Goal: Transaction & Acquisition: Purchase product/service

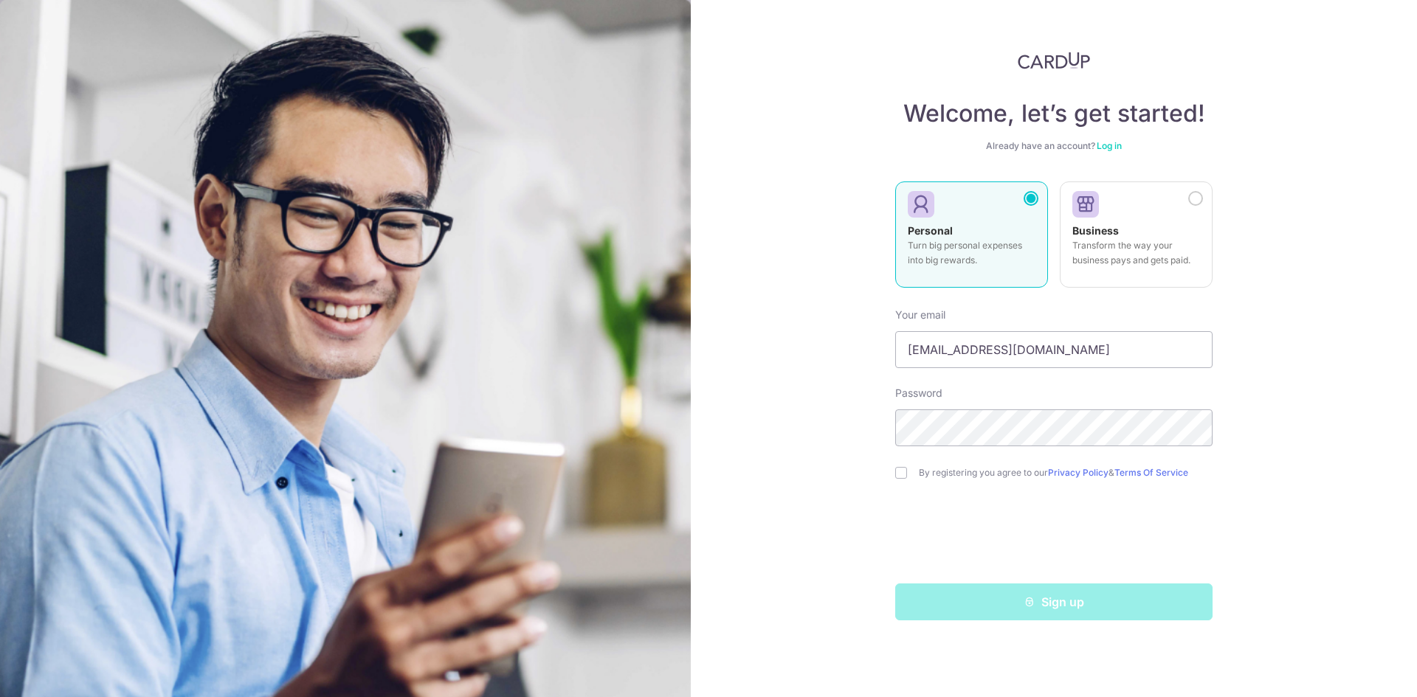
click at [855, 423] on div "Welcome, let’s get started! Already have an account? Log in Personal Turn big p…" at bounding box center [1054, 348] width 726 height 697
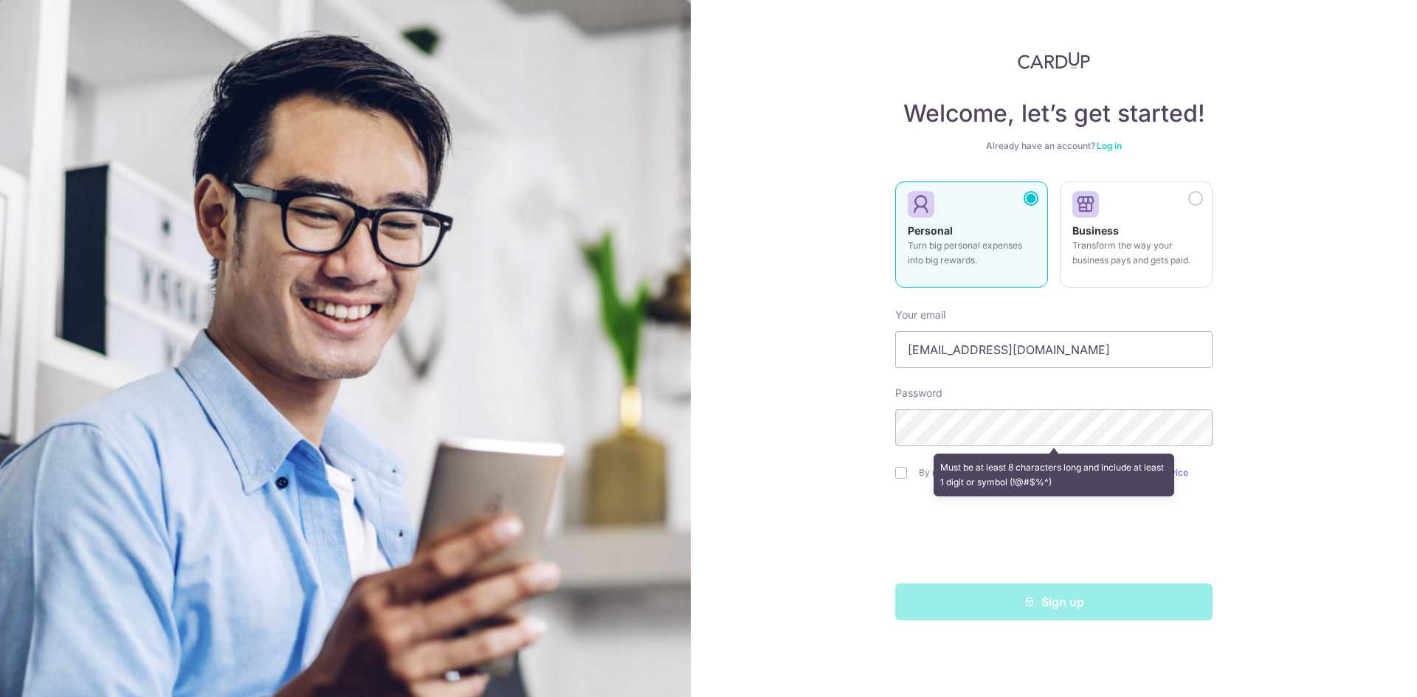
click at [845, 435] on div "Welcome, let’s get started! Already have an account? Log in Personal Turn big p…" at bounding box center [1054, 348] width 726 height 697
click at [898, 473] on div "Must be at least 8 characters long and include at least 1 digit or symbol (!@#$…" at bounding box center [1053, 475] width 317 height 55
drag, startPoint x: 996, startPoint y: 352, endPoint x: 817, endPoint y: 341, distance: 179.7
click at [817, 341] on div "Welcome, let’s get started! Already have an account? Log in Personal Turn big p…" at bounding box center [1054, 348] width 726 height 697
type input "lovecc903@gmail.com"
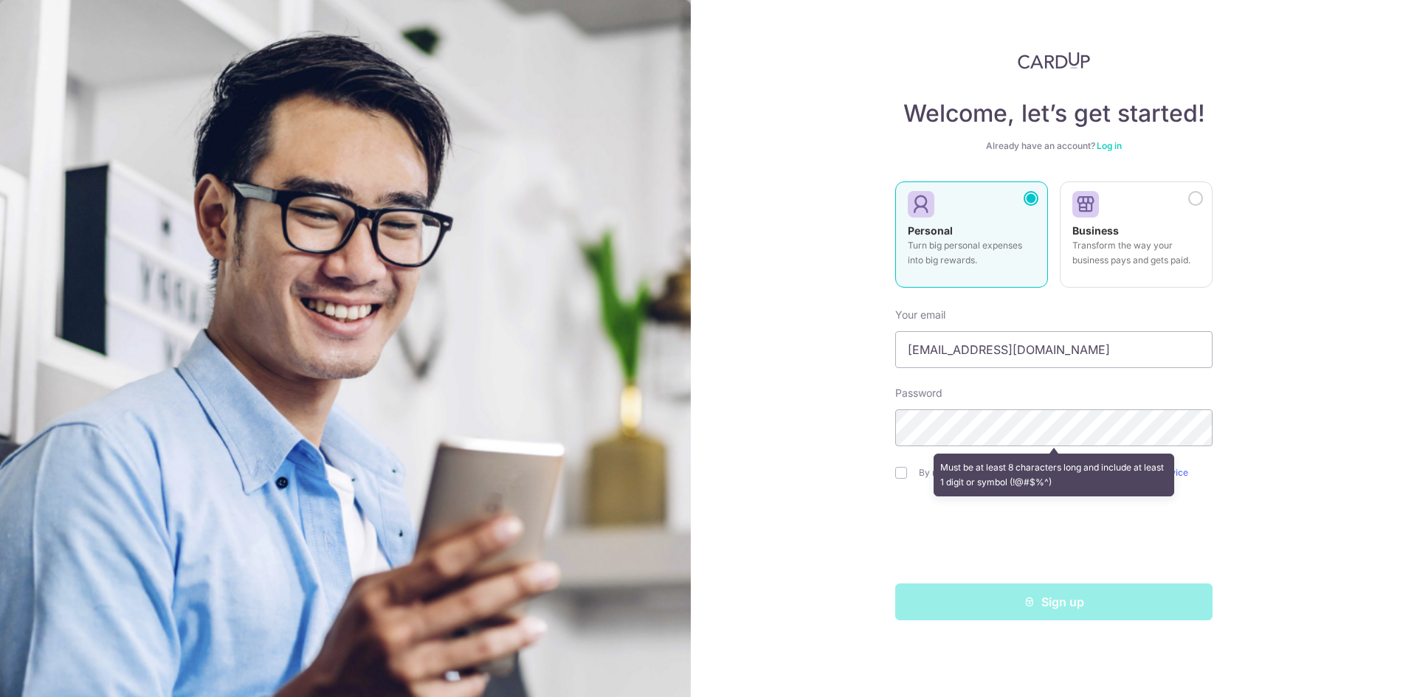
click at [894, 472] on div "Welcome, let’s get started! Already have an account? Log in Personal Turn big p…" at bounding box center [1054, 348] width 726 height 697
click at [901, 474] on div "Must be at least 8 characters long and include at least 1 digit or symbol (!@#$…" at bounding box center [1053, 475] width 317 height 55
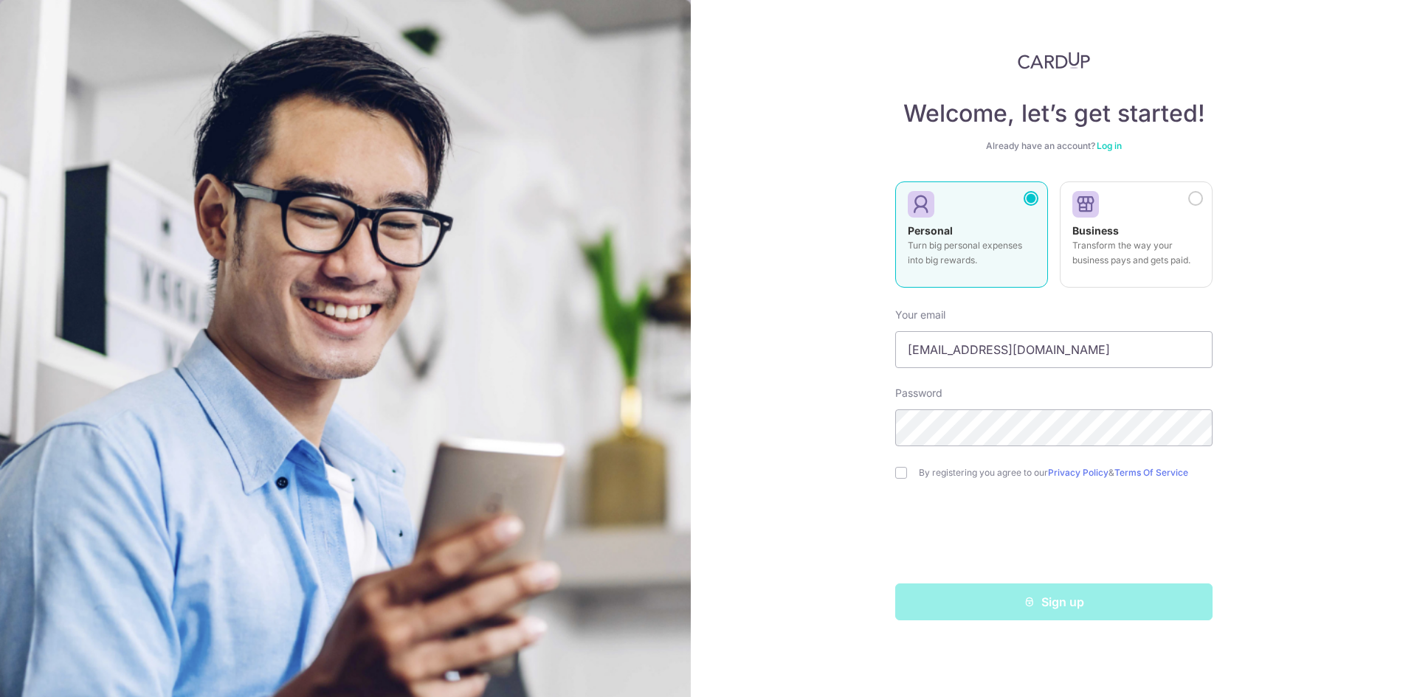
click at [878, 443] on div "Welcome, let’s get started! Already have an account? Log in Personal Turn big p…" at bounding box center [1054, 348] width 726 height 697
click at [901, 467] on input "checkbox" at bounding box center [901, 473] width 12 height 12
checkbox input "true"
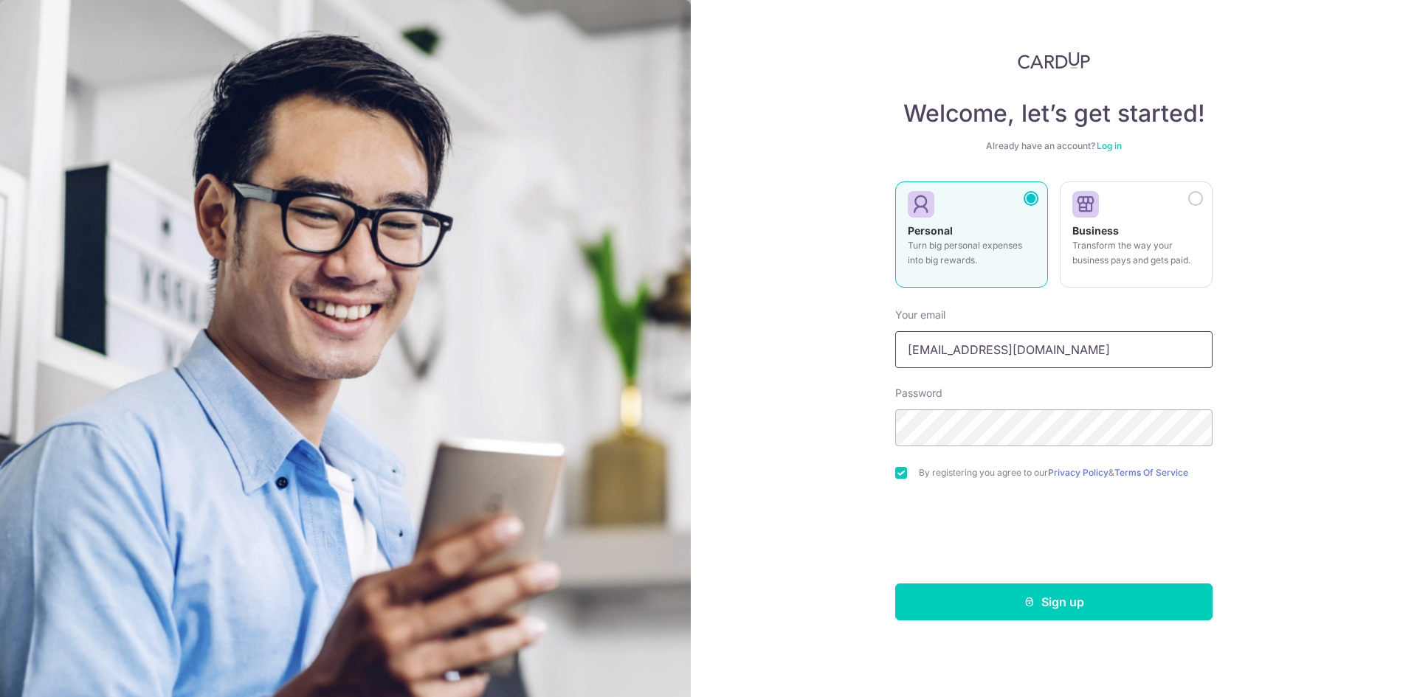
click at [951, 358] on input "lovecc903@gmail.com" at bounding box center [1053, 349] width 317 height 37
click at [963, 358] on input "lovecc903@gmail.com" at bounding box center [1053, 349] width 317 height 37
type input "lovecc903+cardup@gmail.com"
click at [1021, 590] on button "Sign up" at bounding box center [1053, 602] width 317 height 37
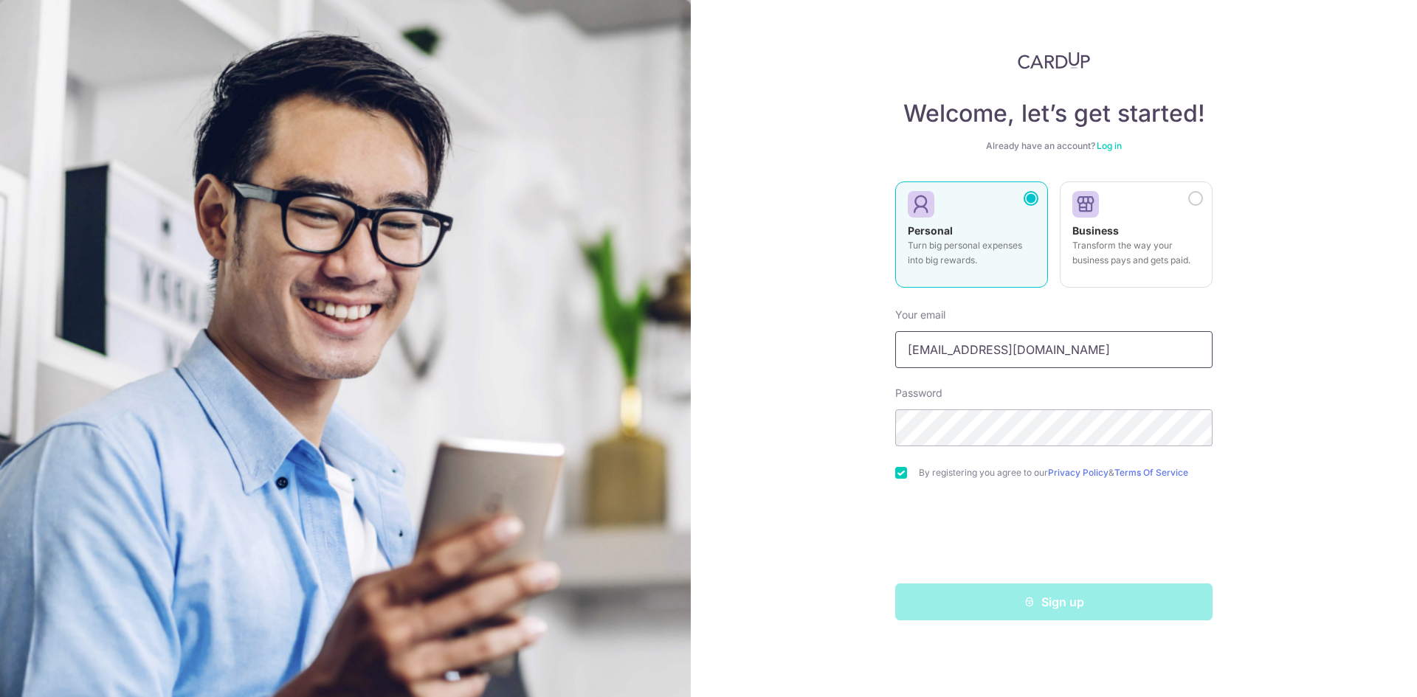
drag, startPoint x: 1105, startPoint y: 355, endPoint x: 851, endPoint y: 349, distance: 254.7
click at [851, 349] on div "Welcome, let’s get started! Already have an account? Log in Personal Turn big p…" at bounding box center [1054, 348] width 726 height 697
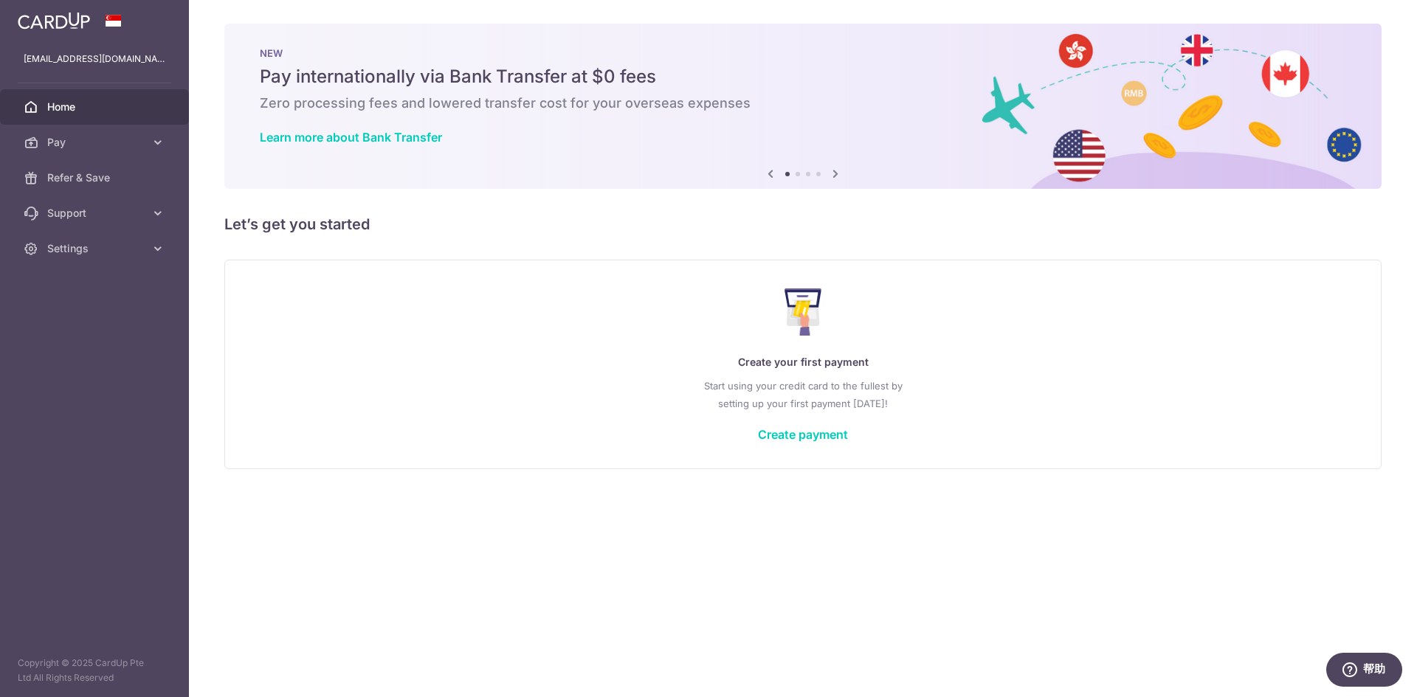
click at [719, 232] on h5 "Let’s get you started" at bounding box center [802, 225] width 1157 height 24
click at [801, 432] on link "Create payment" at bounding box center [803, 434] width 90 height 15
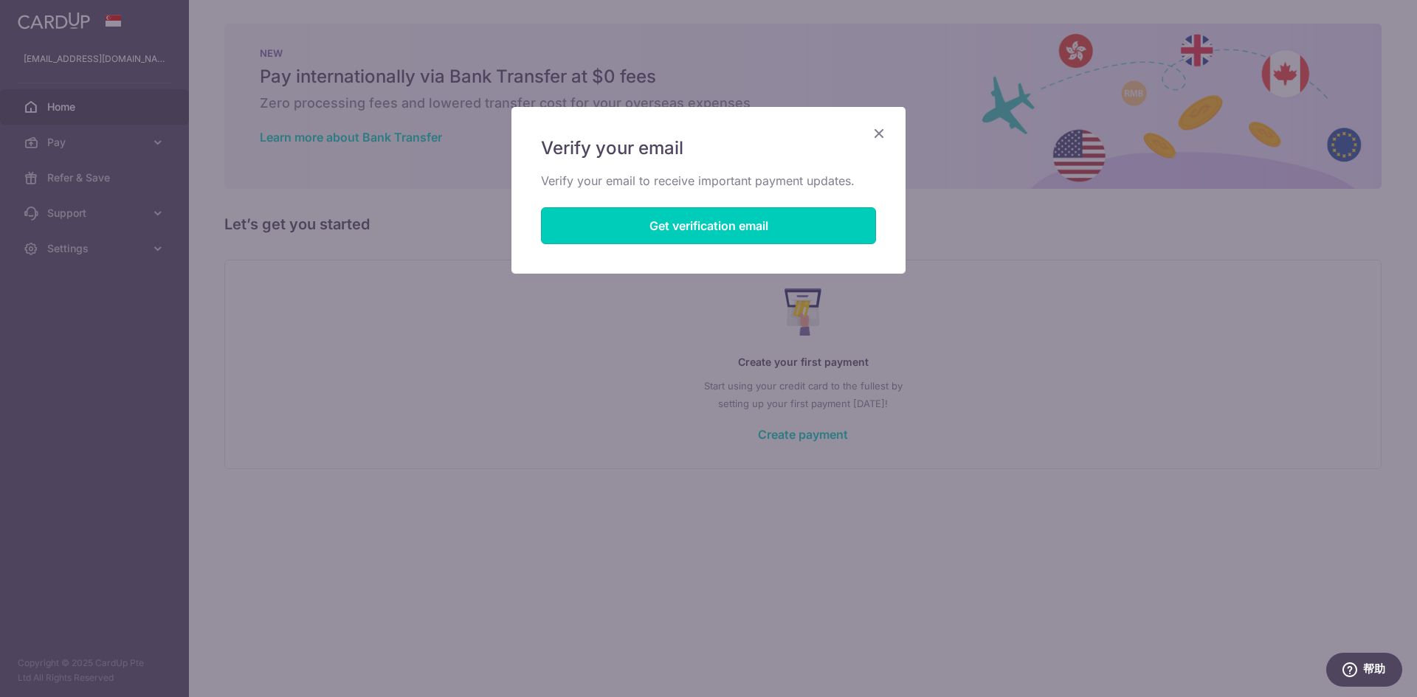
click at [643, 230] on button "Get verification email" at bounding box center [708, 225] width 335 height 37
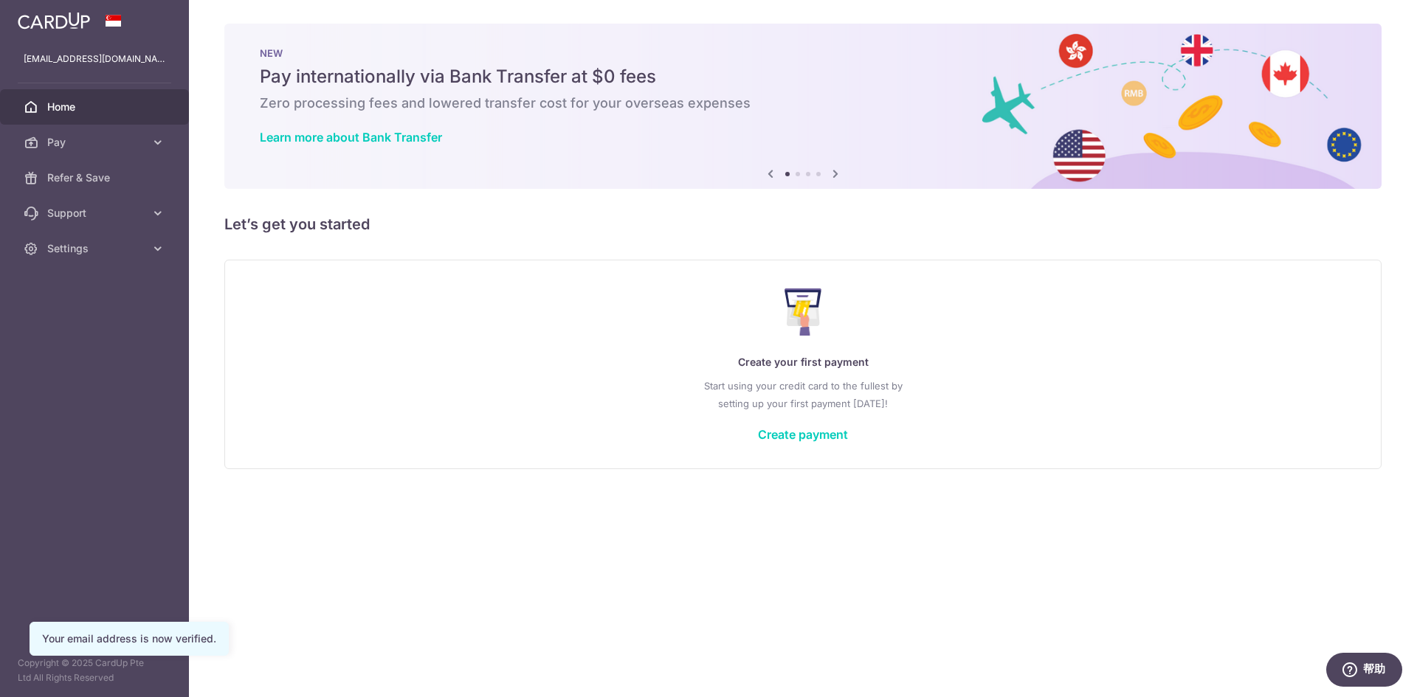
click at [776, 430] on link "Create payment" at bounding box center [803, 434] width 90 height 15
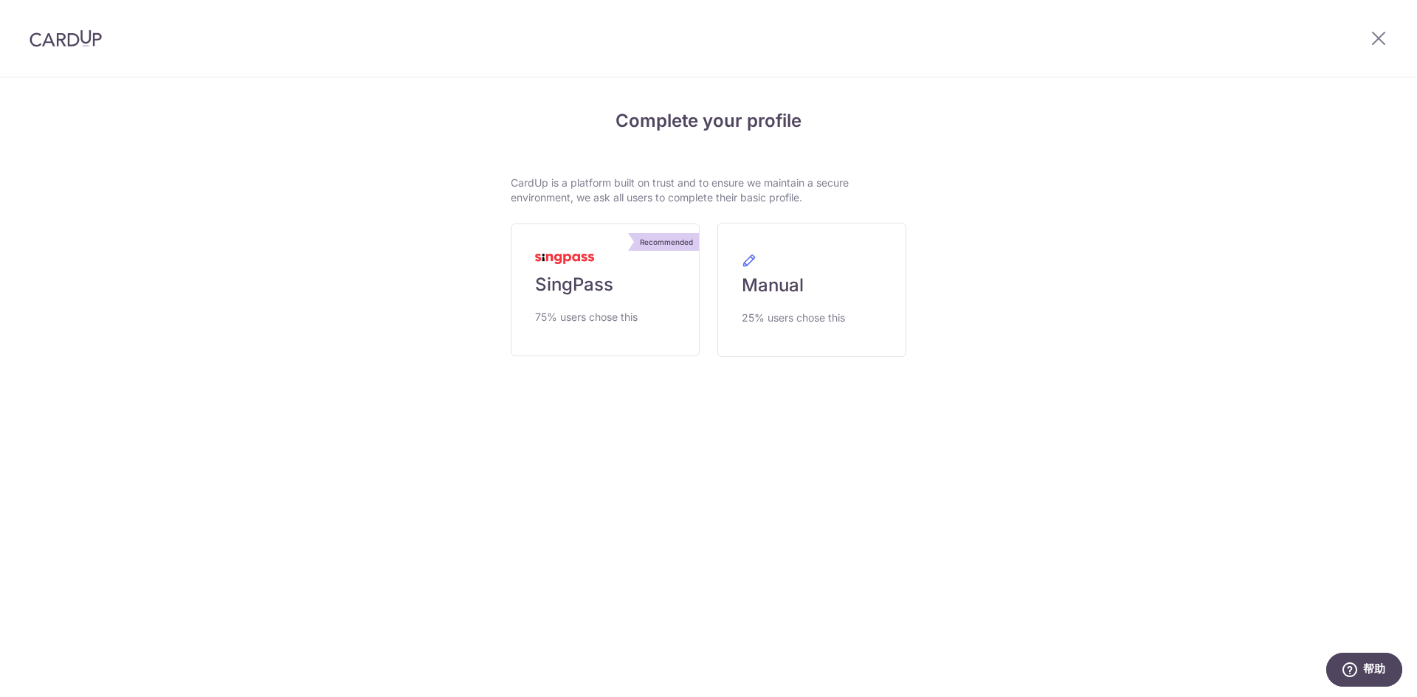
click at [658, 291] on link "Recommended SingPass 75% users chose this" at bounding box center [605, 290] width 189 height 133
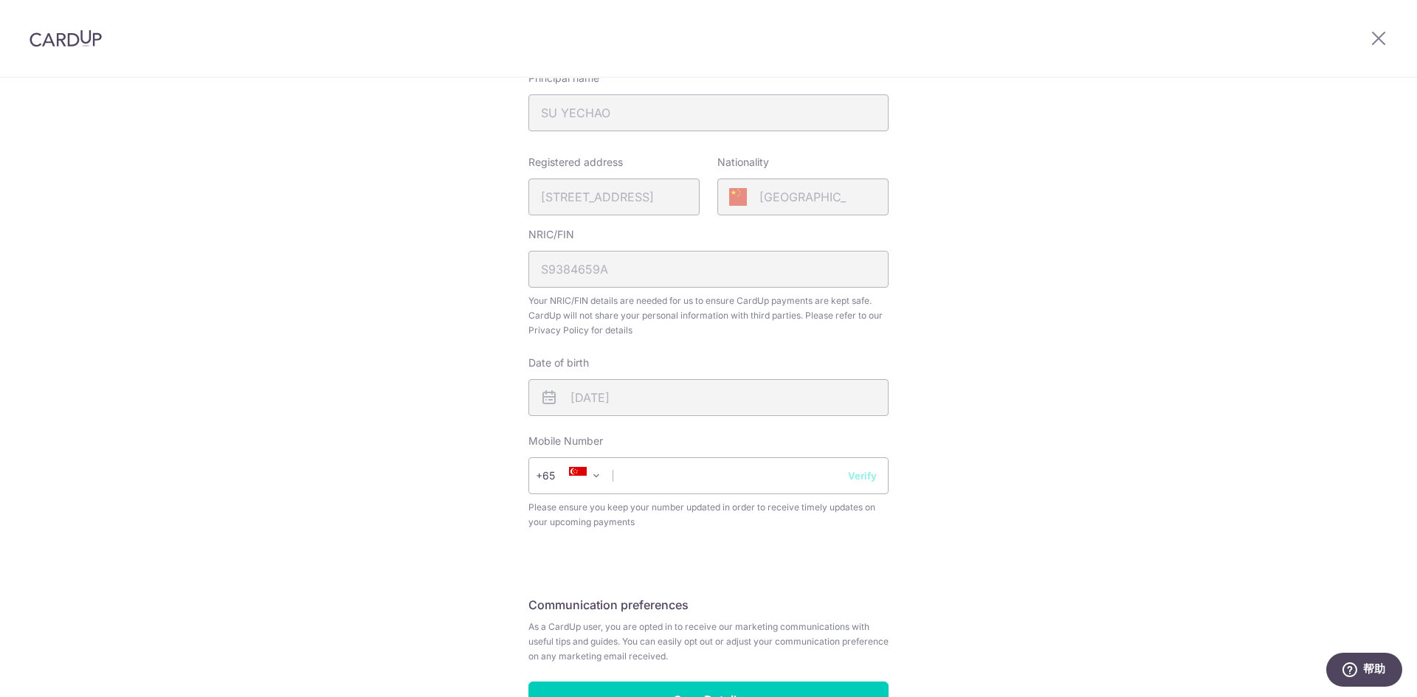
scroll to position [295, 0]
click at [771, 480] on input "text" at bounding box center [708, 473] width 360 height 37
type input "92991854"
click at [859, 472] on button "Verify" at bounding box center [862, 473] width 29 height 15
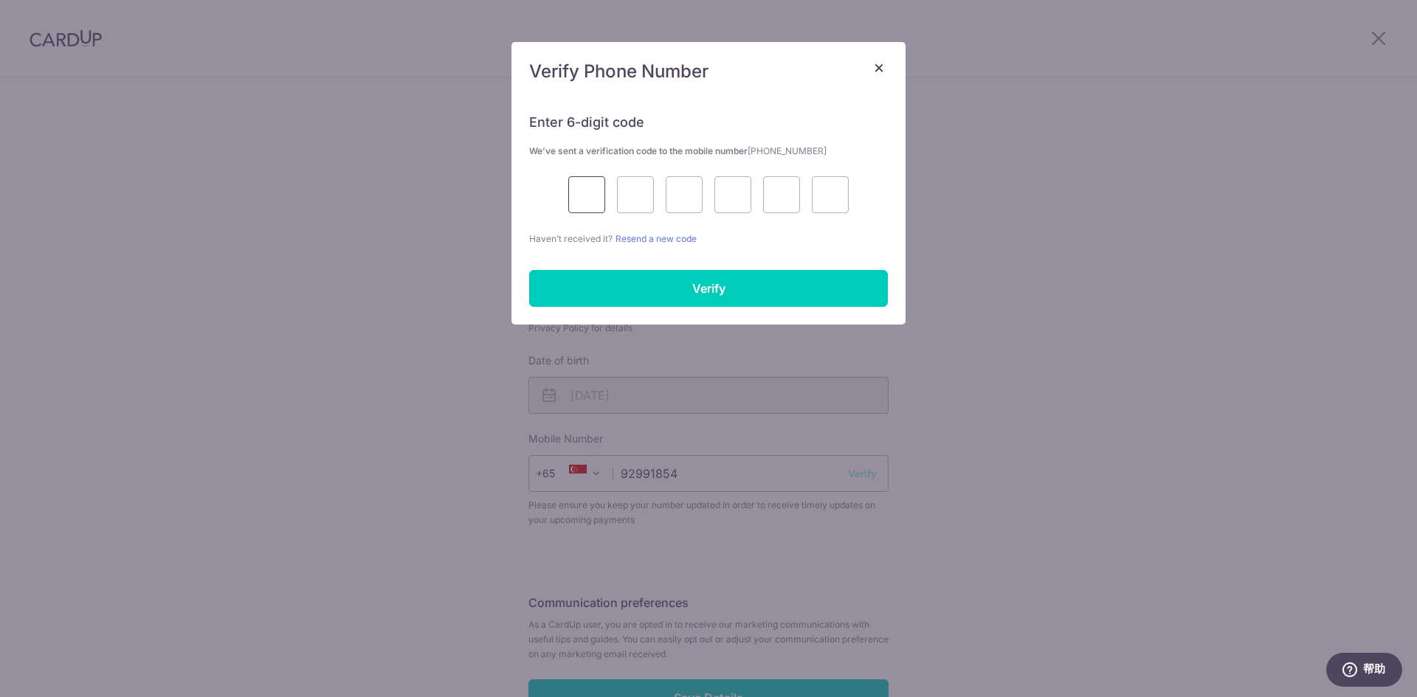
click at [601, 191] on input "text" at bounding box center [586, 194] width 37 height 37
type input "8"
type input "9"
type input "3"
type input "4"
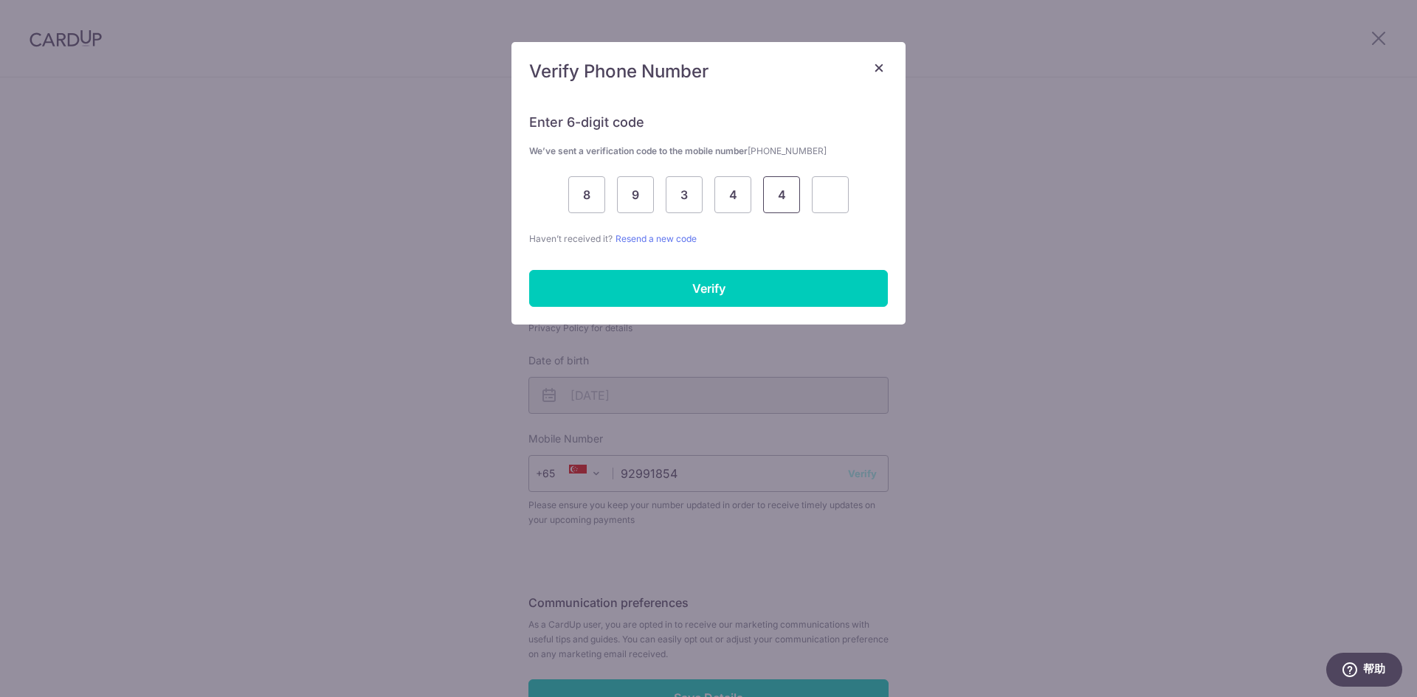
type input "4"
type input "8"
click at [669, 299] on input "Verify" at bounding box center [708, 288] width 359 height 37
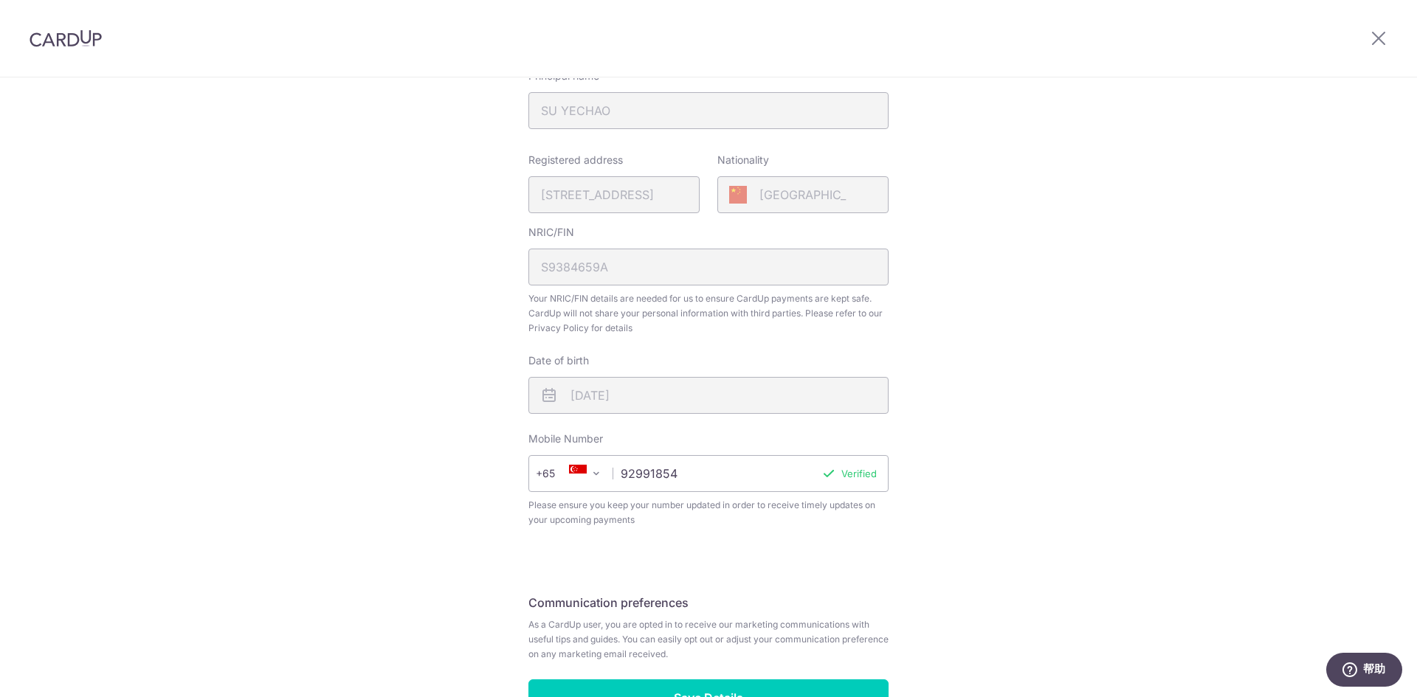
scroll to position [396, 0]
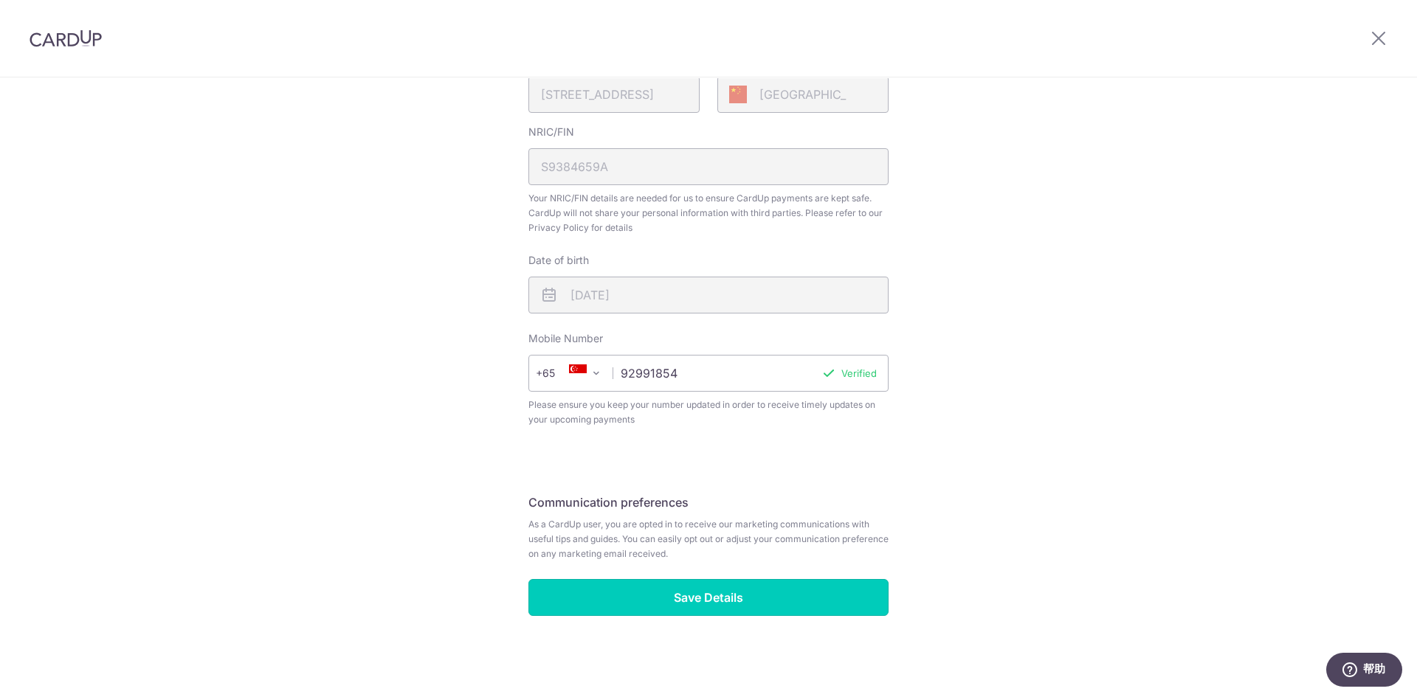
click at [727, 594] on input "Save Details" at bounding box center [708, 597] width 360 height 37
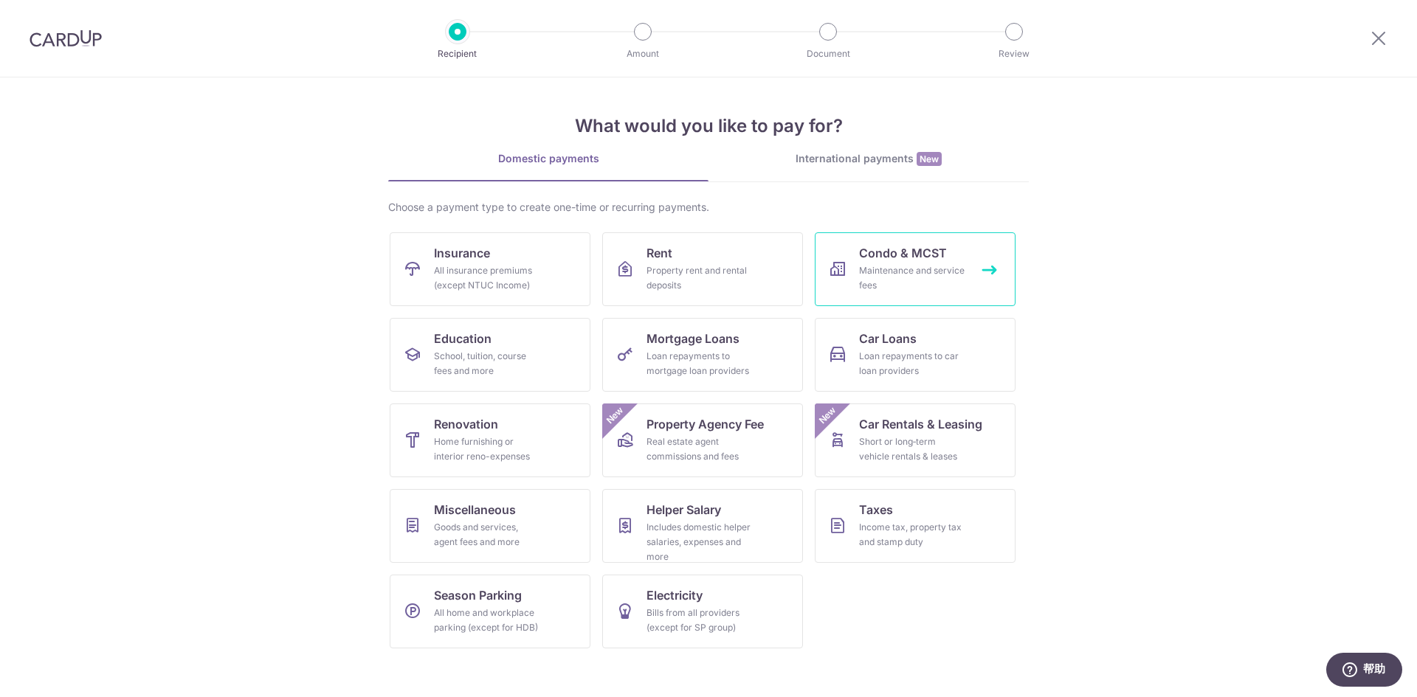
click at [970, 273] on link "Condo & MCST Maintenance and service fees" at bounding box center [915, 269] width 201 height 74
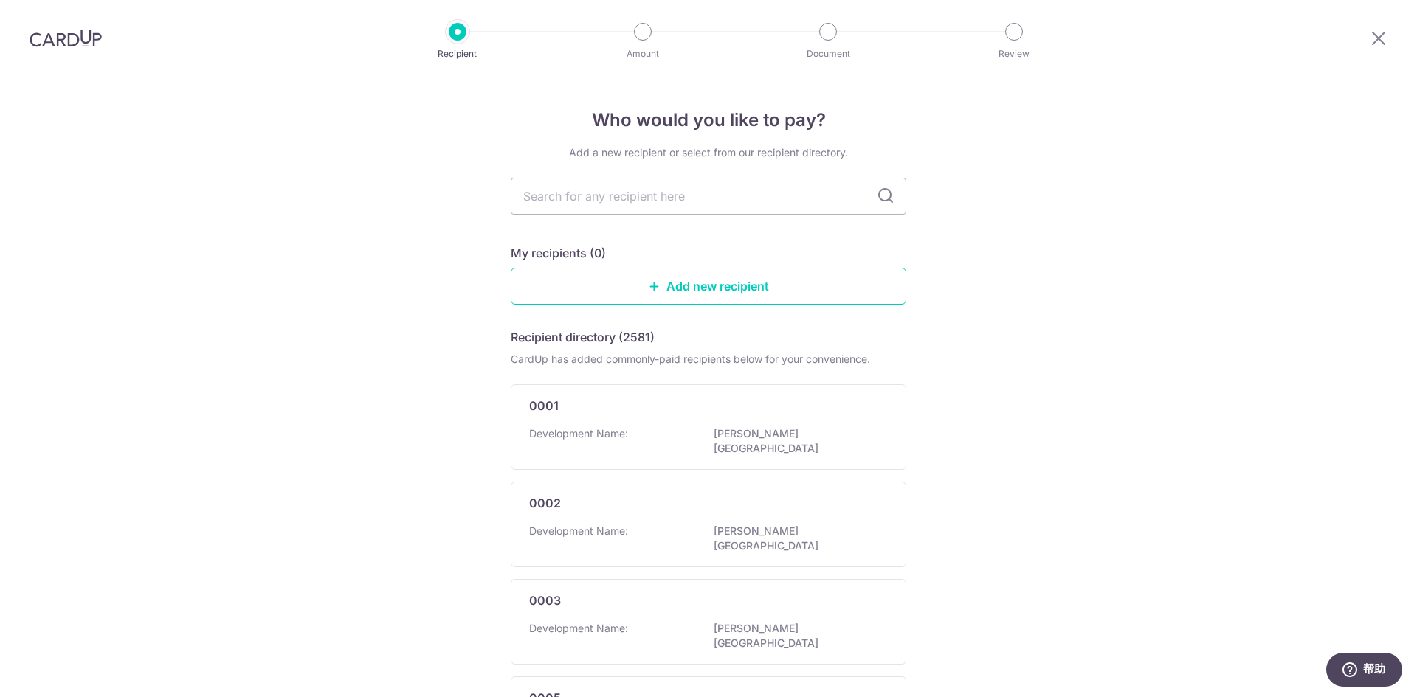
click at [732, 202] on input "text" at bounding box center [709, 196] width 396 height 37
click at [742, 199] on input "text" at bounding box center [709, 196] width 396 height 37
type input "c"
type input "avenir"
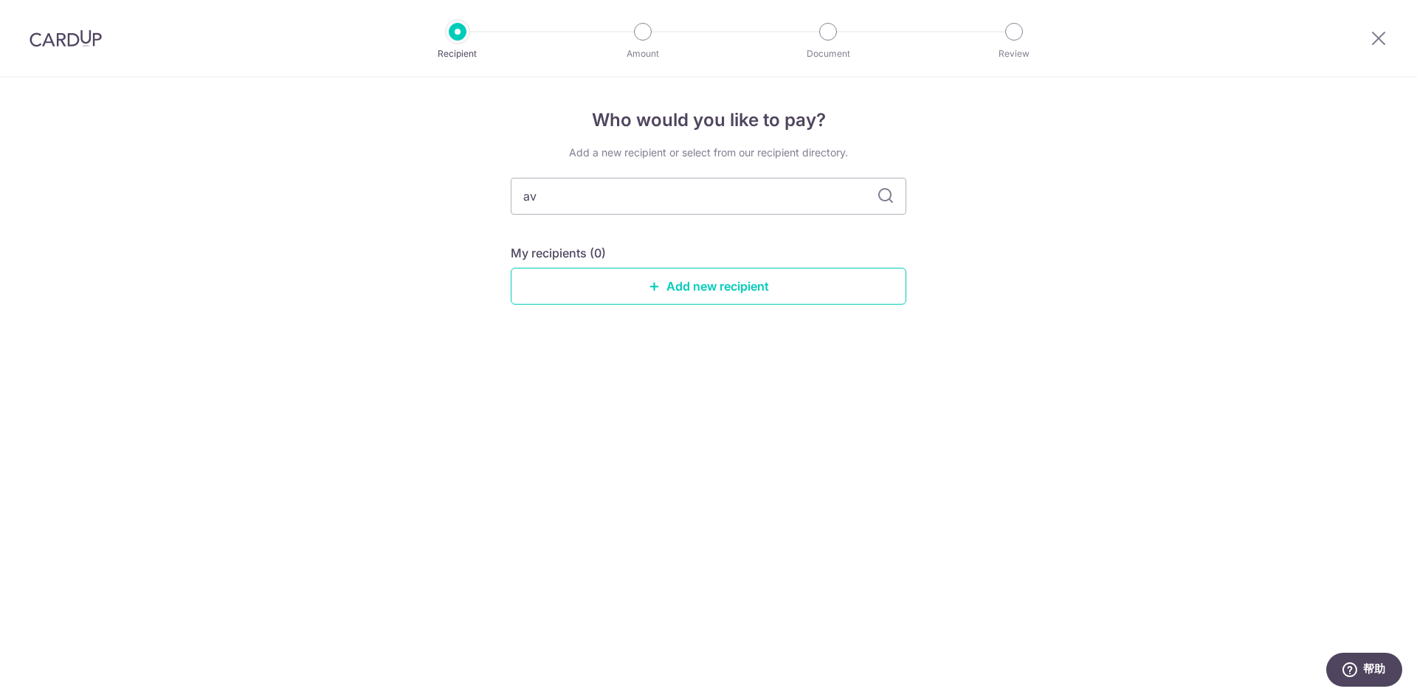
type input "a"
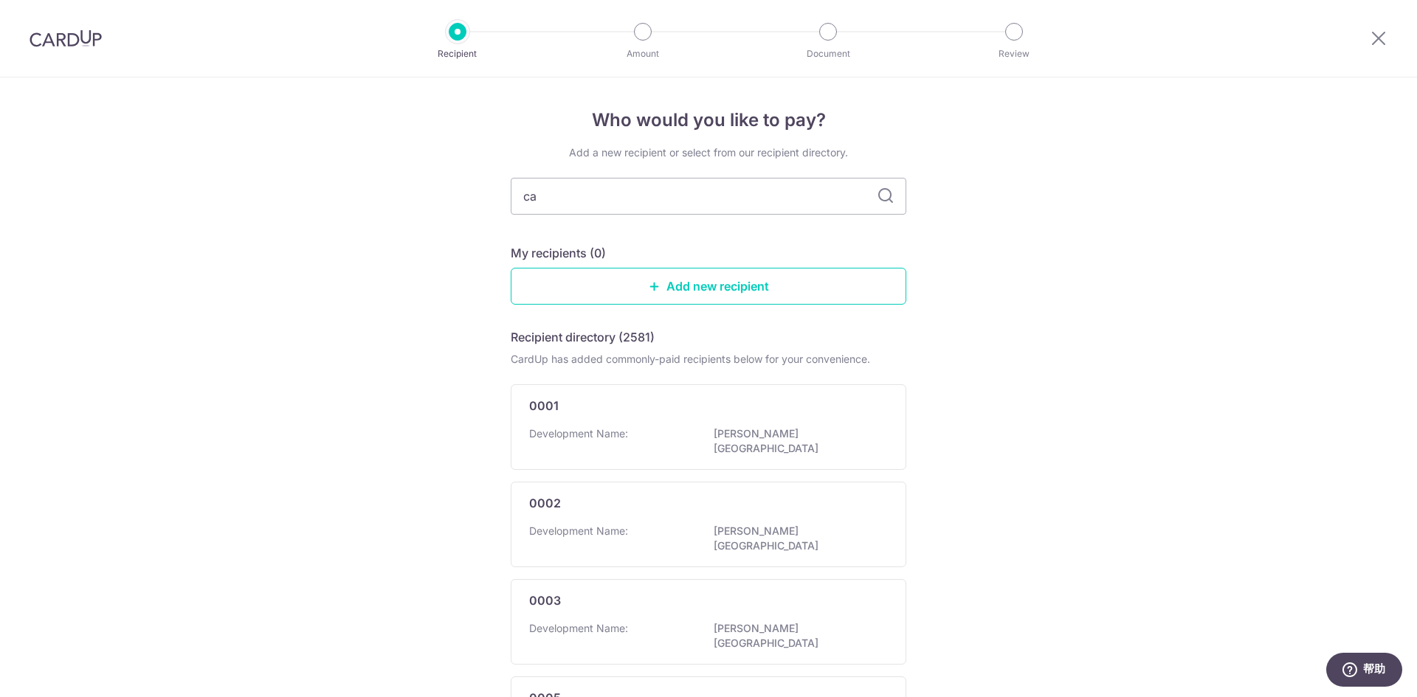
type input "cam"
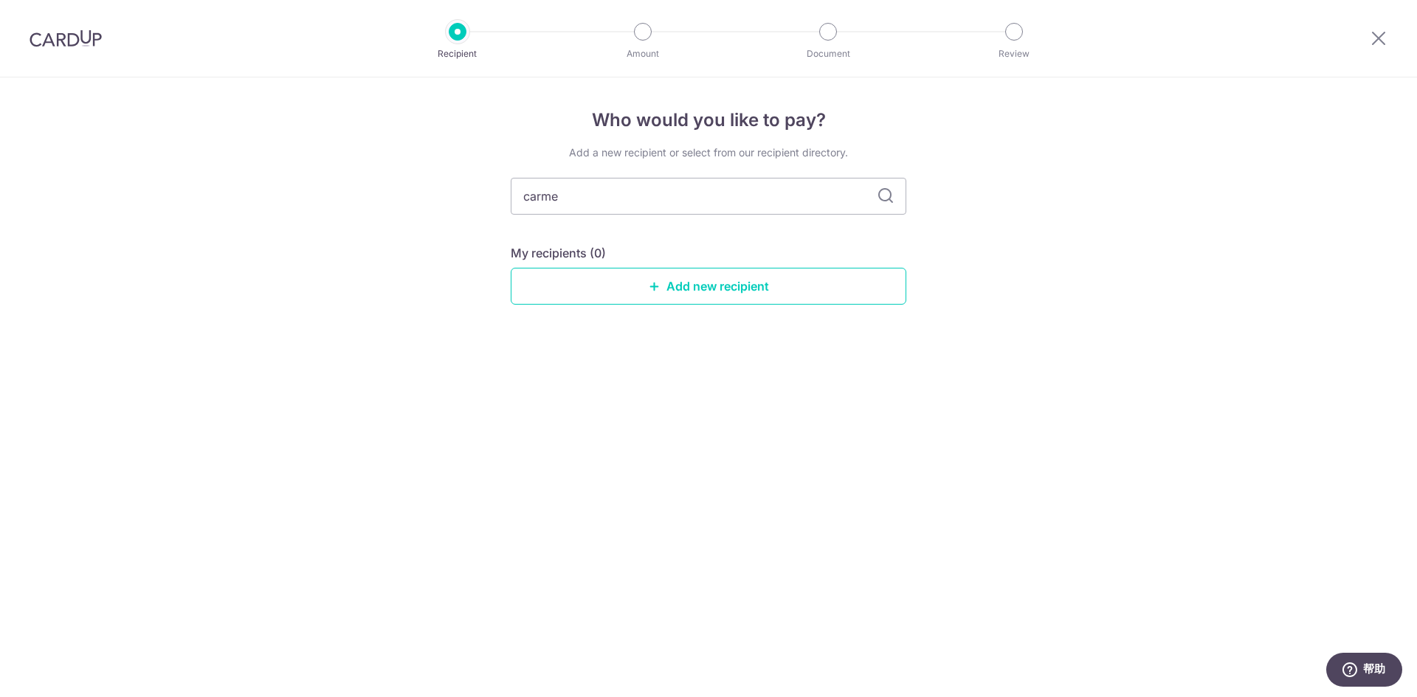
type input "carmel"
click at [880, 201] on icon at bounding box center [886, 196] width 18 height 18
click at [888, 198] on icon at bounding box center [886, 196] width 18 height 18
drag, startPoint x: 590, startPoint y: 192, endPoint x: 445, endPoint y: 192, distance: 145.4
click at [445, 192] on div "Who would you like to pay? Add a new recipient or select from our recipient dir…" at bounding box center [708, 387] width 1417 height 620
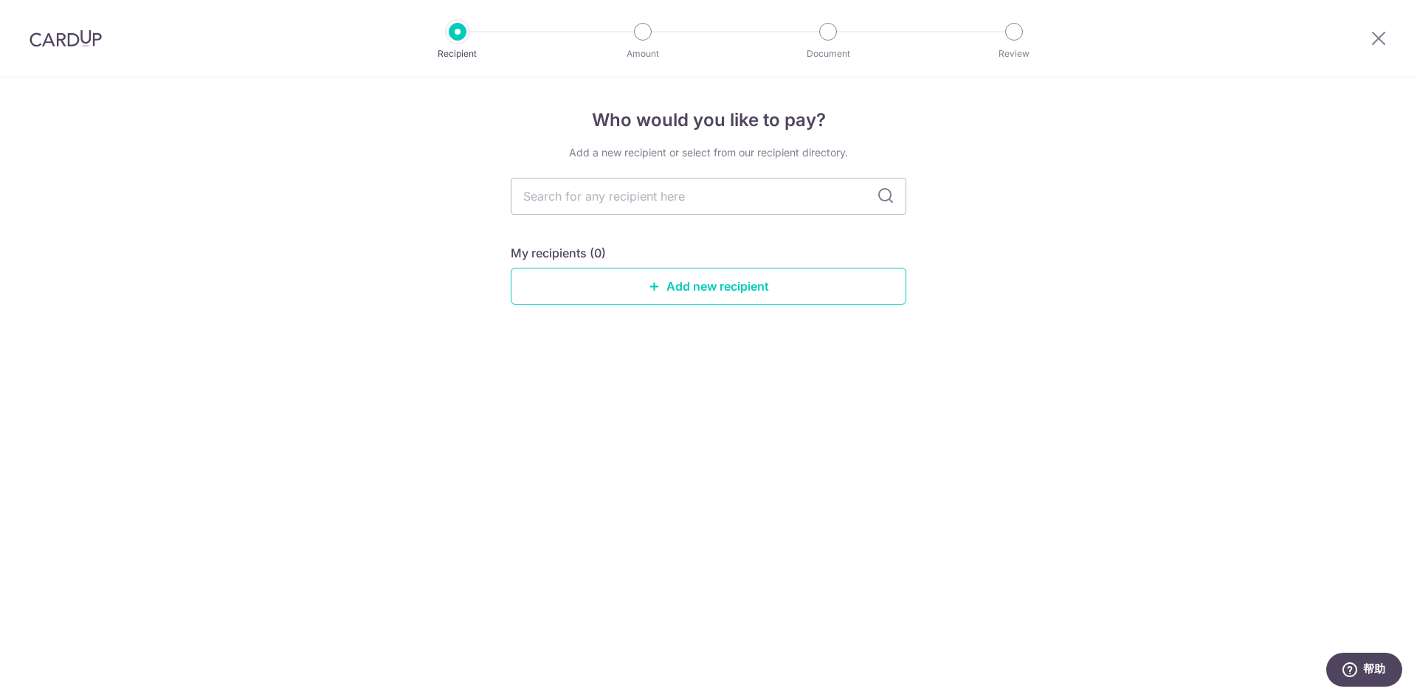
click at [447, 196] on div "Who would you like to pay? Add a new recipient or select from our recipient dir…" at bounding box center [708, 387] width 1417 height 620
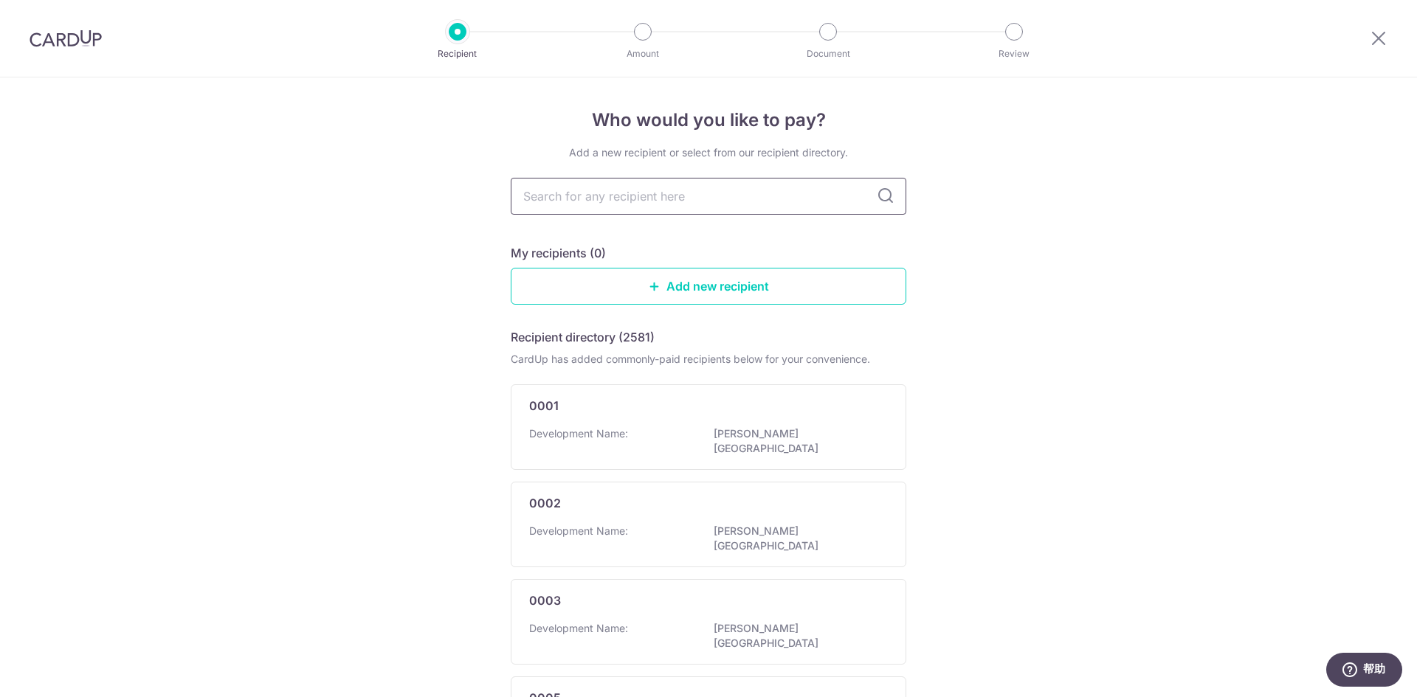
paste input "CARMEL DEVELOPMENT PL"
type input "CARMEL DEVELOPMENT PL"
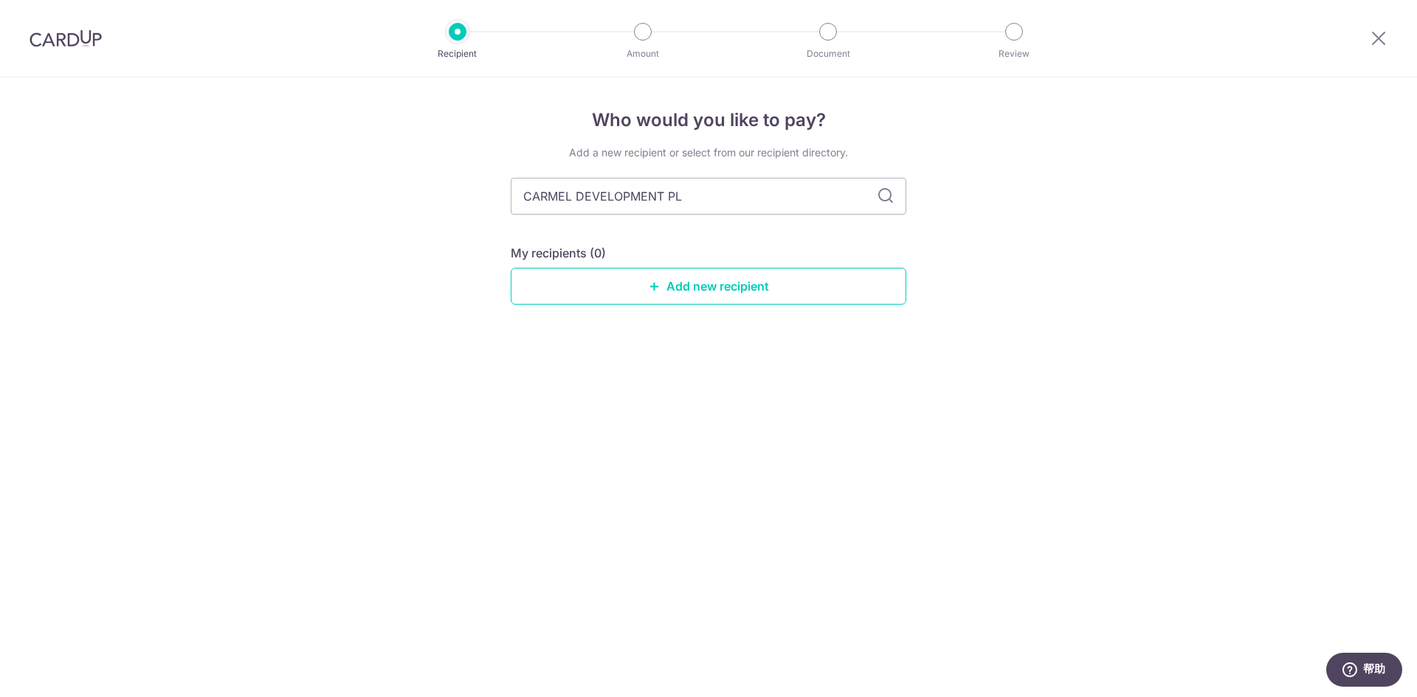
drag, startPoint x: 572, startPoint y: 200, endPoint x: 745, endPoint y: 207, distance: 172.8
click at [745, 207] on input "CARMEL DEVELOPMENT PL" at bounding box center [709, 196] width 396 height 37
type input "CARMEL"
click at [762, 302] on link "Add new recipient" at bounding box center [709, 286] width 396 height 37
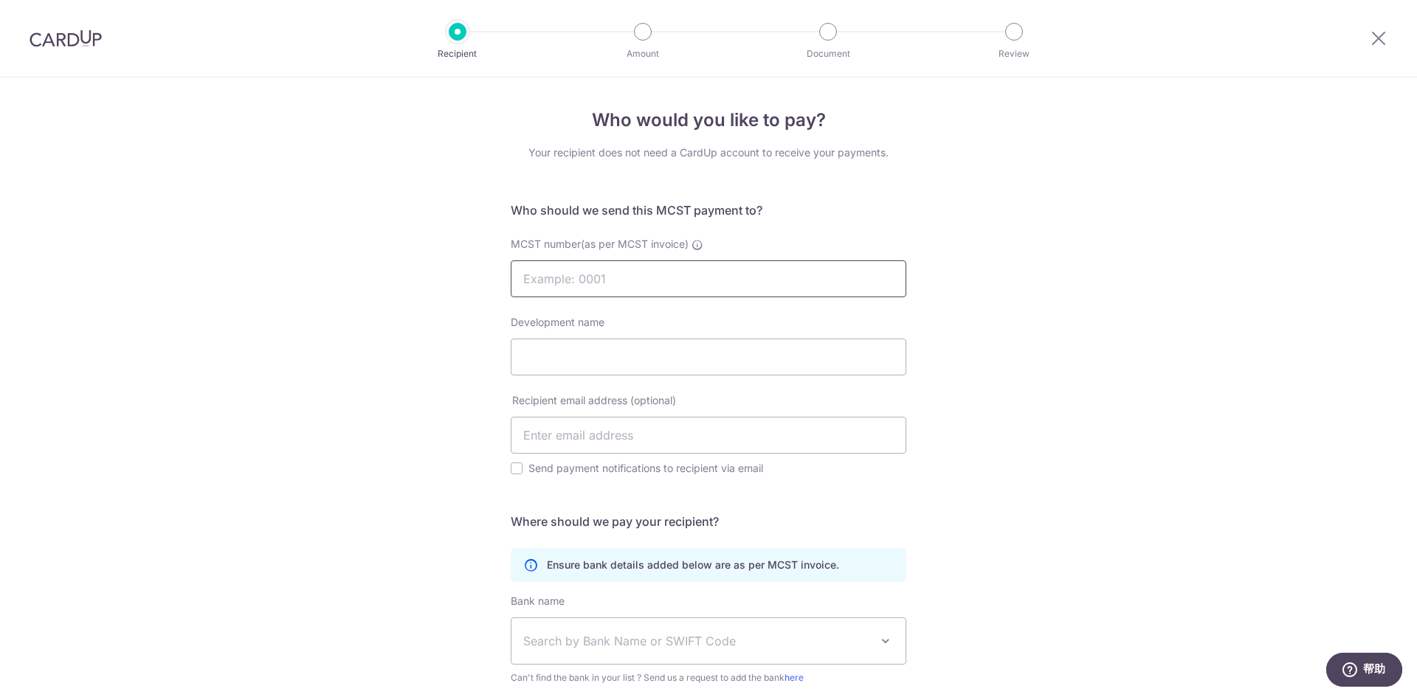
click at [759, 288] on input "MCST number(as per MCST invoice)" at bounding box center [709, 278] width 396 height 37
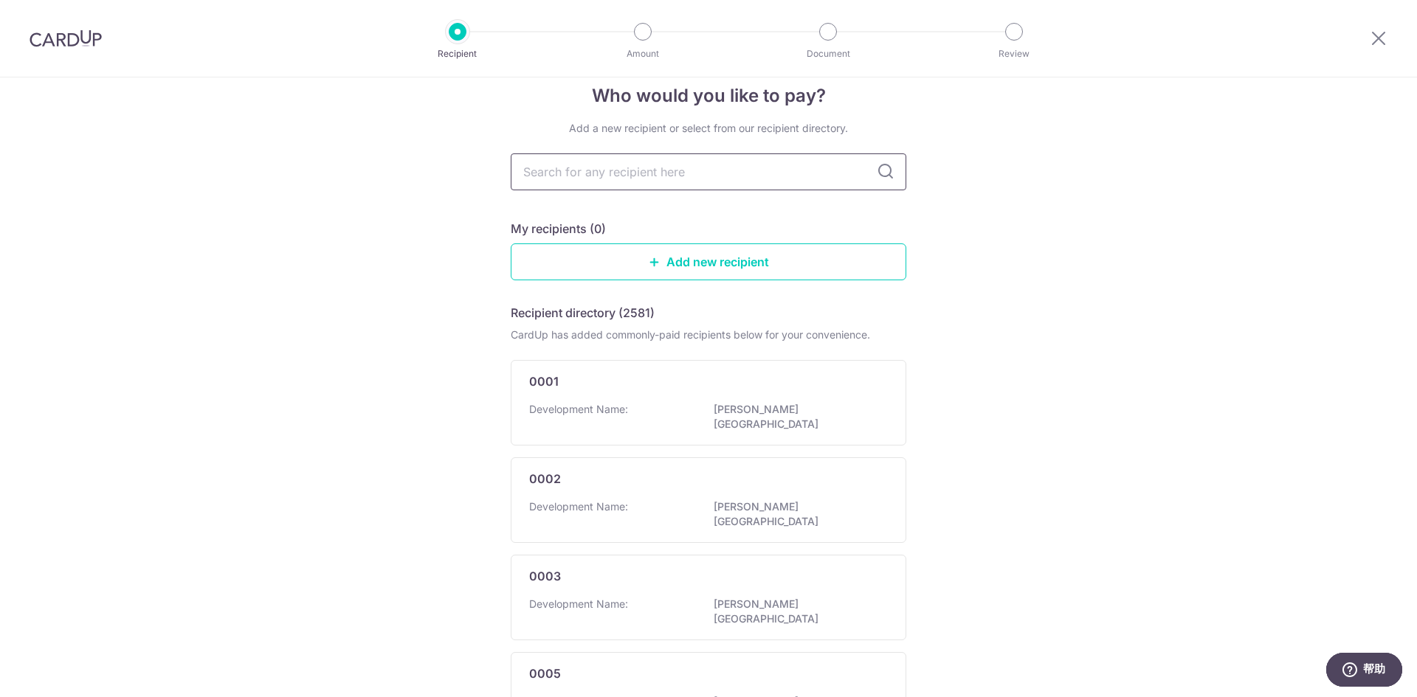
scroll to position [1, 0]
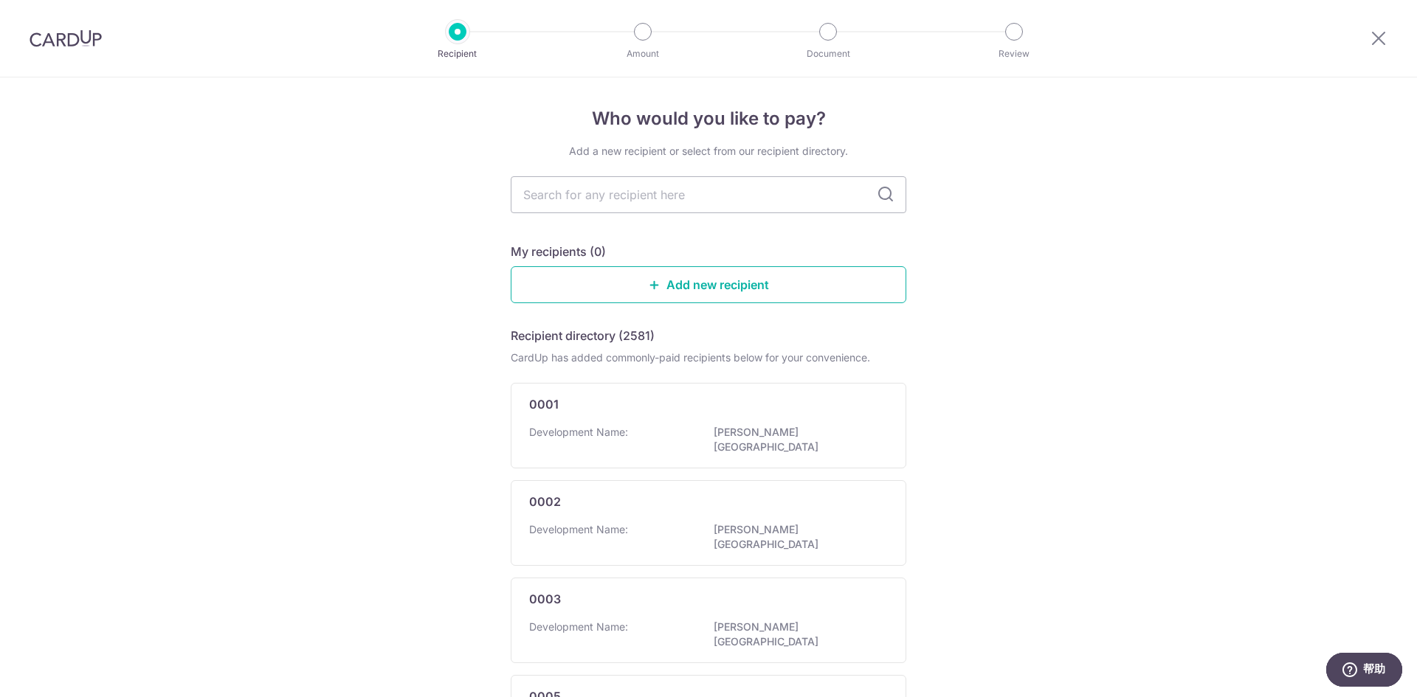
drag, startPoint x: 731, startPoint y: 286, endPoint x: 773, endPoint y: 83, distance: 207.2
click at [731, 286] on link "Add new recipient" at bounding box center [709, 284] width 396 height 37
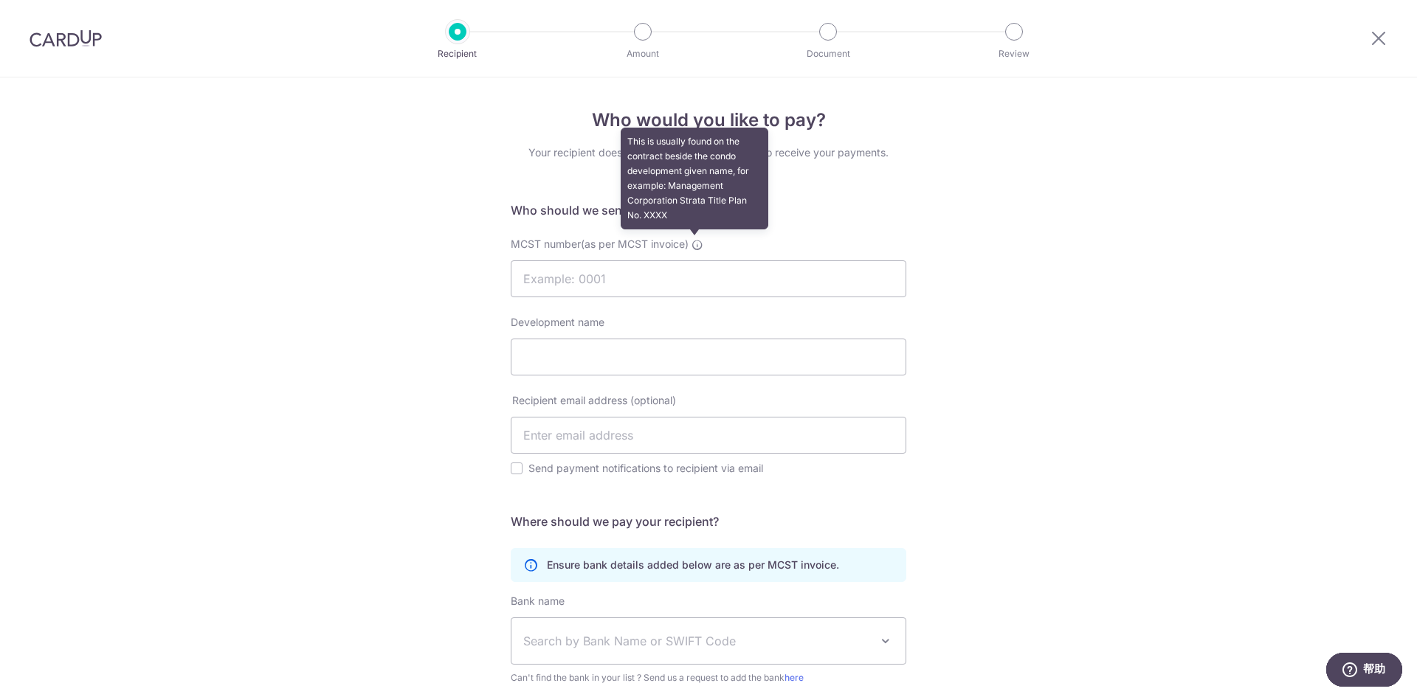
click at [693, 244] on icon at bounding box center [697, 245] width 12 height 12
click at [693, 260] on input "MCST number(as per MCST invoice) This is usually found on the contract beside t…" at bounding box center [709, 278] width 396 height 37
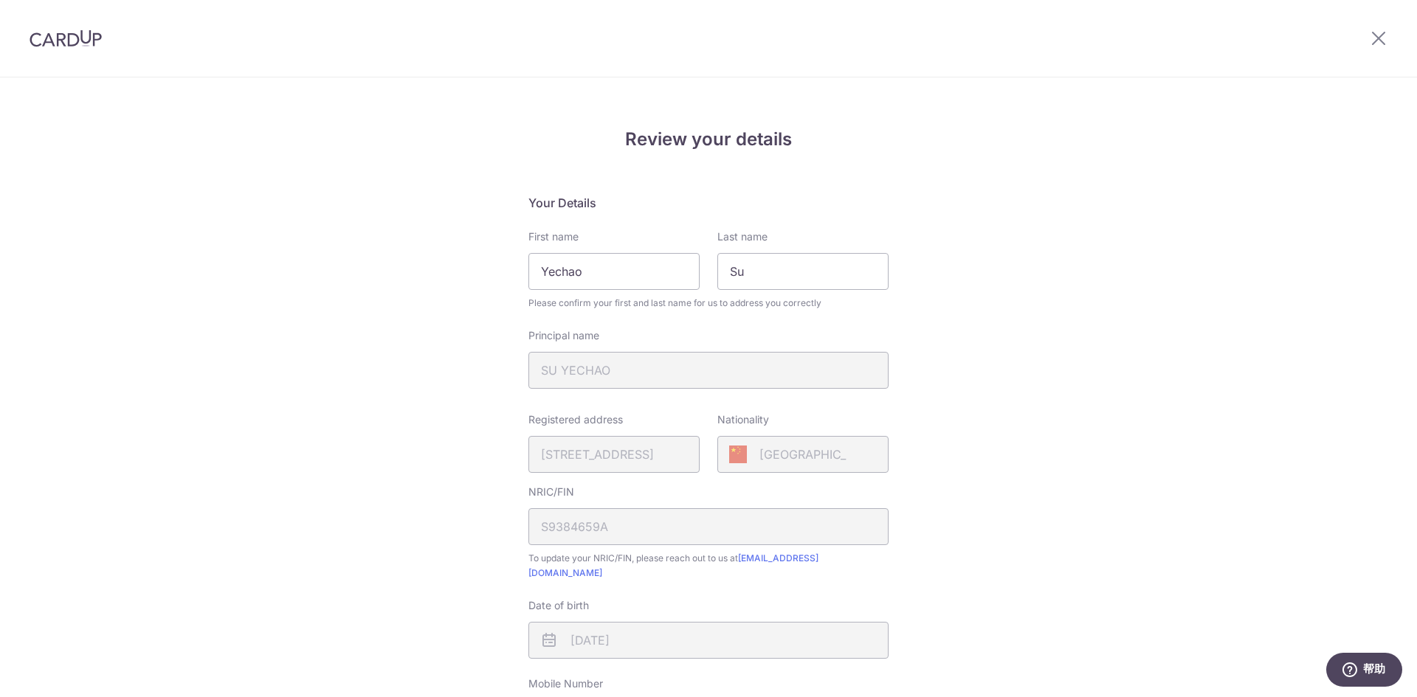
click at [55, 30] on img at bounding box center [66, 39] width 72 height 18
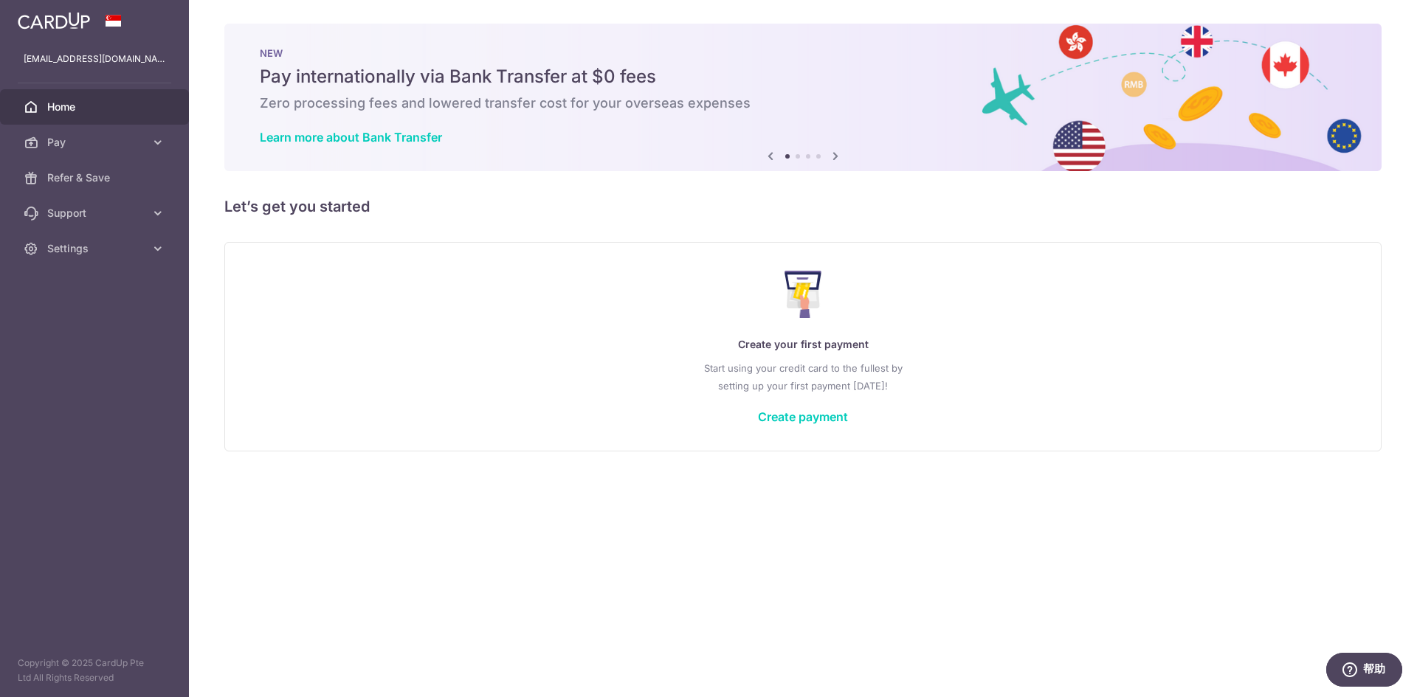
click at [807, 421] on link "Create payment" at bounding box center [803, 417] width 90 height 15
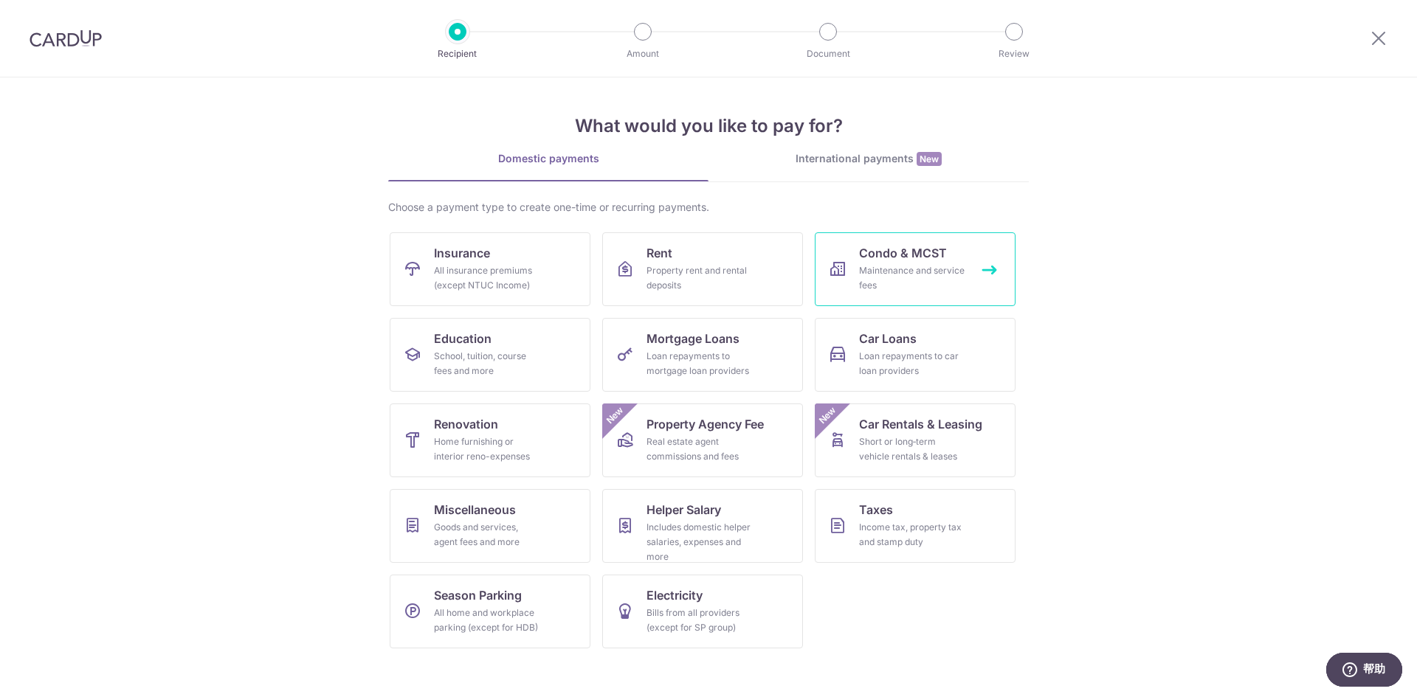
click at [927, 285] on div "Maintenance and service fees" at bounding box center [912, 278] width 106 height 30
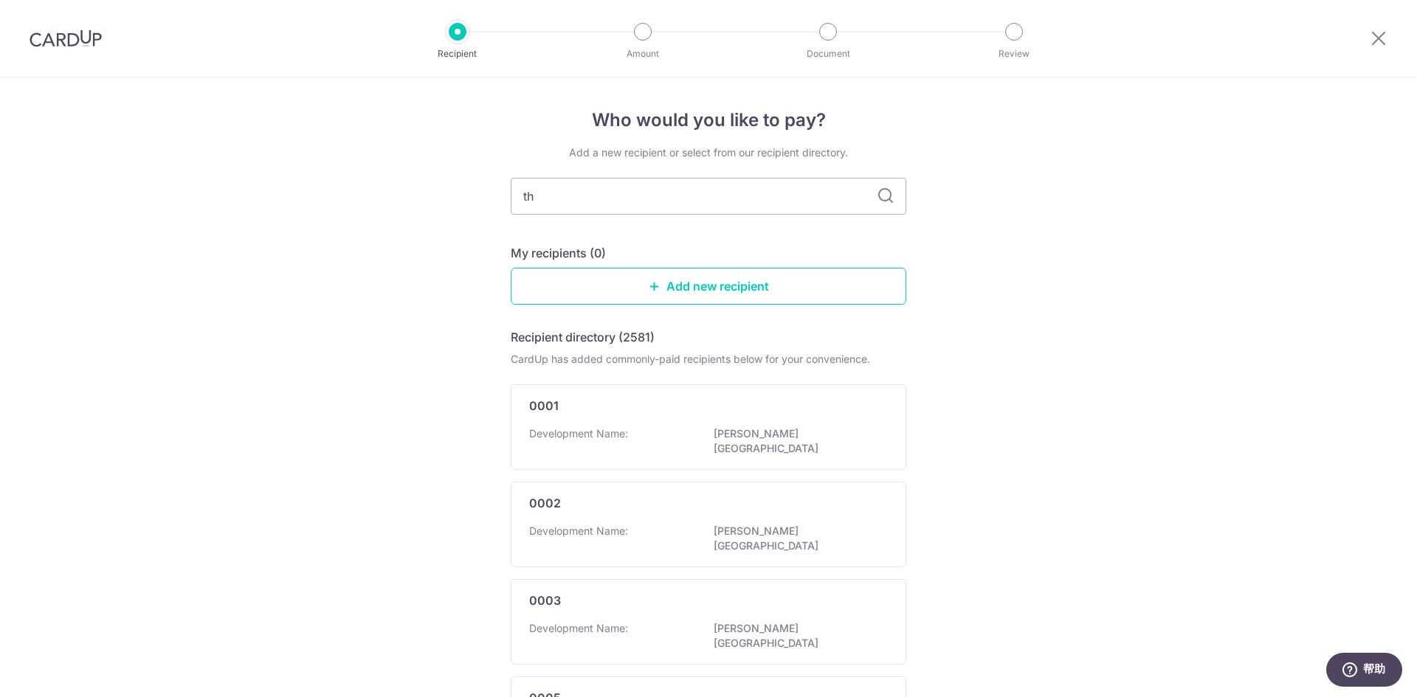
type input "the"
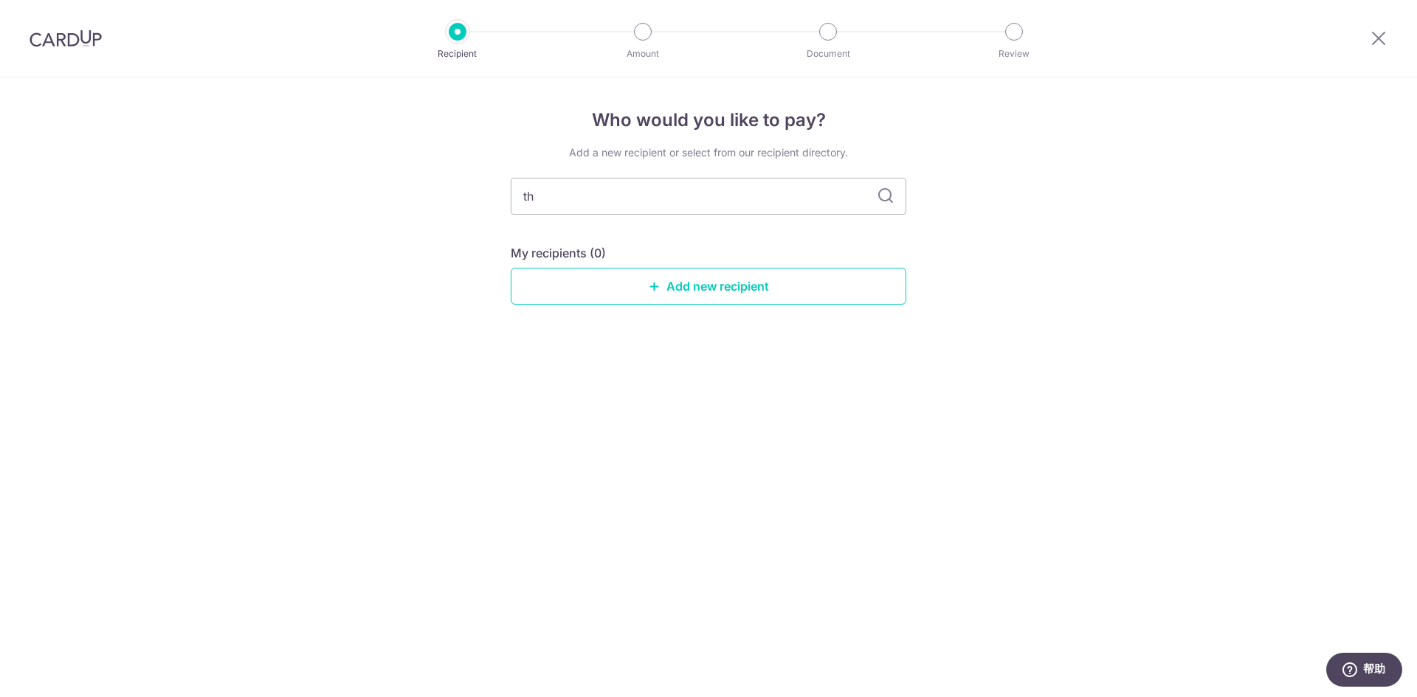
type input "t"
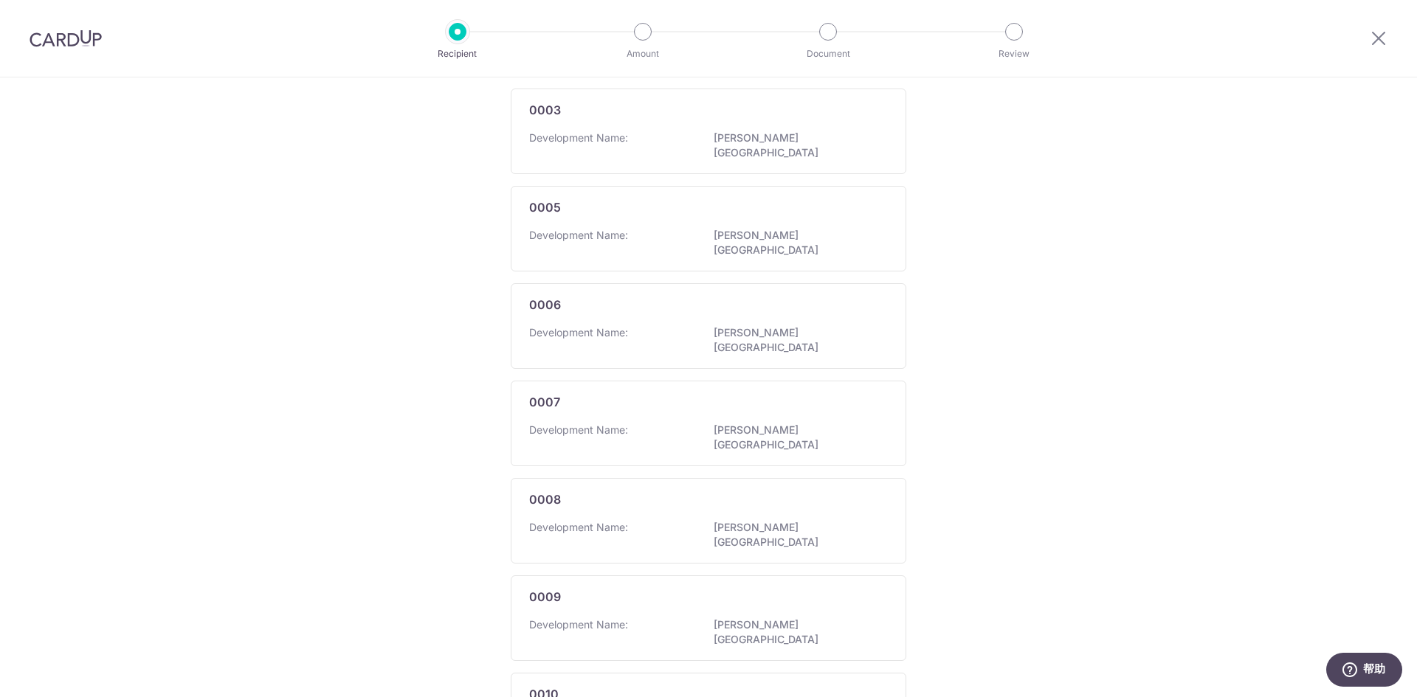
scroll to position [728, 0]
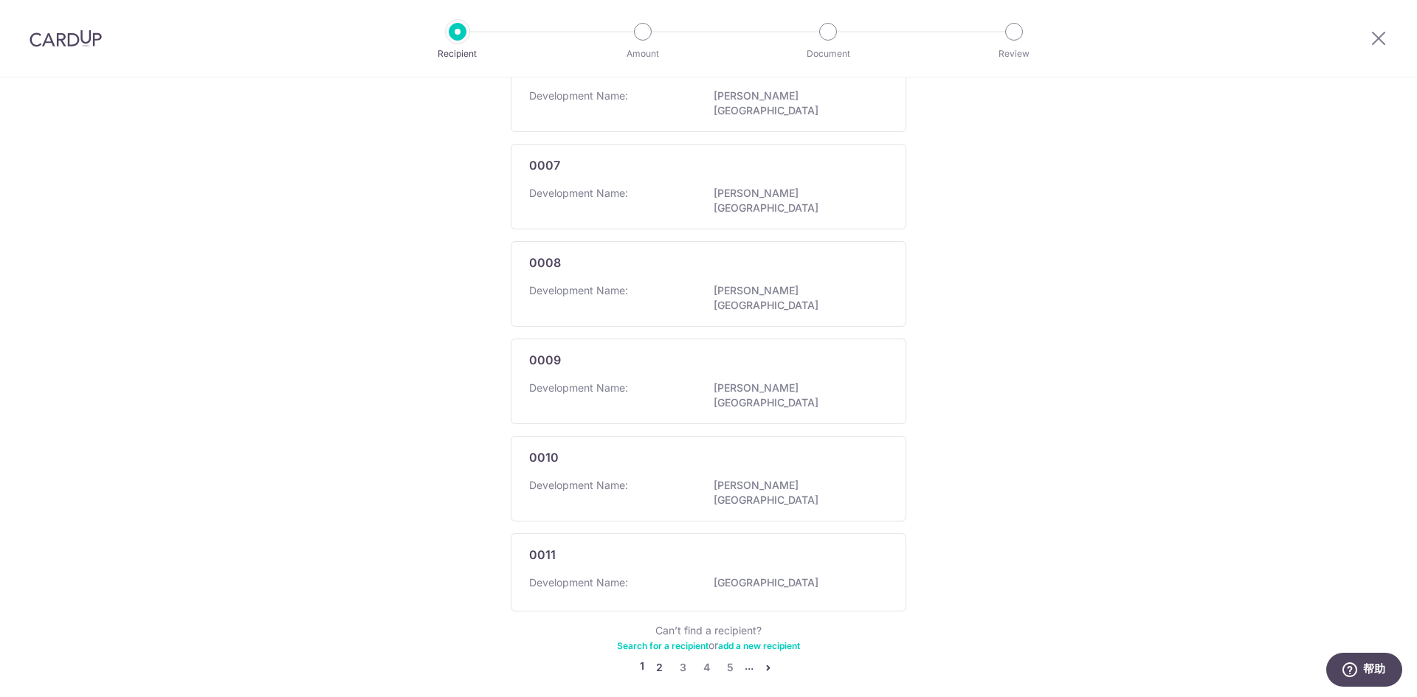
click at [657, 659] on link "2" at bounding box center [659, 668] width 18 height 18
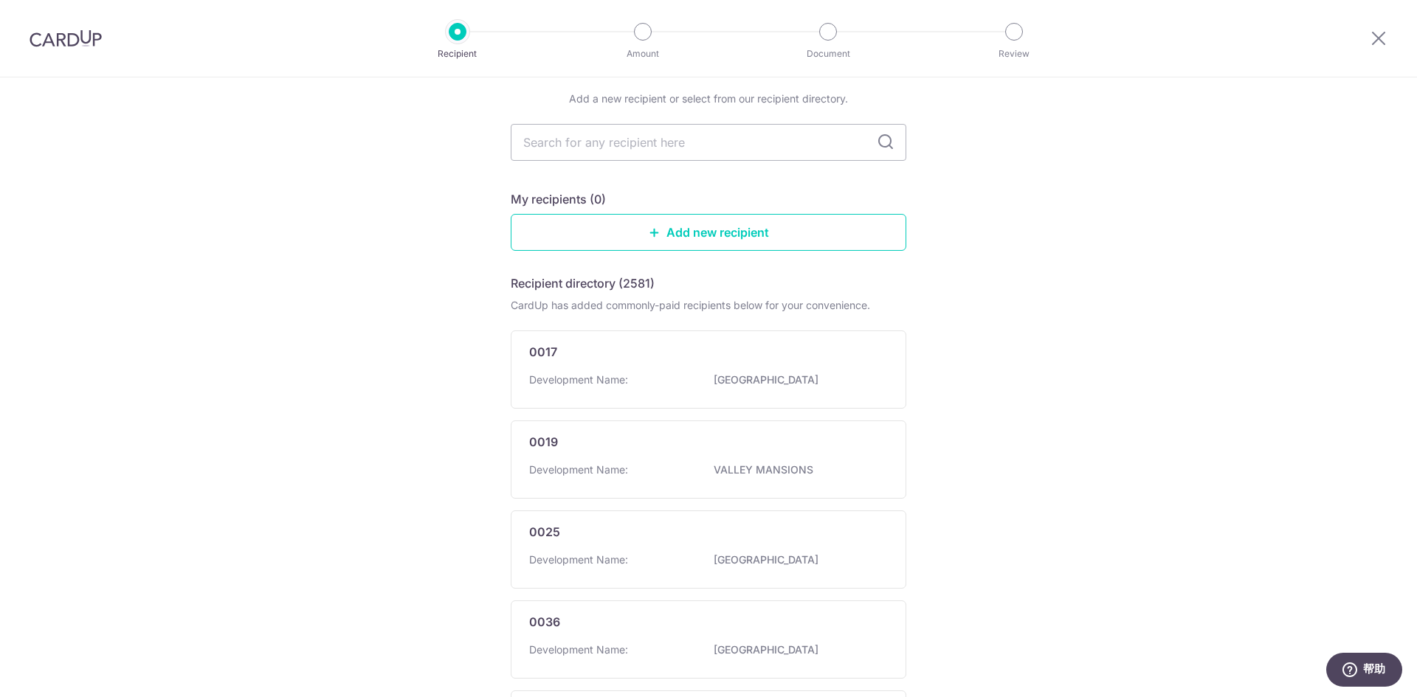
scroll to position [53, 0]
click at [551, 139] on input "text" at bounding box center [709, 143] width 396 height 37
click at [699, 216] on link "Add new recipient" at bounding box center [709, 233] width 396 height 37
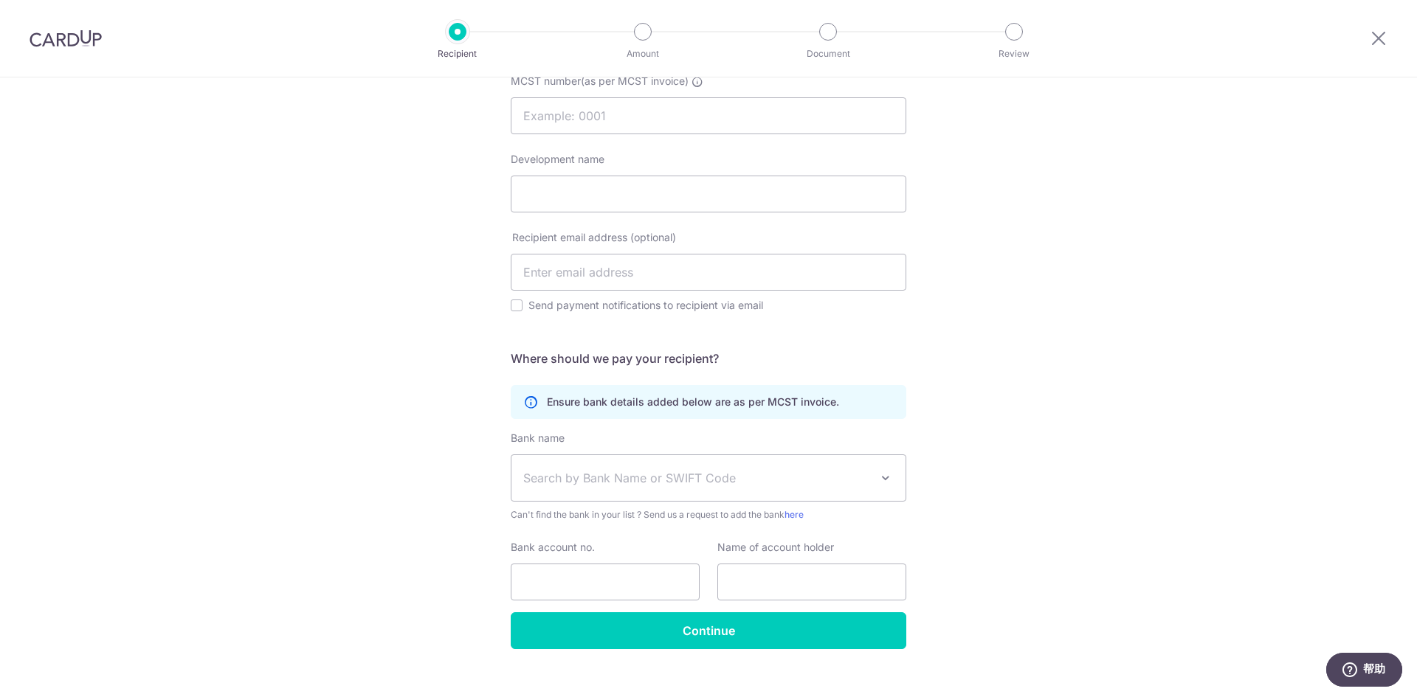
scroll to position [184, 0]
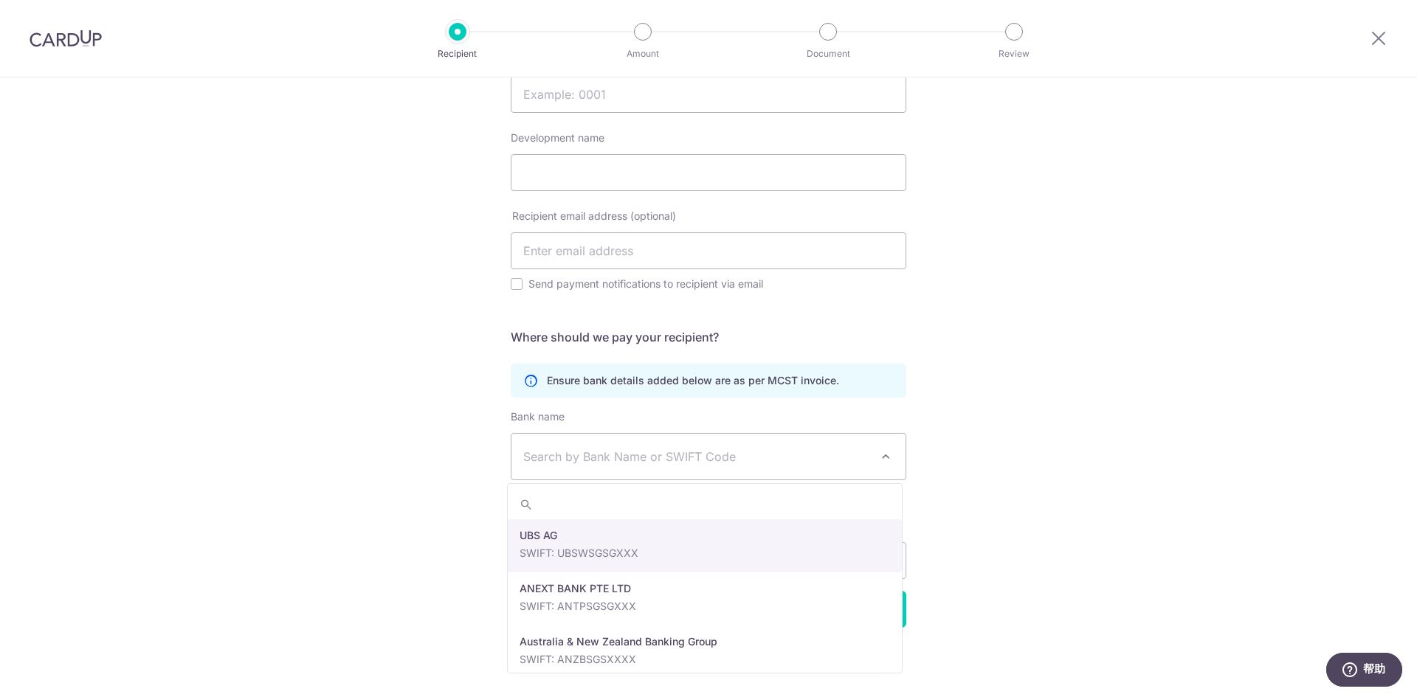
click at [705, 463] on span "Search by Bank Name or SWIFT Code" at bounding box center [696, 457] width 347 height 18
click at [702, 453] on span "Search by Bank Name or SWIFT Code" at bounding box center [696, 457] width 347 height 18
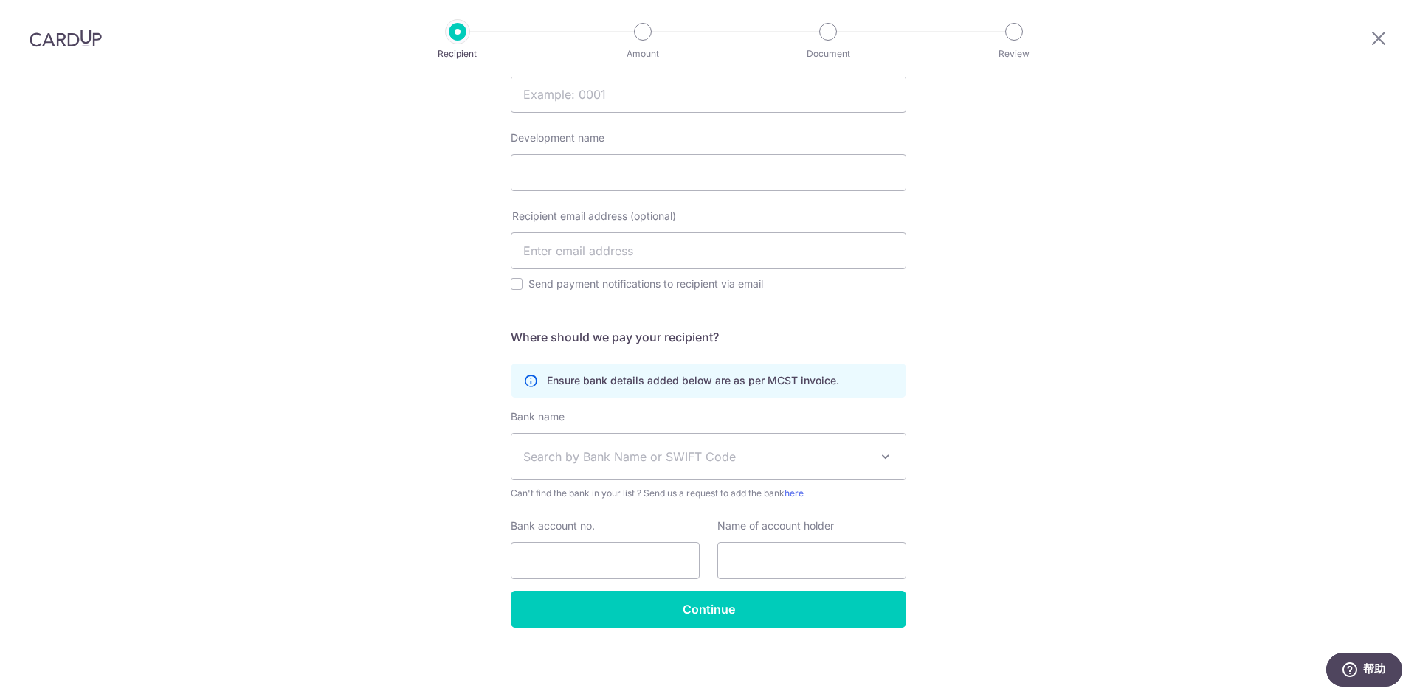
scroll to position [0, 0]
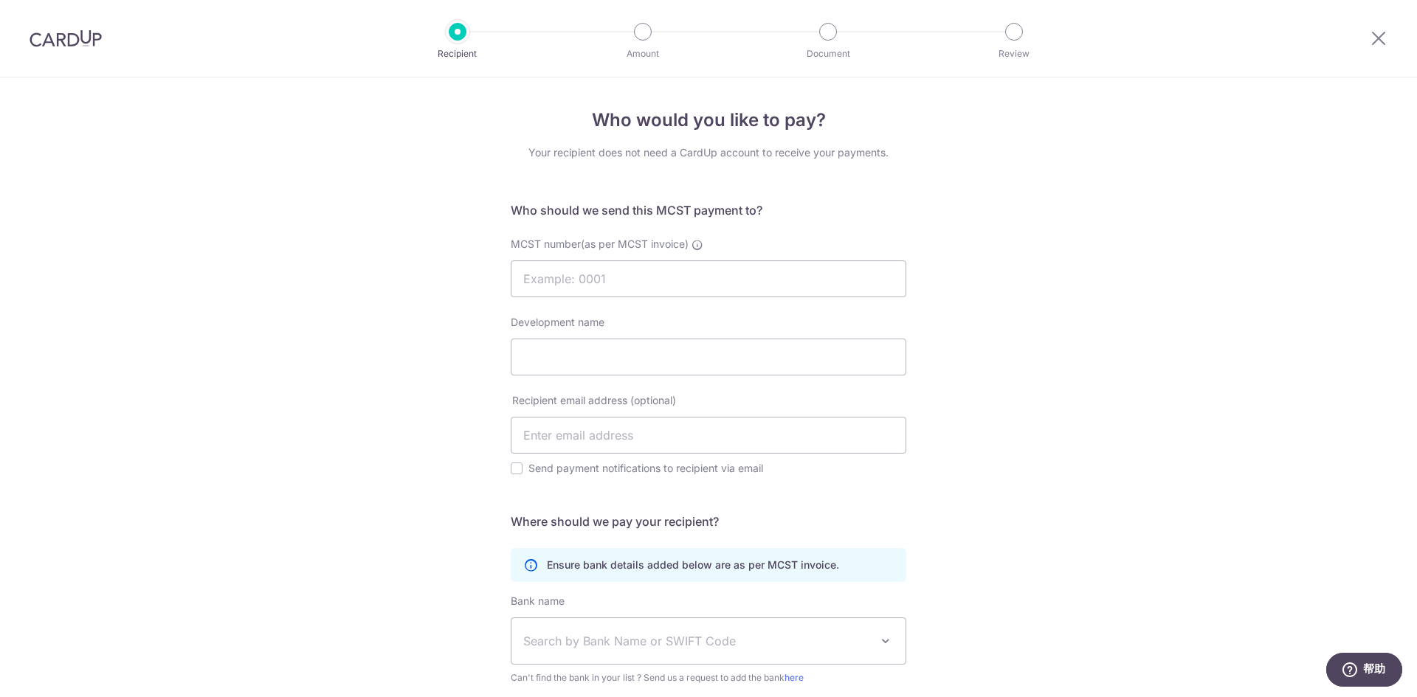
drag, startPoint x: 75, startPoint y: 44, endPoint x: 780, endPoint y: 94, distance: 706.5
click at [75, 44] on img at bounding box center [66, 39] width 72 height 18
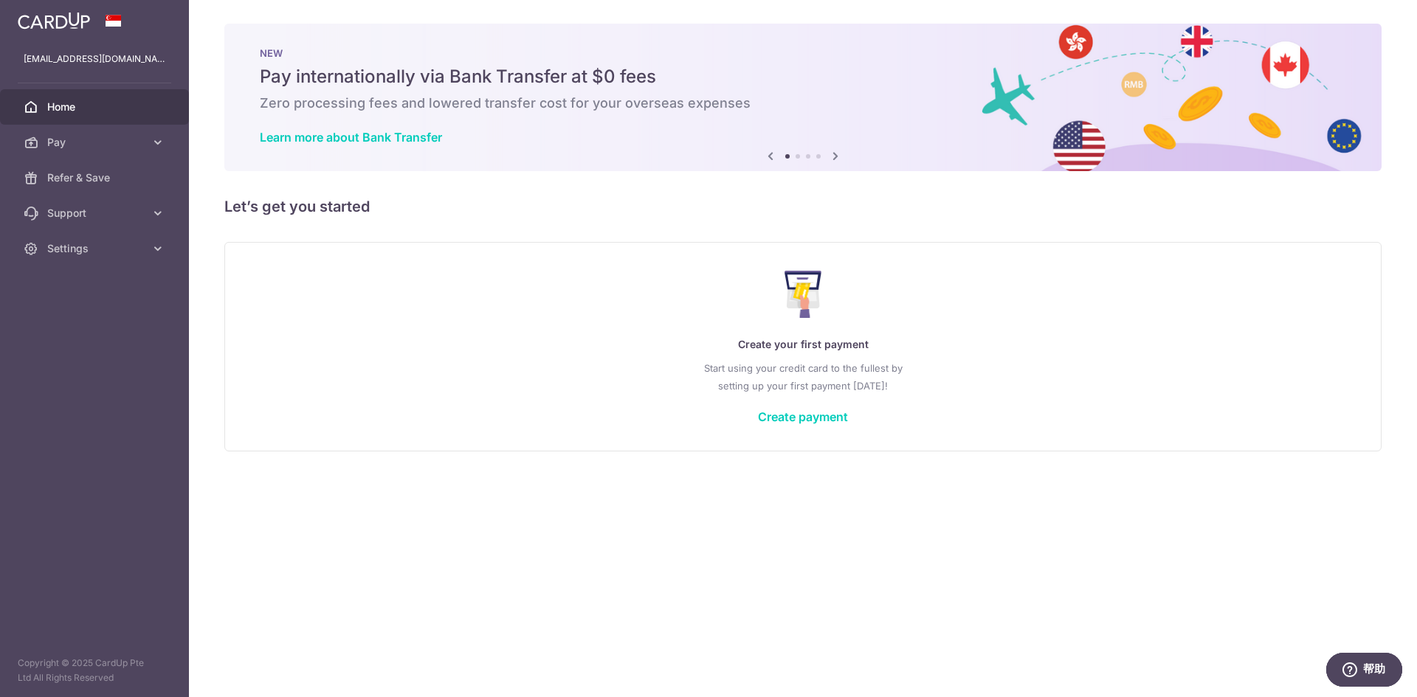
click at [798, 418] on link "Create payment" at bounding box center [803, 417] width 90 height 15
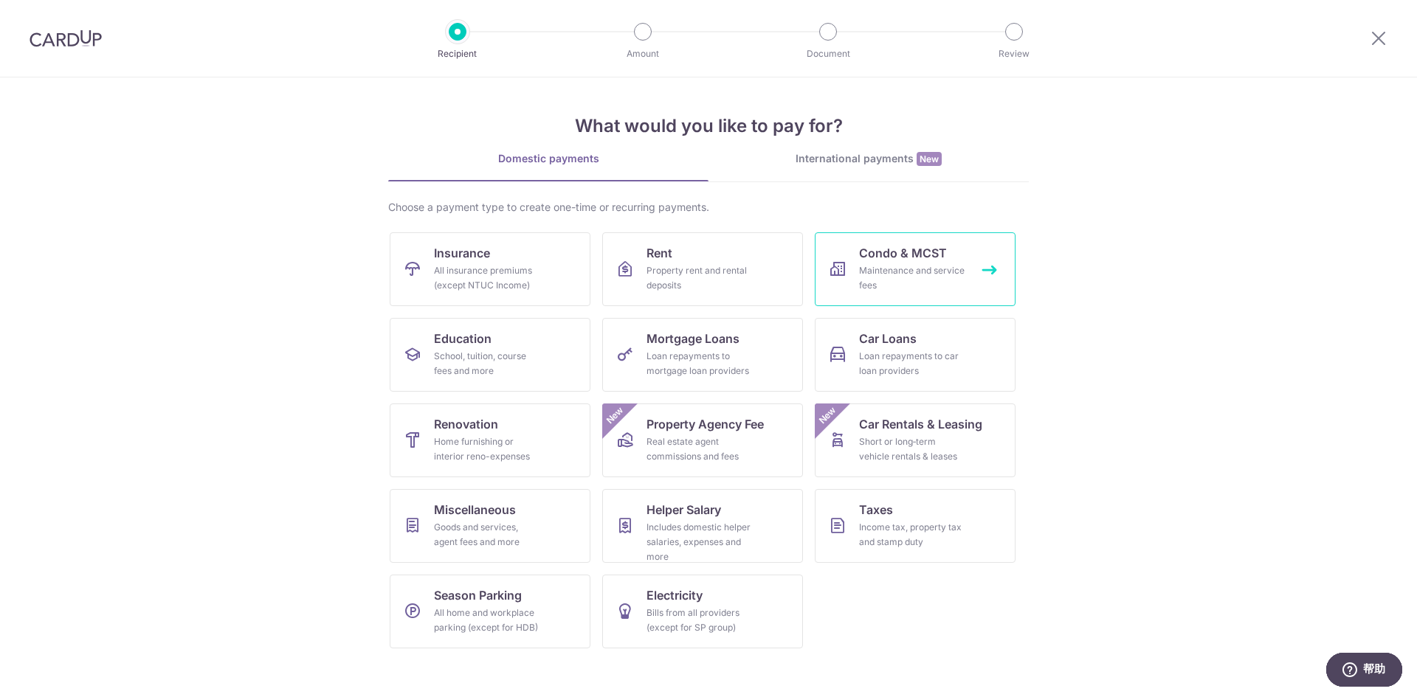
click at [985, 269] on link "Condo & MCST Maintenance and service fees" at bounding box center [915, 269] width 201 height 74
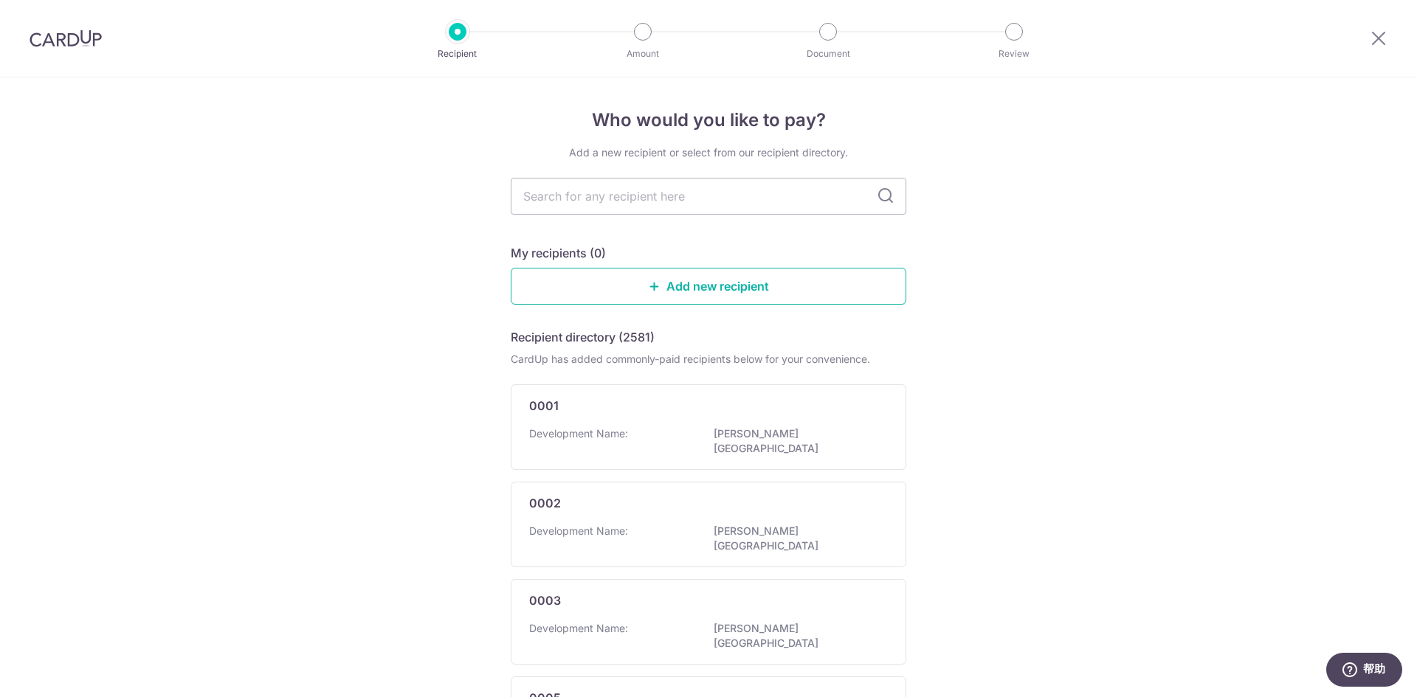
click at [662, 269] on link "Add new recipient" at bounding box center [709, 286] width 396 height 37
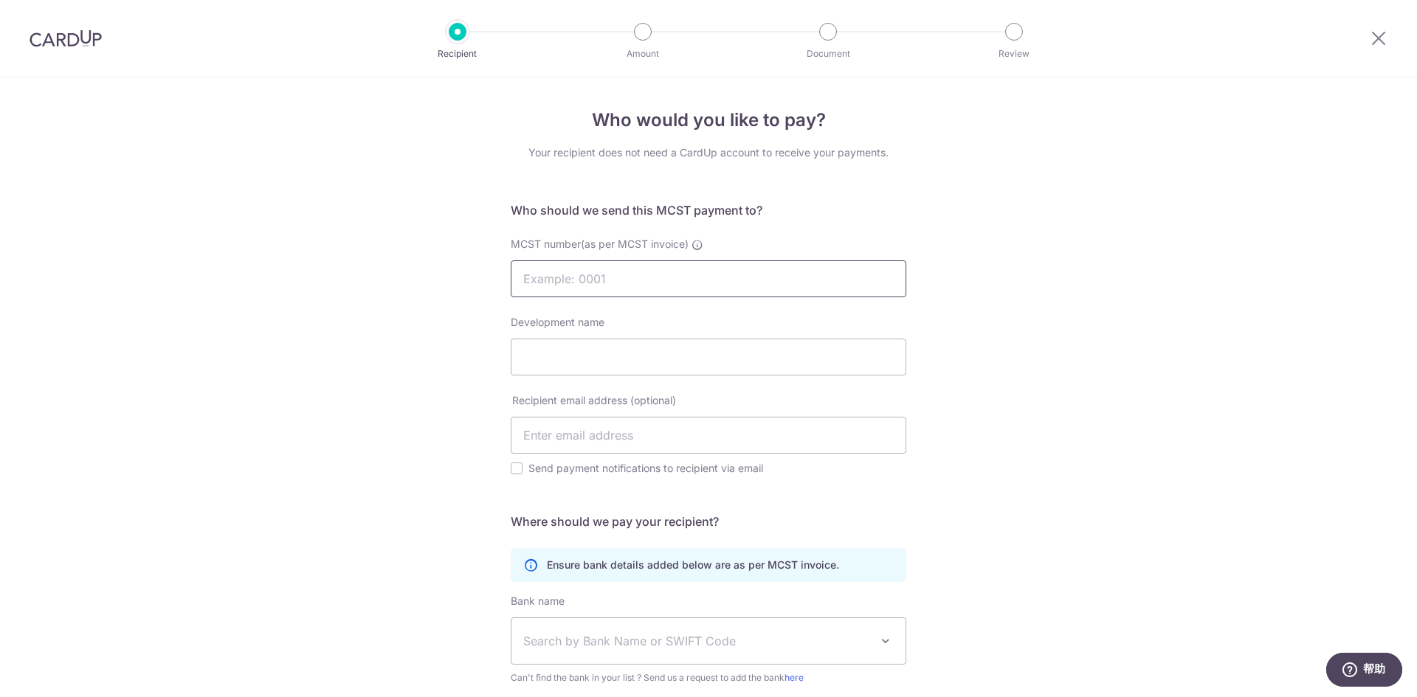
click at [656, 284] on input "MCST number(as per MCST invoice)" at bounding box center [709, 278] width 396 height 37
type input "4945"
click at [663, 348] on input "Development name" at bounding box center [709, 357] width 396 height 37
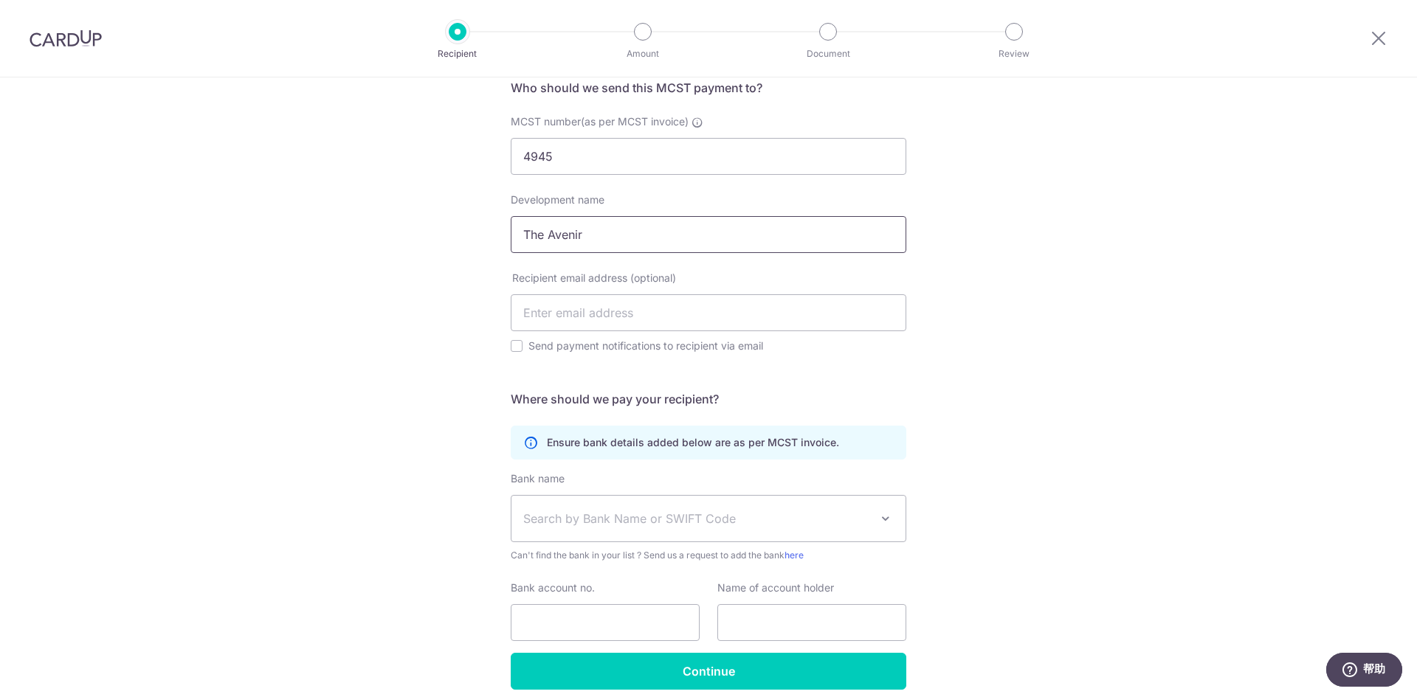
scroll to position [184, 0]
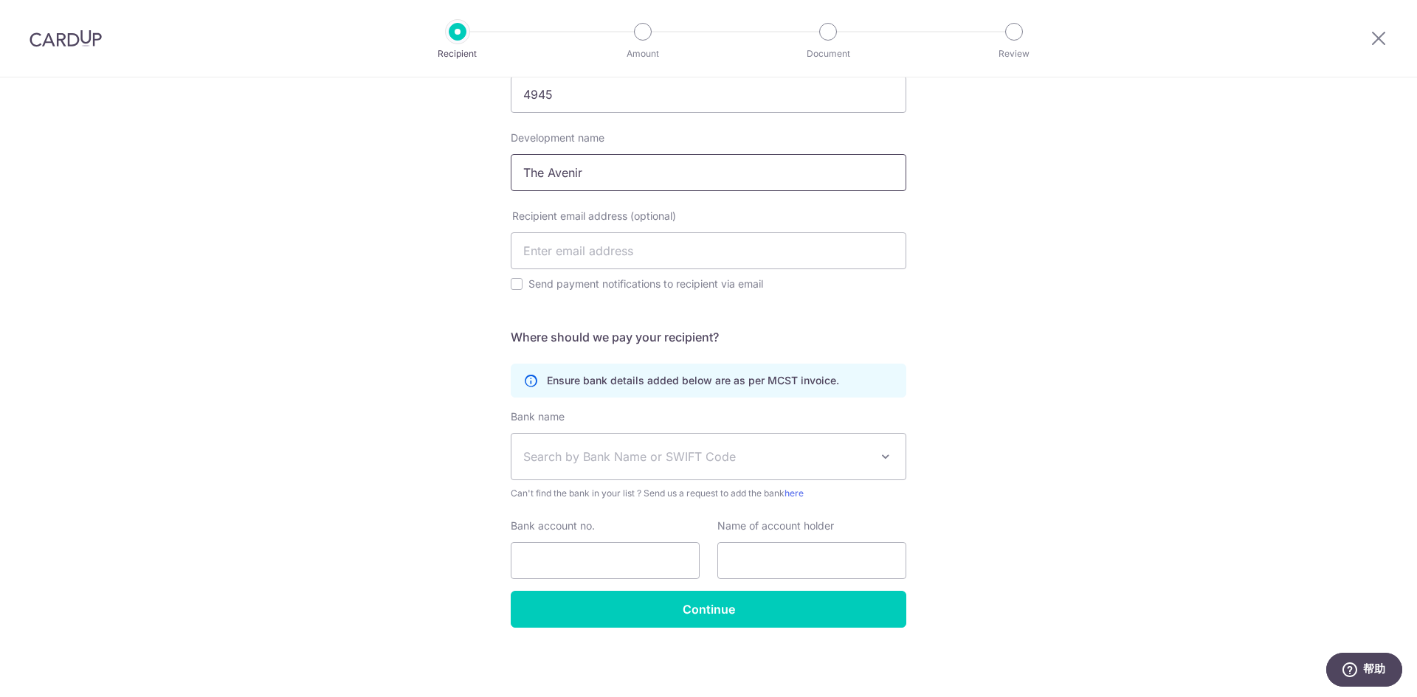
type input "The Avenir"
click at [676, 452] on span "Search by Bank Name or SWIFT Code" at bounding box center [696, 457] width 347 height 18
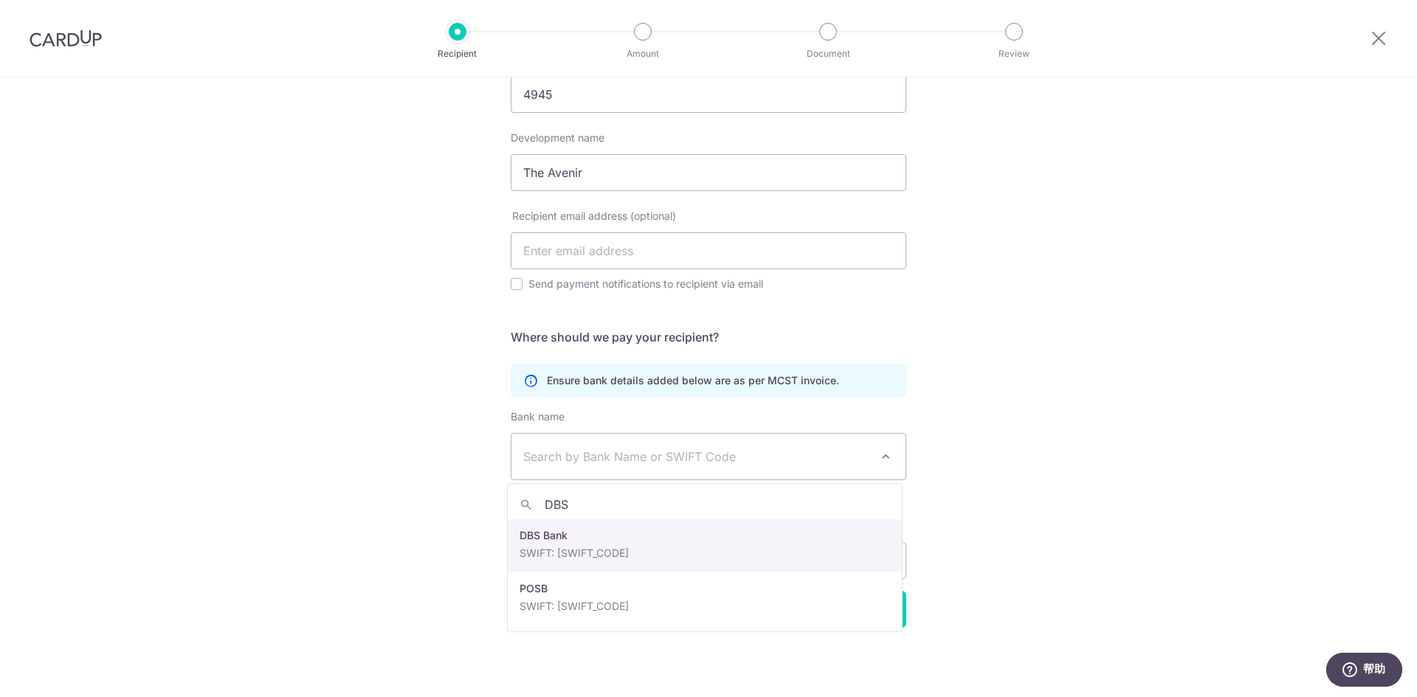
type input "DBS"
select select "6"
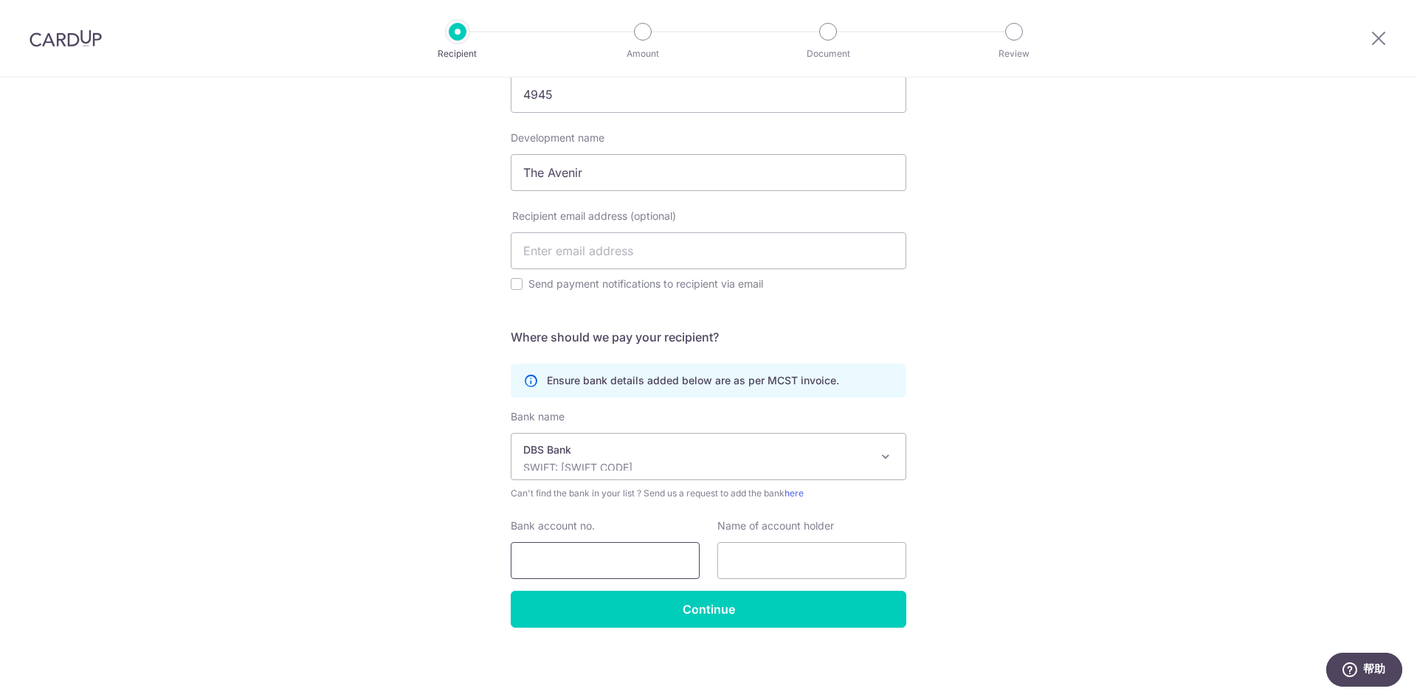
click at [583, 567] on input "Bank account no." at bounding box center [605, 560] width 189 height 37
paste input "[PHONE_NUMBER]"
type input "[PHONE_NUMBER]"
click at [776, 548] on input "text" at bounding box center [811, 560] width 189 height 37
type input "SU YECHAO"
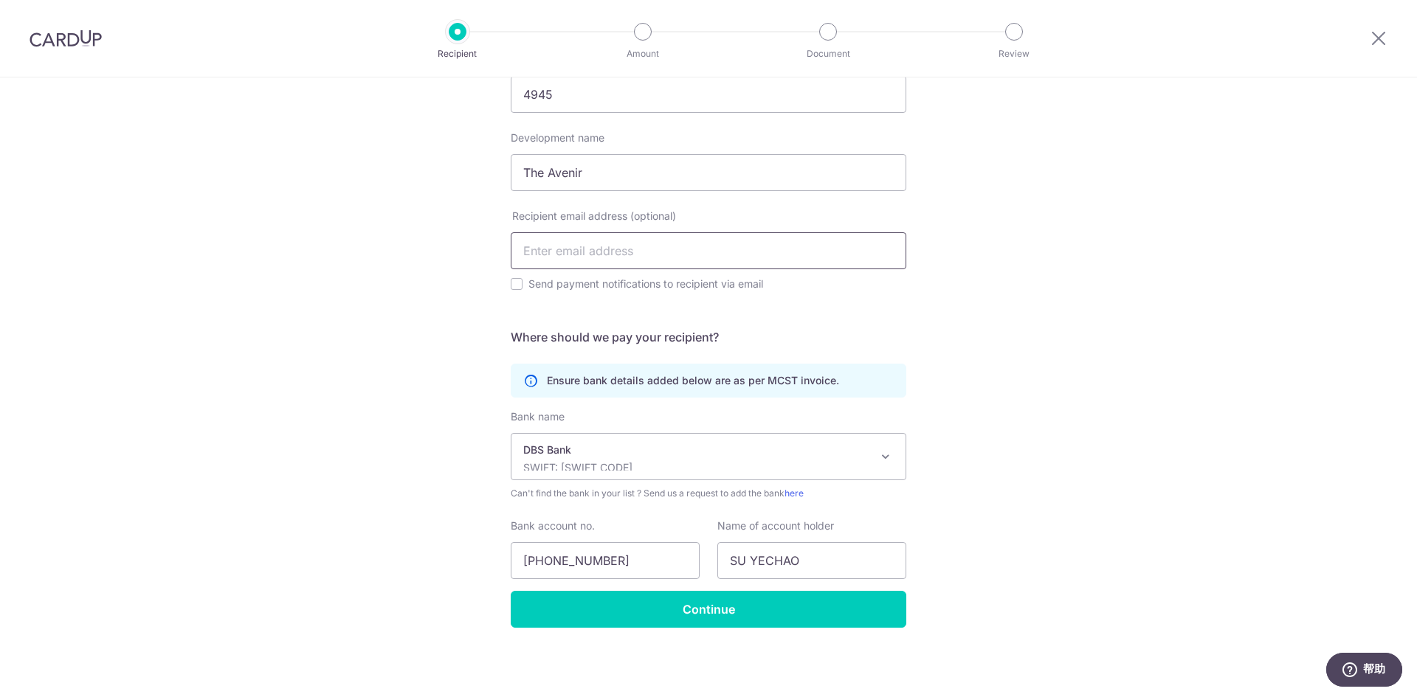
click at [641, 252] on input "text" at bounding box center [709, 250] width 396 height 37
paste input "PayNow UEN No. 201811966Z, please indicate your Blk and Unit and notify us via …"
drag, startPoint x: 736, startPoint y: 254, endPoint x: 279, endPoint y: 249, distance: 457.5
click at [279, 249] on div "Who would you like to pay? Your recipient does not need a CardUp account to rec…" at bounding box center [708, 295] width 1417 height 804
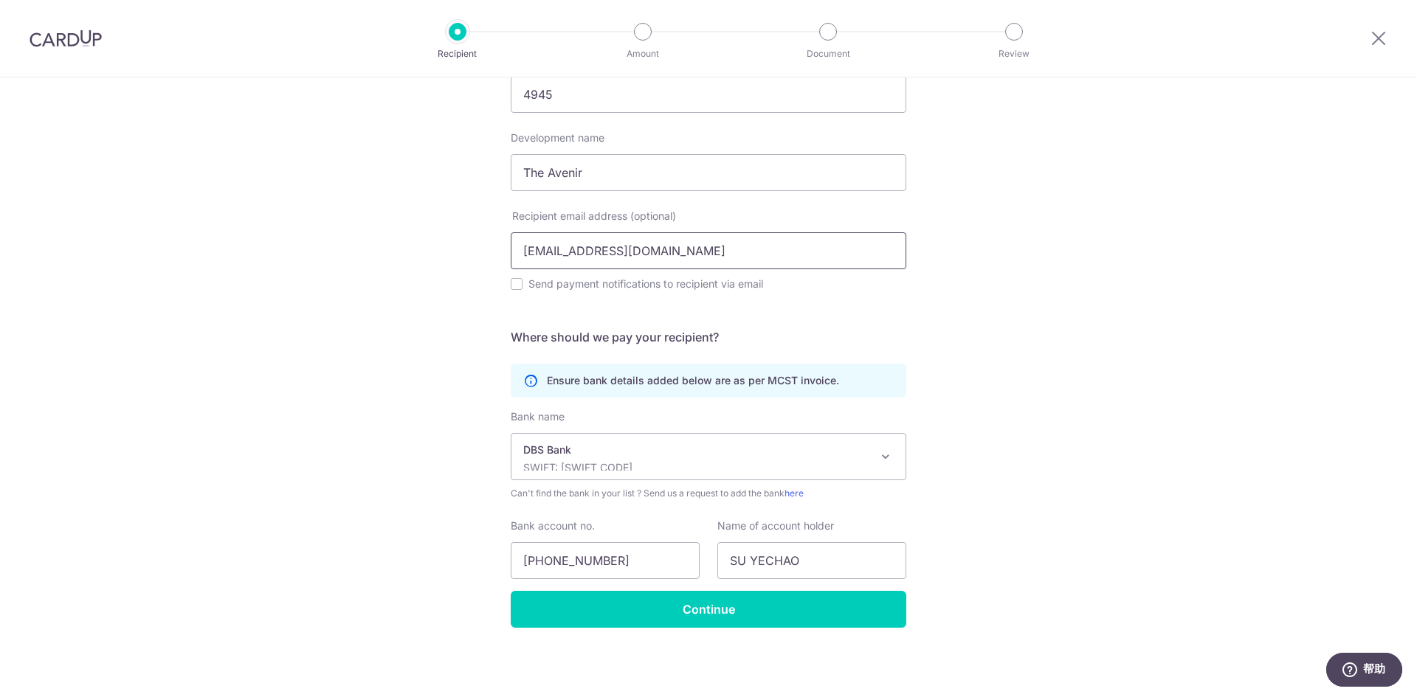
type input "[EMAIL_ADDRESS][DOMAIN_NAME]"
click at [815, 320] on form "Who should we send this MCST payment to? MCST number(as per MCST invoice) 4945 …" at bounding box center [709, 322] width 396 height 611
click at [722, 283] on label "Send payment notifications to recipient via email" at bounding box center [717, 284] width 378 height 18
click at [522, 283] on input "Send payment notifications to recipient via email" at bounding box center [517, 284] width 12 height 12
checkbox input "true"
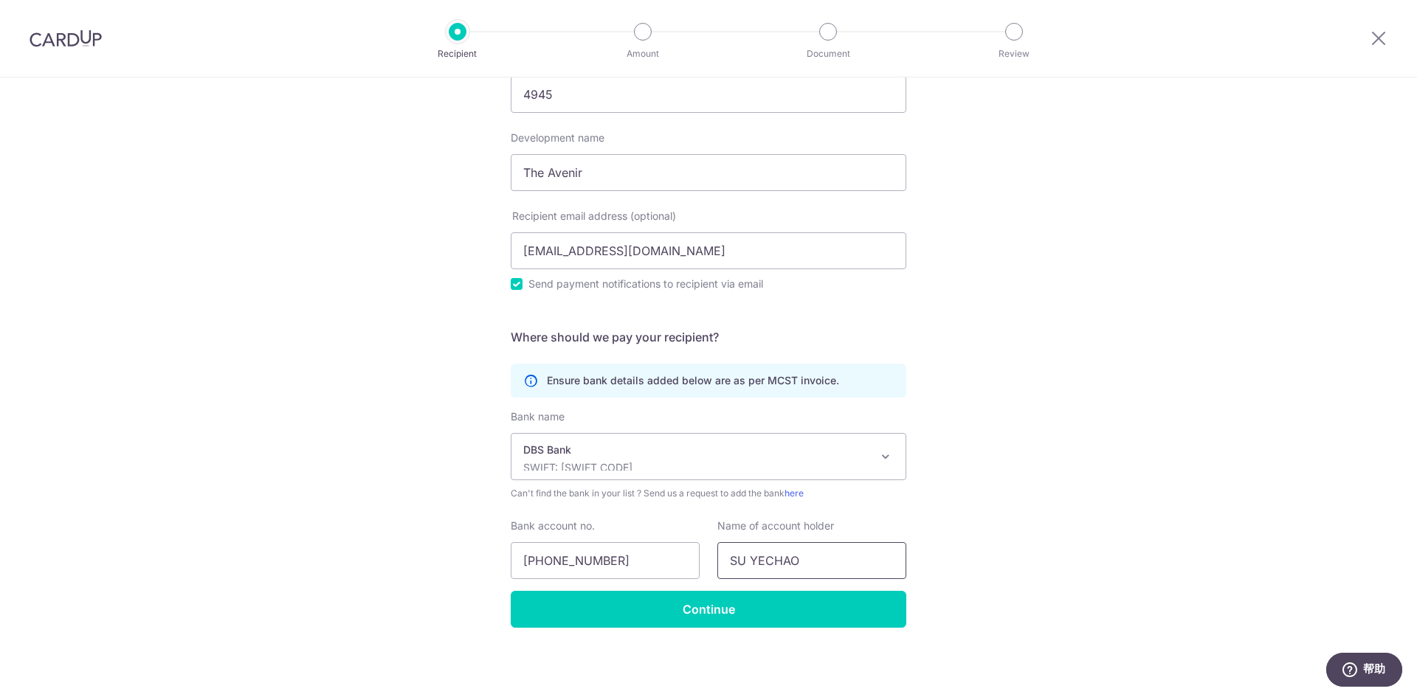
click at [793, 552] on input "SU YECHAO" at bounding box center [811, 560] width 189 height 37
paste input ""CARMEL DEVELOPMENT PL-THE AVENIR MF A/C""
click at [734, 562] on input ""CARMEL DEVELOPMENT PL-THE AVENIR MF A/C"" at bounding box center [811, 560] width 189 height 37
type input "CARMEL DEVELOPMENT PL-THE AVENIR MF A/C"
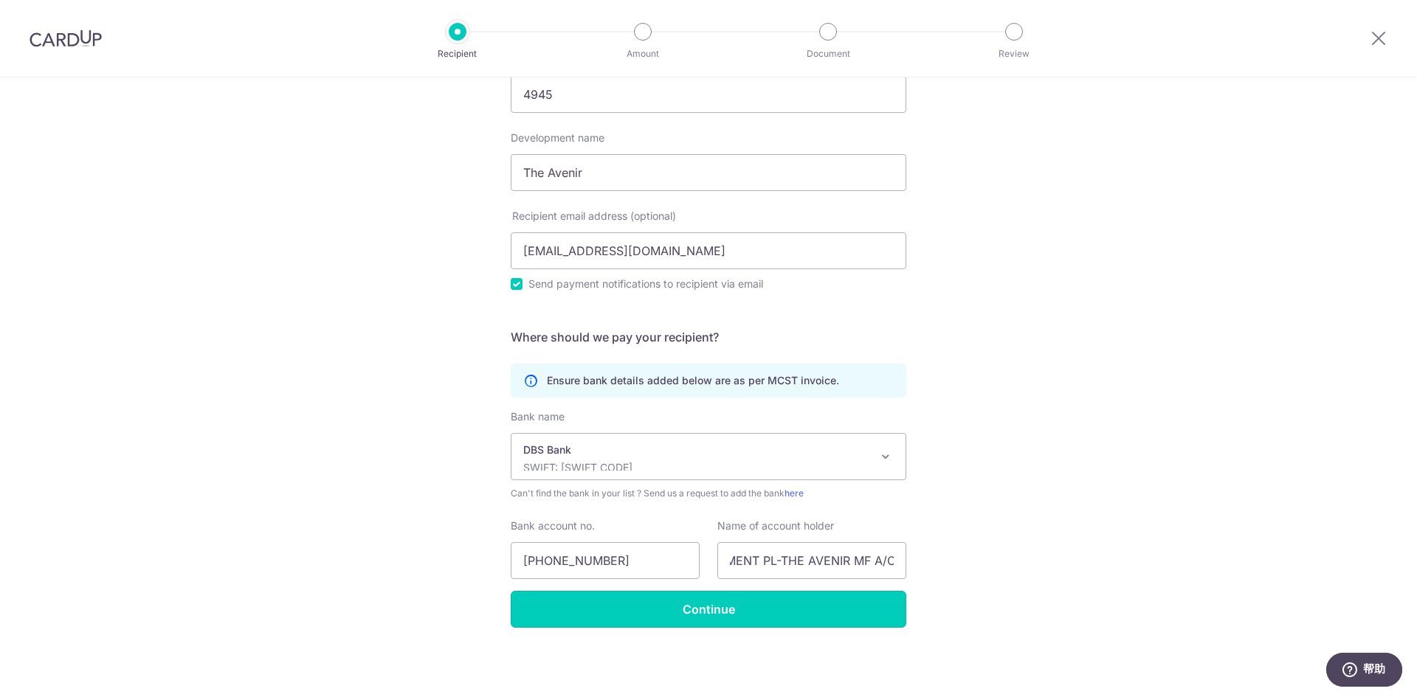
scroll to position [0, 0]
click at [754, 597] on input "Continue" at bounding box center [709, 609] width 396 height 37
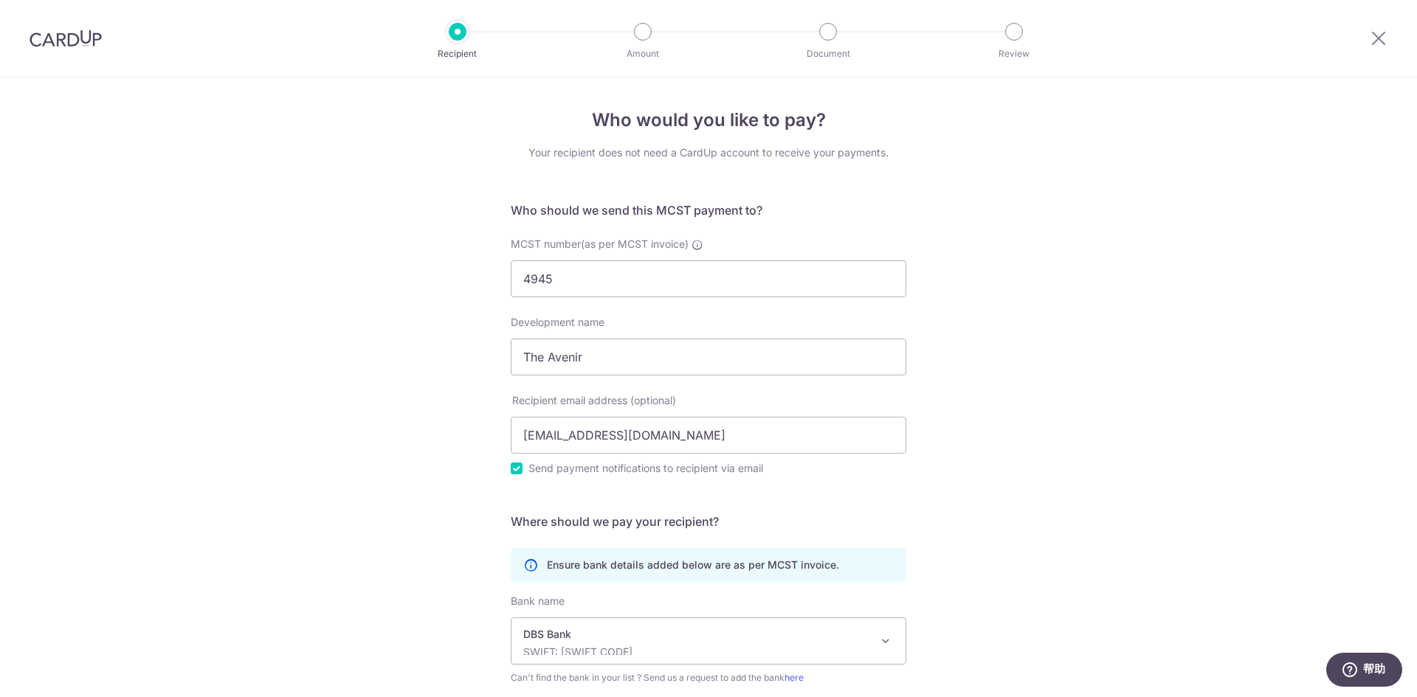
scroll to position [220, 0]
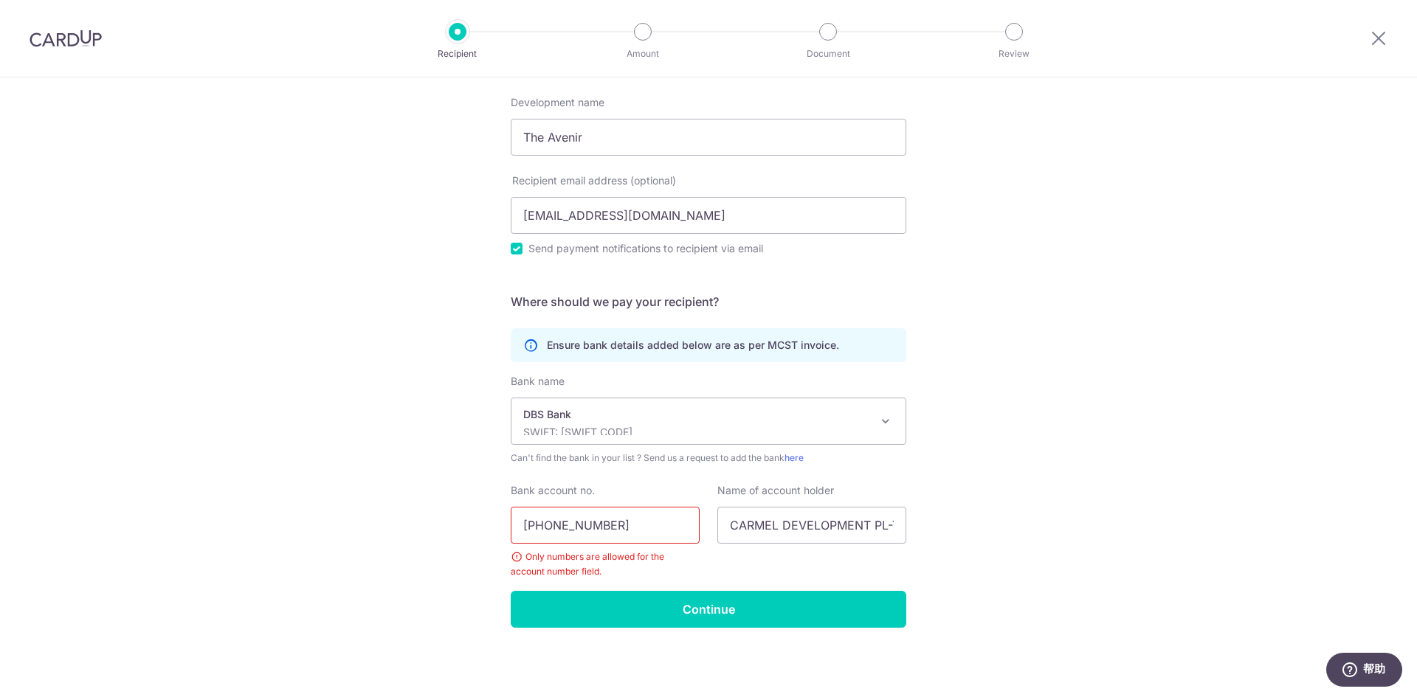
click at [549, 522] on input "[PHONE_NUMBER]" at bounding box center [605, 525] width 189 height 37
click at [588, 525] on input "072118857-0" at bounding box center [605, 525] width 189 height 37
click at [524, 527] on input "0721188570" at bounding box center [605, 525] width 189 height 37
type input "0721188570"
click at [693, 593] on input "Continue" at bounding box center [709, 609] width 396 height 37
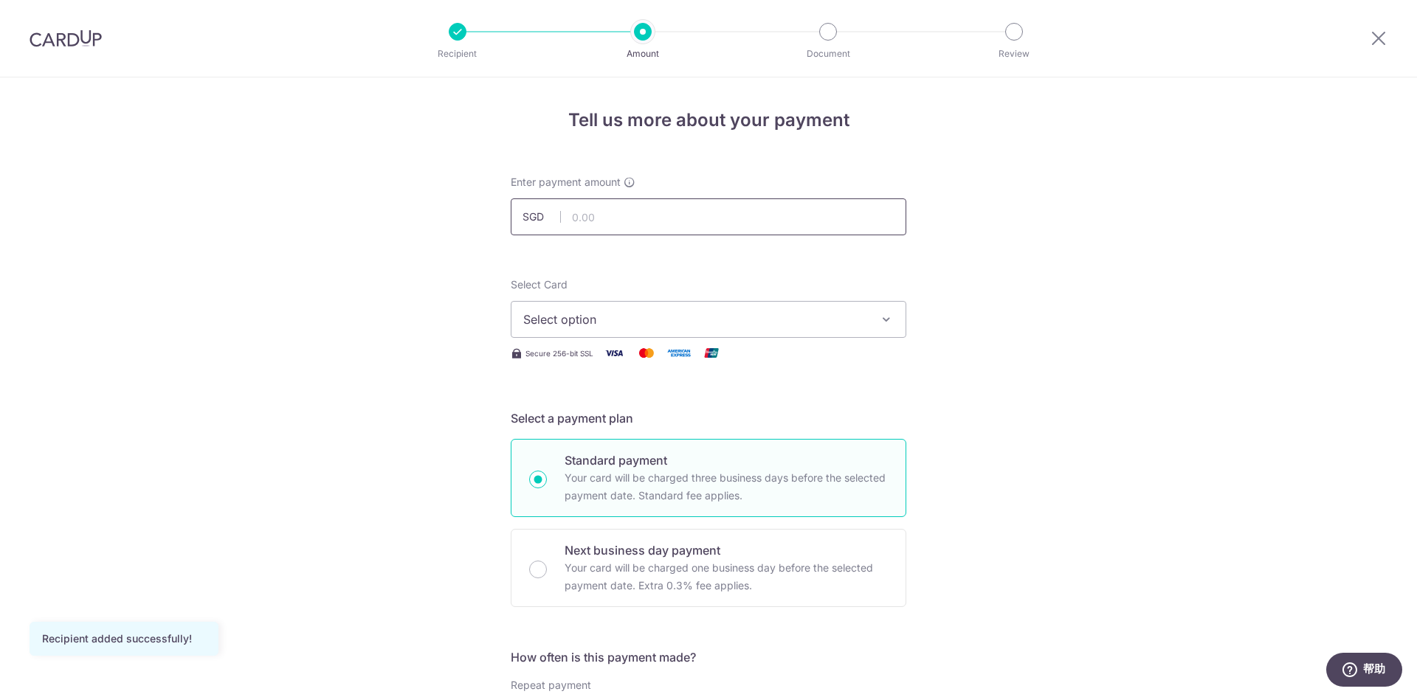
click at [638, 214] on input "text" at bounding box center [709, 217] width 396 height 37
type input "1,308.00"
click at [717, 324] on span "Select option" at bounding box center [695, 320] width 344 height 18
click at [707, 358] on span "Add credit card" at bounding box center [722, 360] width 344 height 15
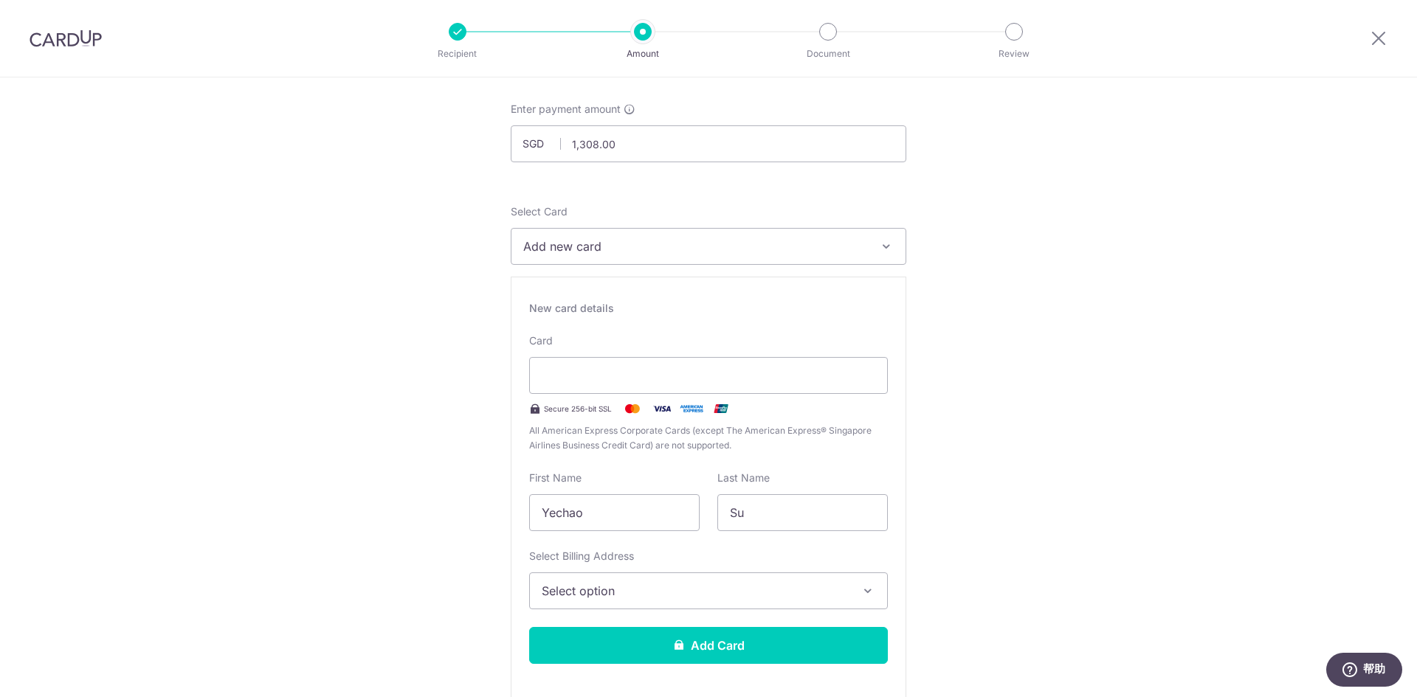
scroll to position [74, 0]
click at [772, 384] on div at bounding box center [708, 374] width 359 height 37
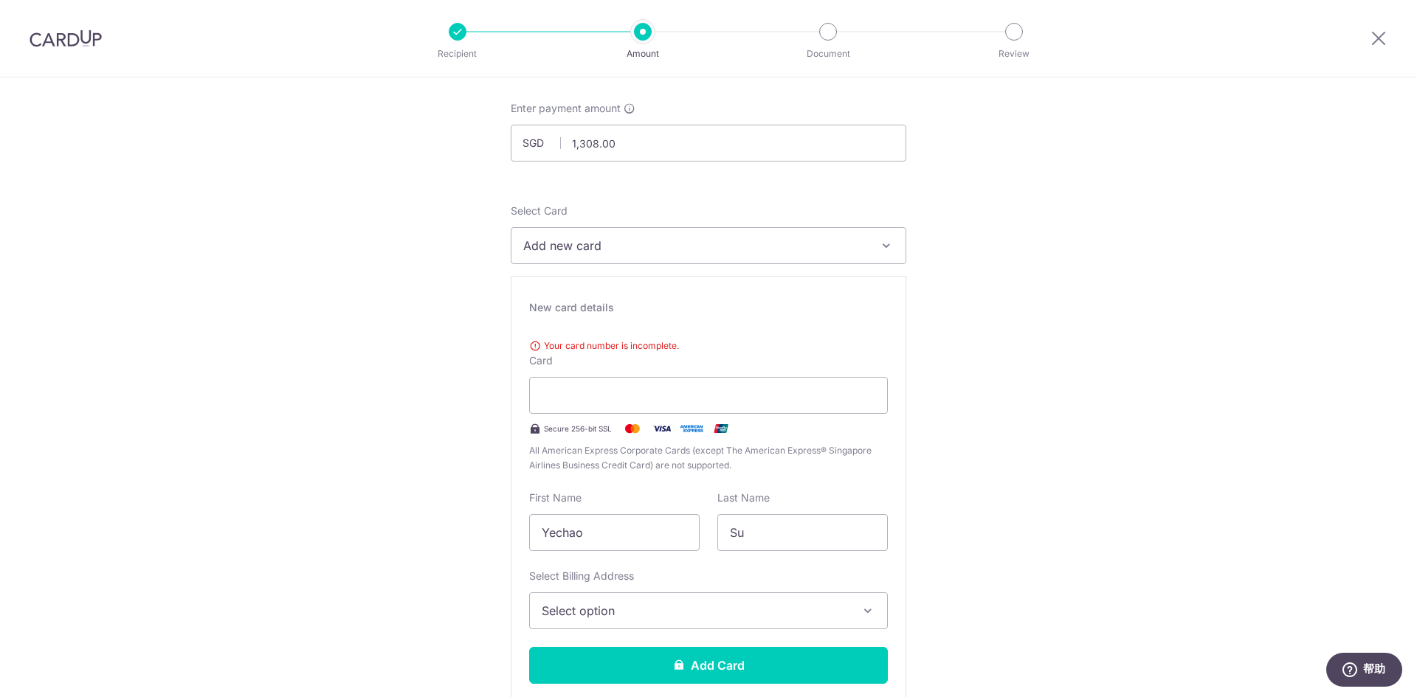
type input "09 / 2030"
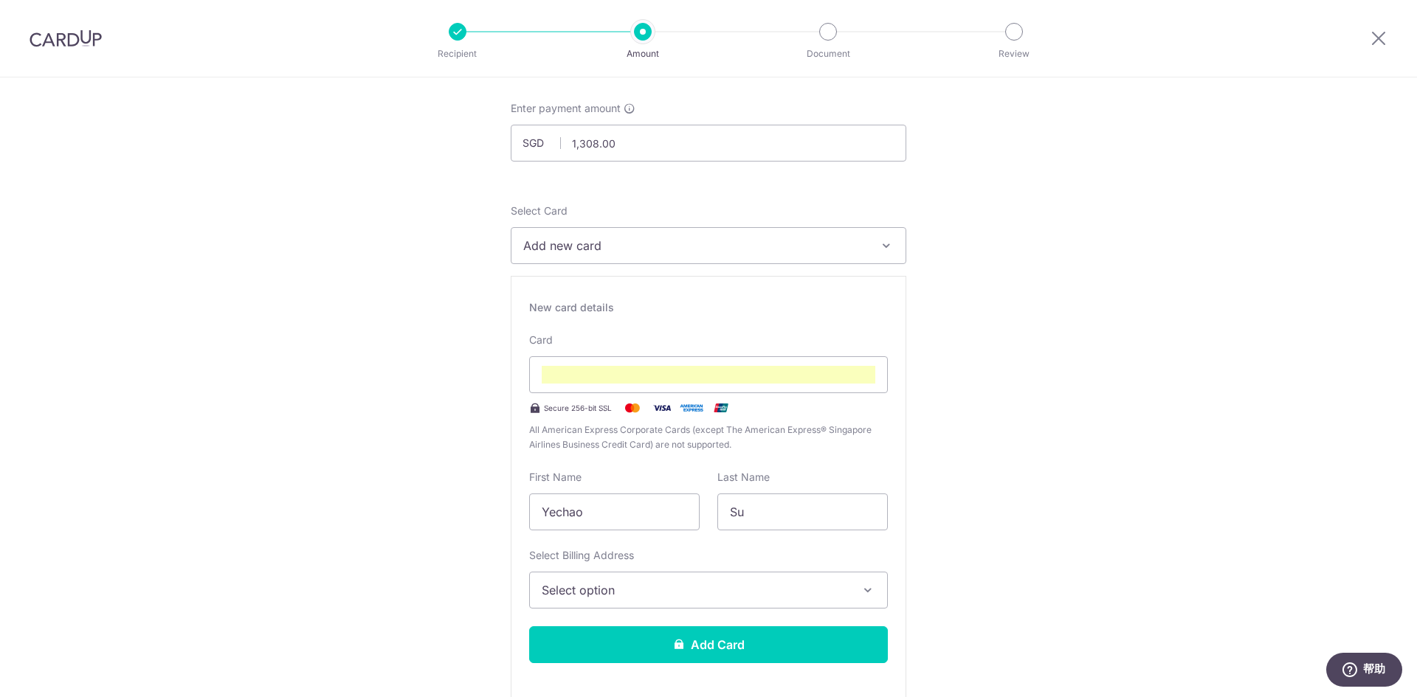
scroll to position [82, 0]
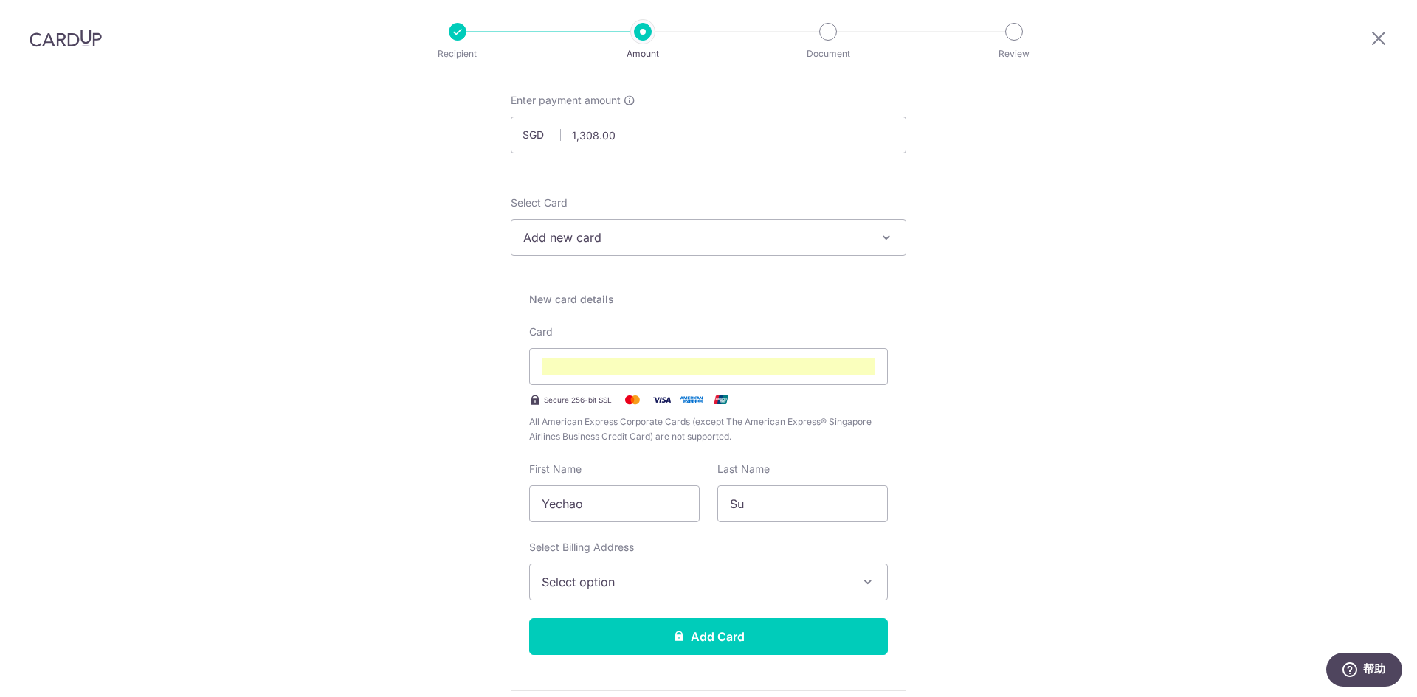
click at [813, 588] on span "Select option" at bounding box center [695, 582] width 307 height 18
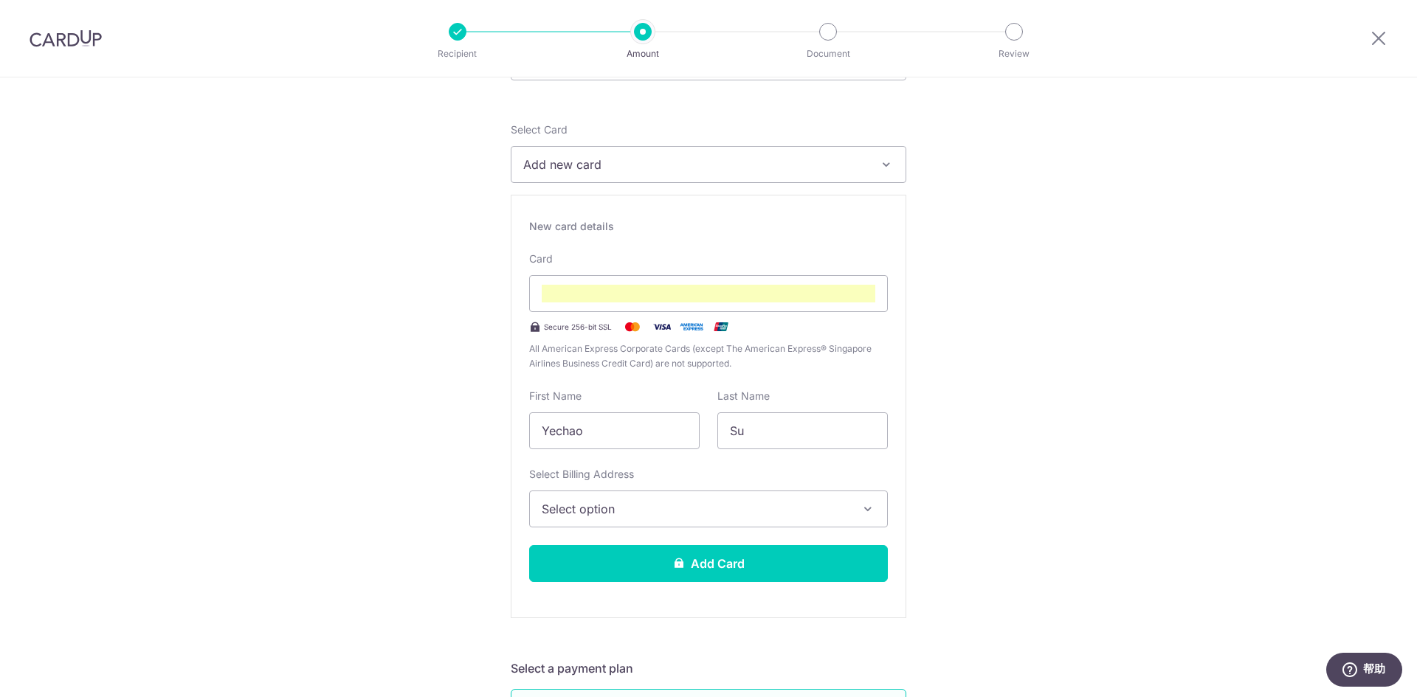
scroll to position [156, 0]
click at [708, 555] on button "Add Card" at bounding box center [708, 563] width 359 height 37
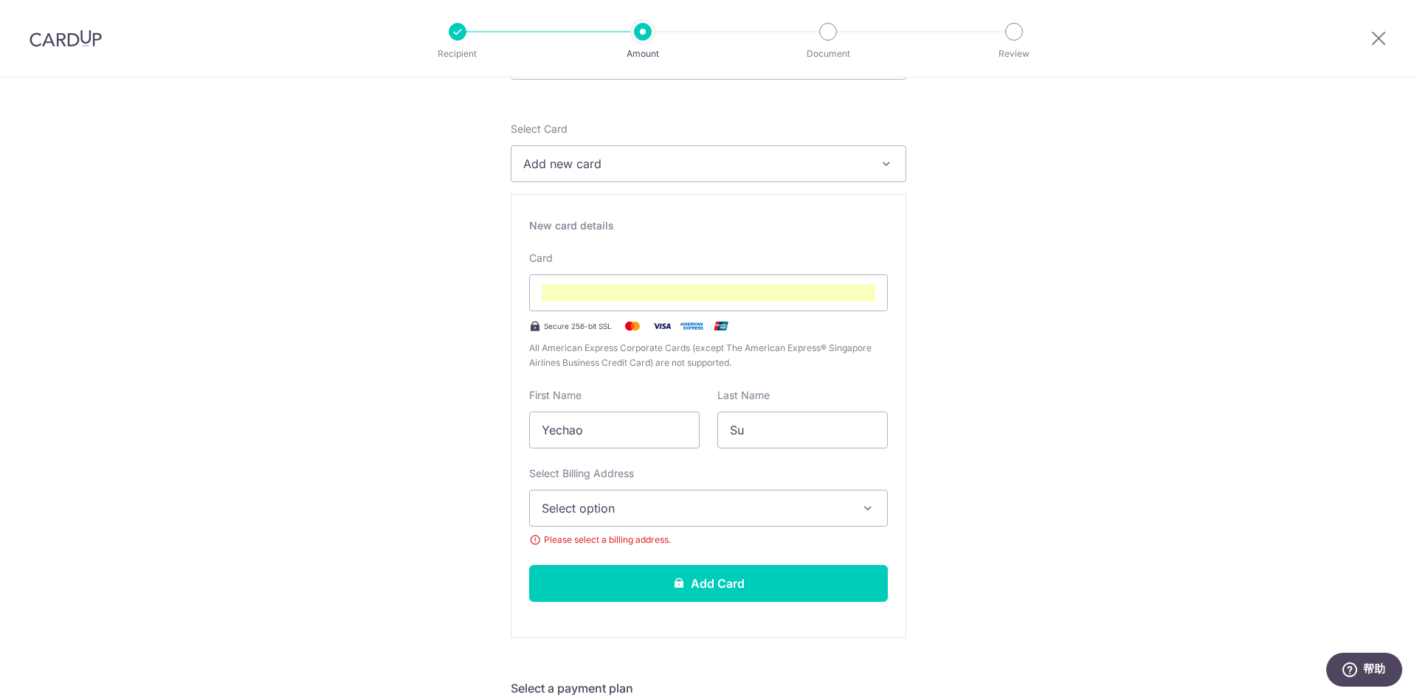
click at [715, 513] on span "Select option" at bounding box center [695, 509] width 307 height 18
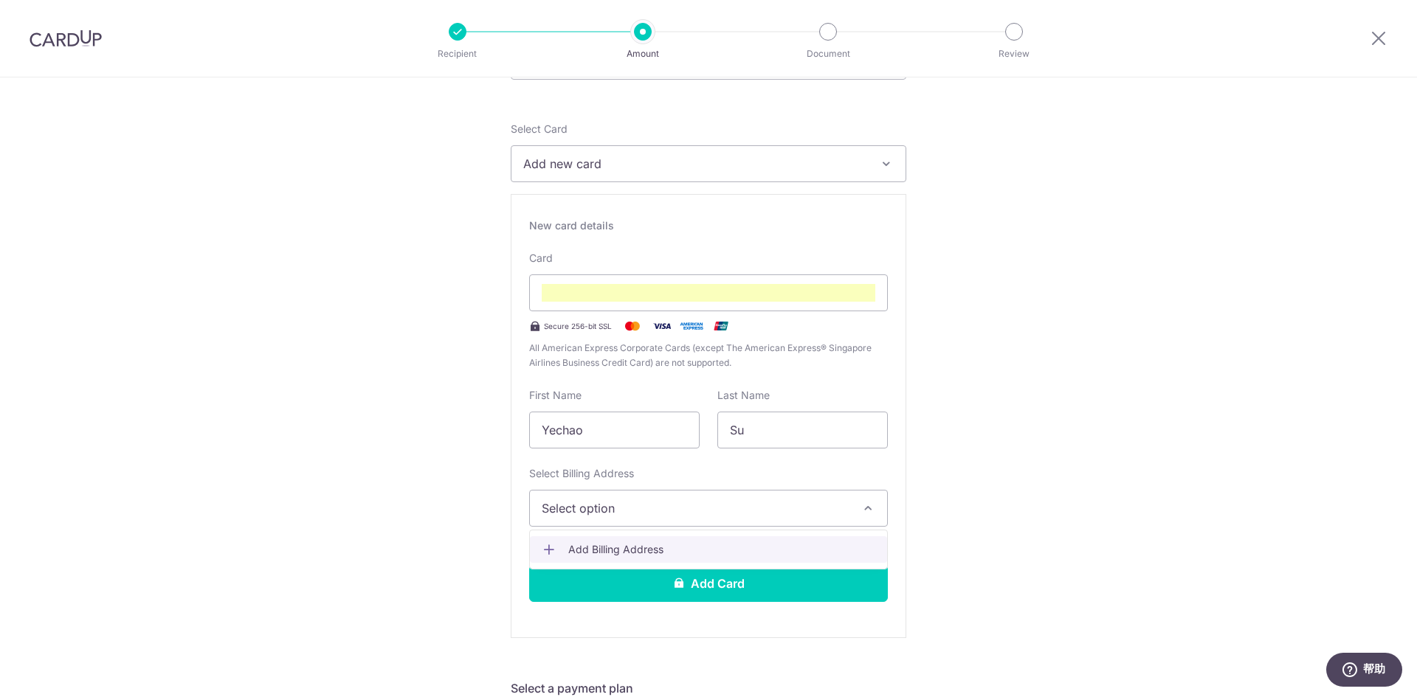
click at [704, 542] on span "Add Billing Address" at bounding box center [721, 549] width 307 height 15
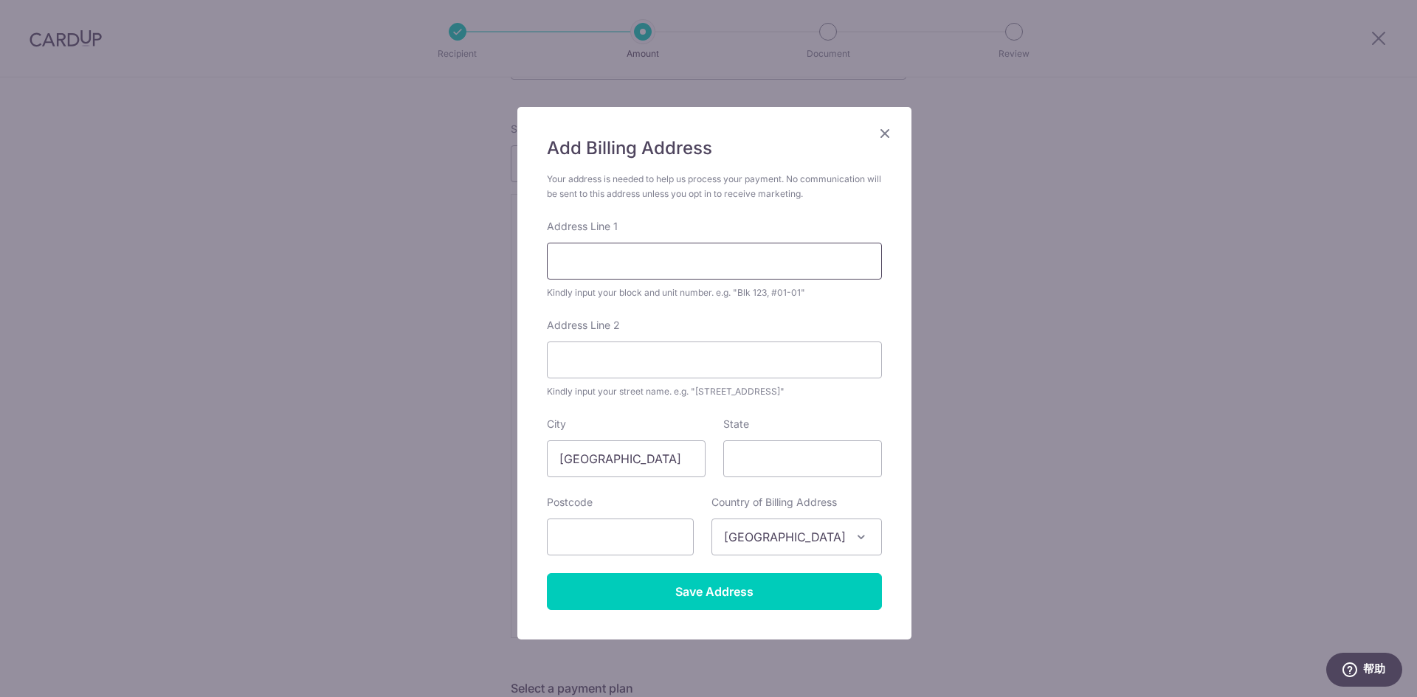
click at [711, 254] on input "Address Line 1" at bounding box center [714, 261] width 335 height 37
click at [736, 213] on form "Your address is needed to help us process your payment. No communication will b…" at bounding box center [714, 391] width 335 height 438
click at [731, 255] on input "Address Line 1" at bounding box center [714, 261] width 335 height 37
type input "8 RIVER VALLEY CLOSE"
type input "27-07"
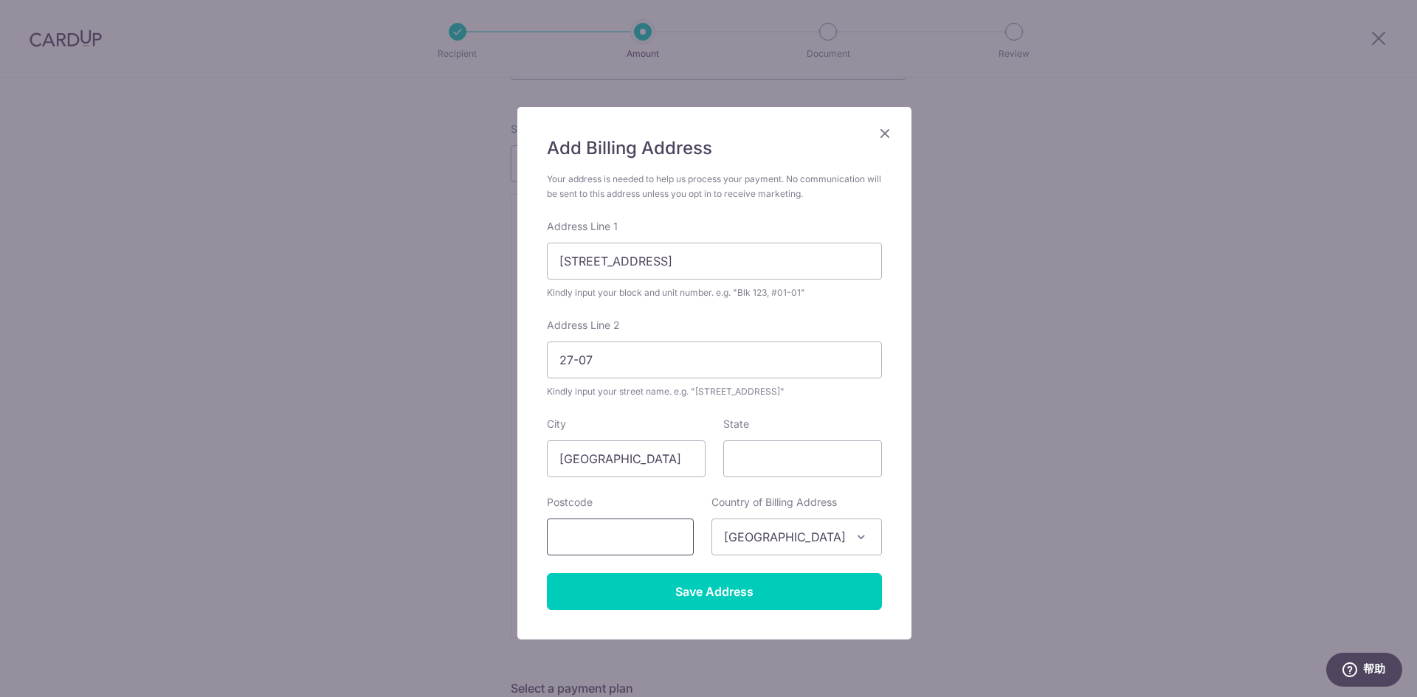
type input "238432"
drag, startPoint x: 708, startPoint y: 263, endPoint x: 474, endPoint y: 223, distance: 237.4
click at [474, 223] on div "Add Billing Address Your address is needed to help us process your payment. No …" at bounding box center [708, 348] width 1417 height 697
click at [607, 352] on input "27-07" at bounding box center [714, 360] width 335 height 37
paste input "8 RIVER VALLEY CLOSE"
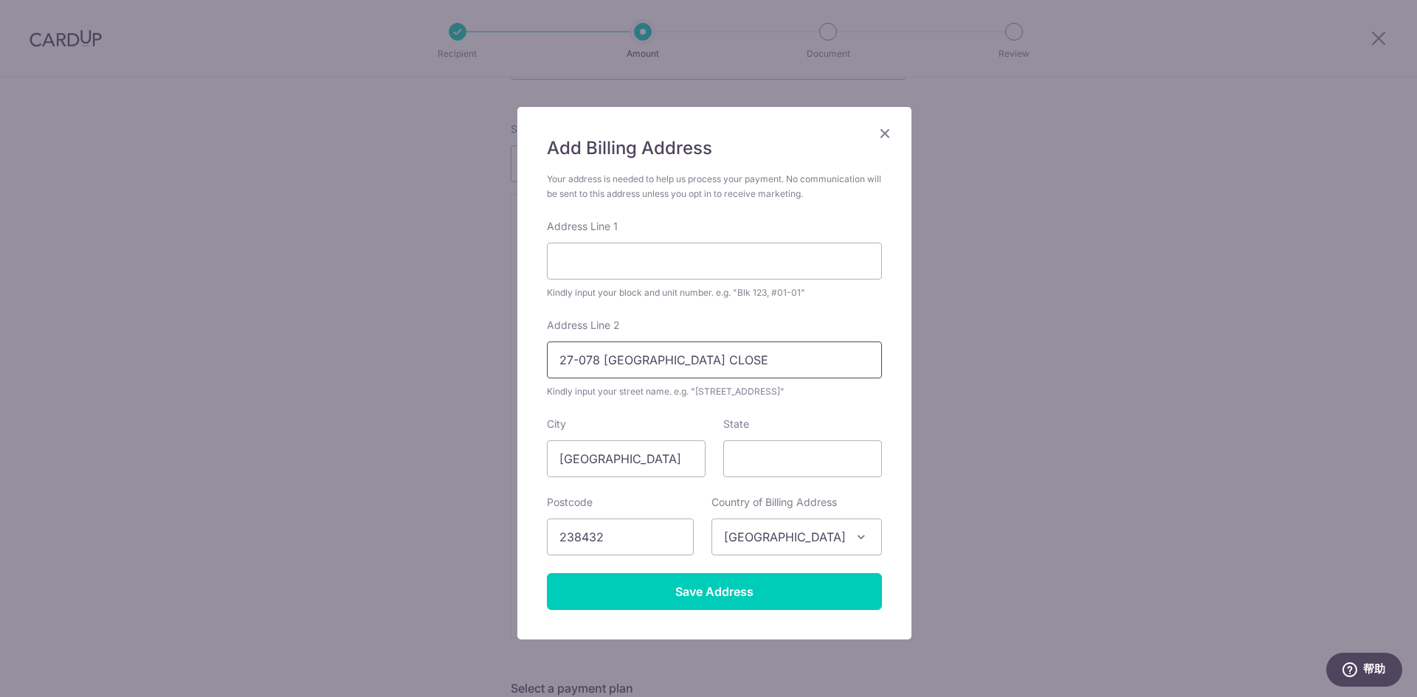
drag, startPoint x: 584, startPoint y: 356, endPoint x: 508, endPoint y: 344, distance: 76.2
click at [508, 344] on div "Add Billing Address Your address is needed to help us process your payment. No …" at bounding box center [708, 348] width 1417 height 697
type input "8 RIVER VALLEY CLOSE"
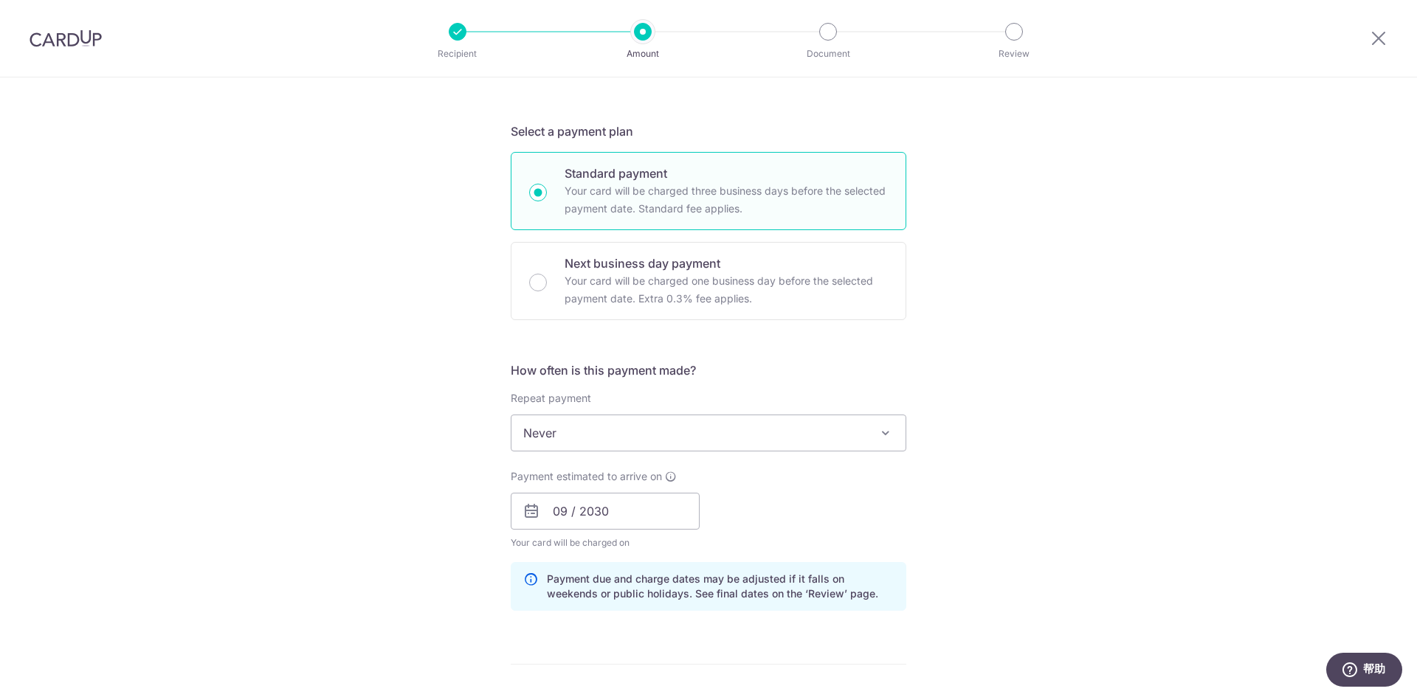
scroll to position [295, 0]
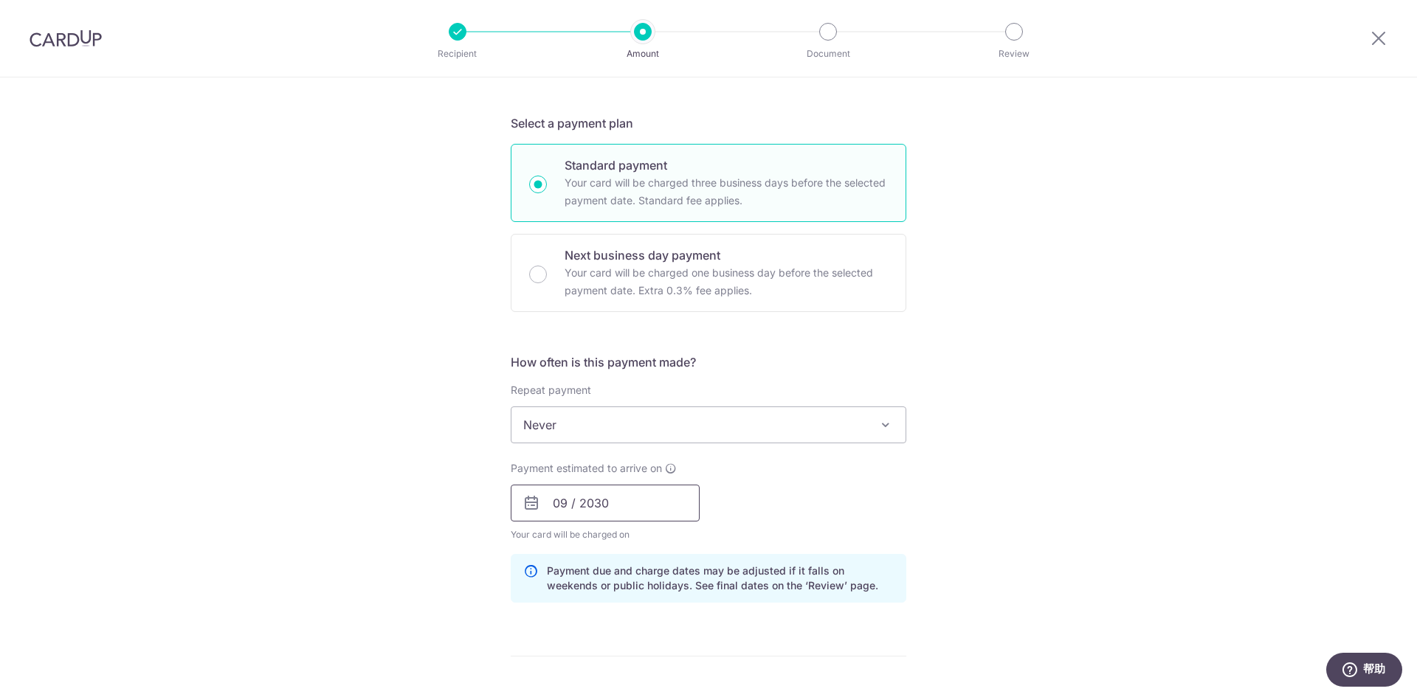
click at [645, 503] on input "09 / 2030" at bounding box center [605, 503] width 189 height 37
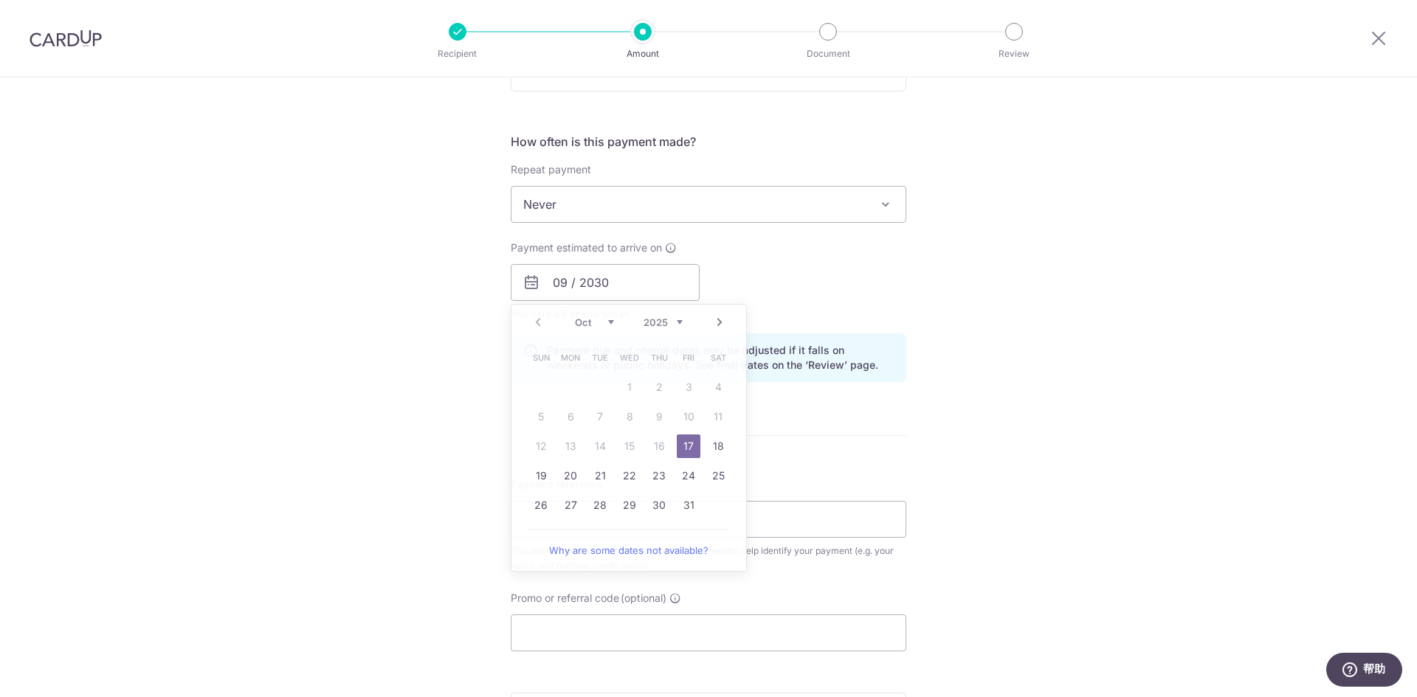
scroll to position [517, 0]
click at [961, 425] on div "Tell us more about your payment Enter payment amount SGD 1,308.00 1308.00 Card …" at bounding box center [708, 258] width 1417 height 1395
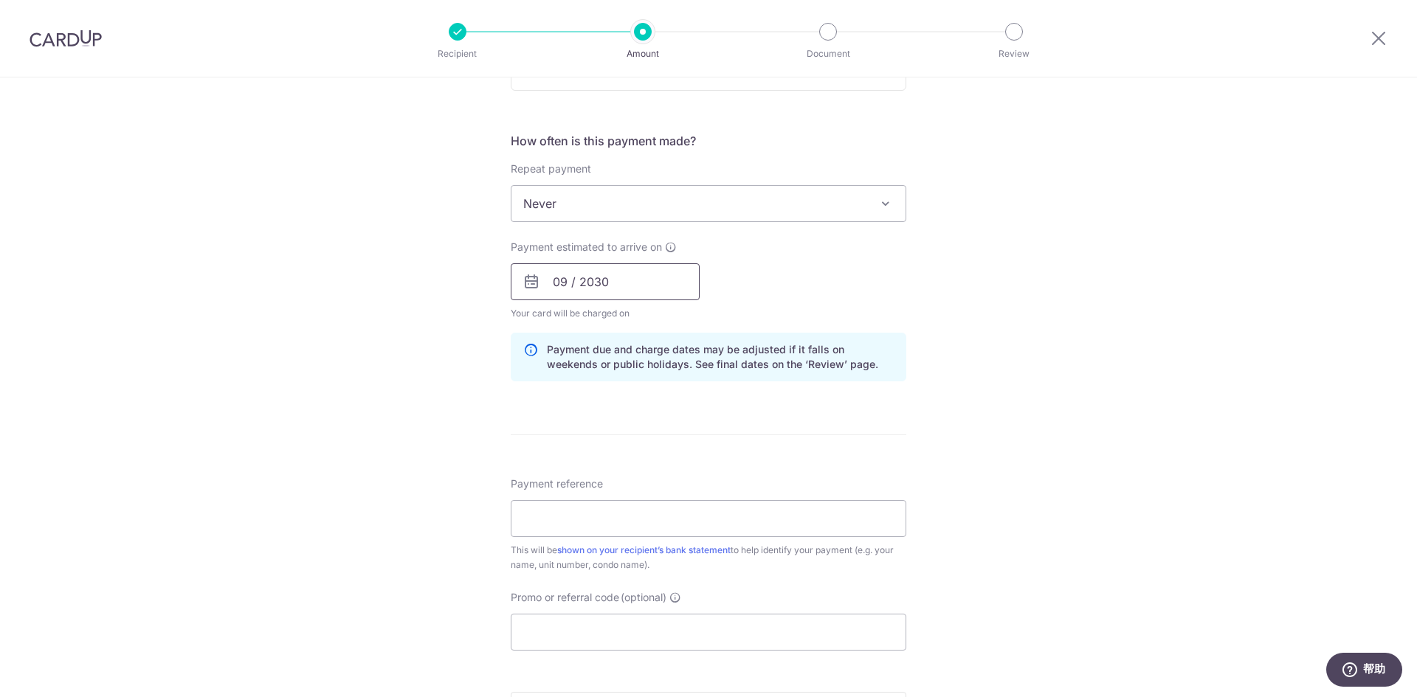
click at [619, 287] on input "09 / 2030" at bounding box center [605, 281] width 189 height 37
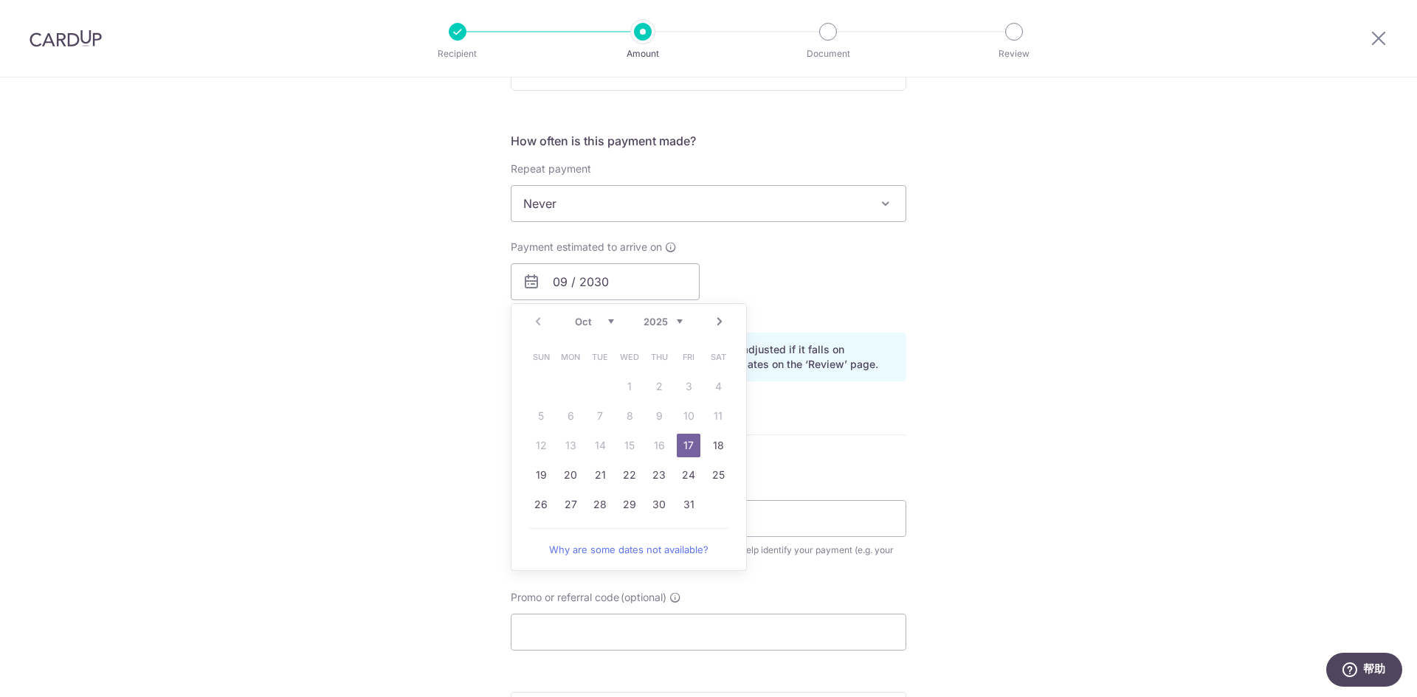
click at [686, 446] on link "17" at bounding box center [689, 446] width 24 height 24
type input "17/10/2025"
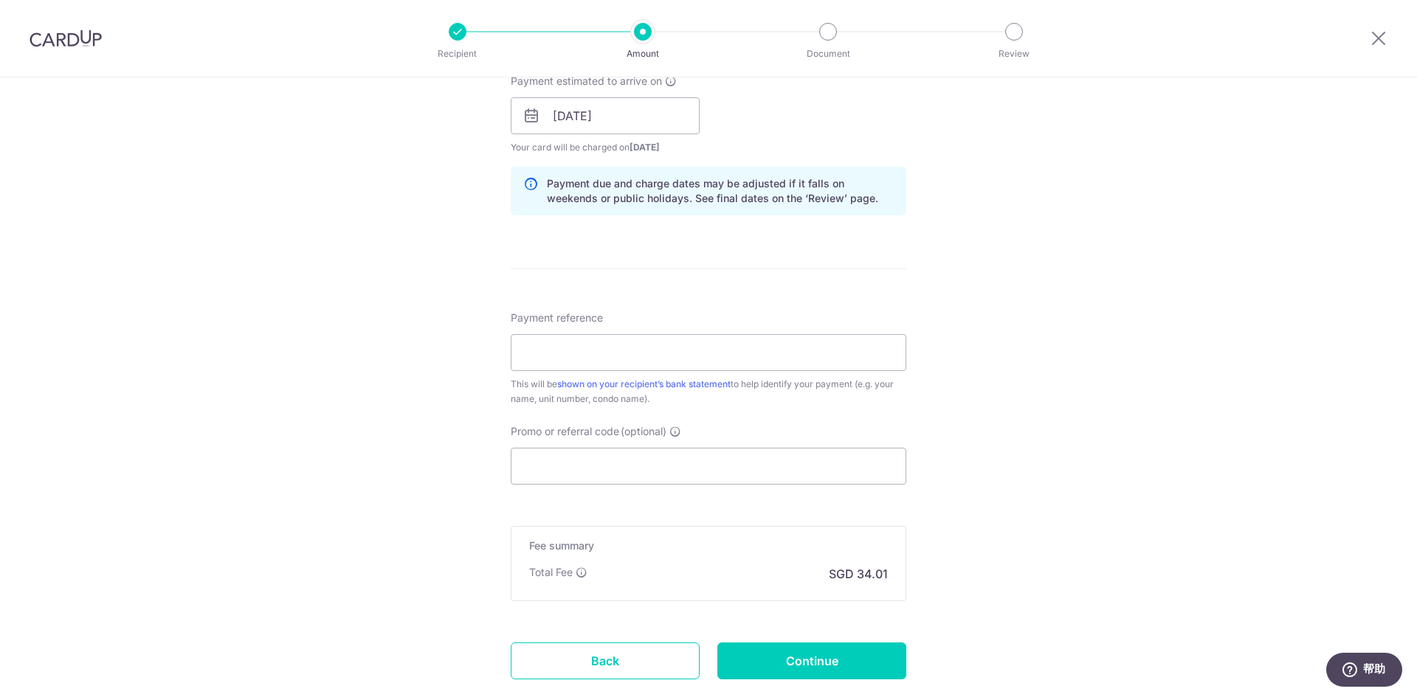
scroll to position [683, 0]
click at [632, 469] on input "Promo or referral code (optional)" at bounding box center [709, 465] width 396 height 37
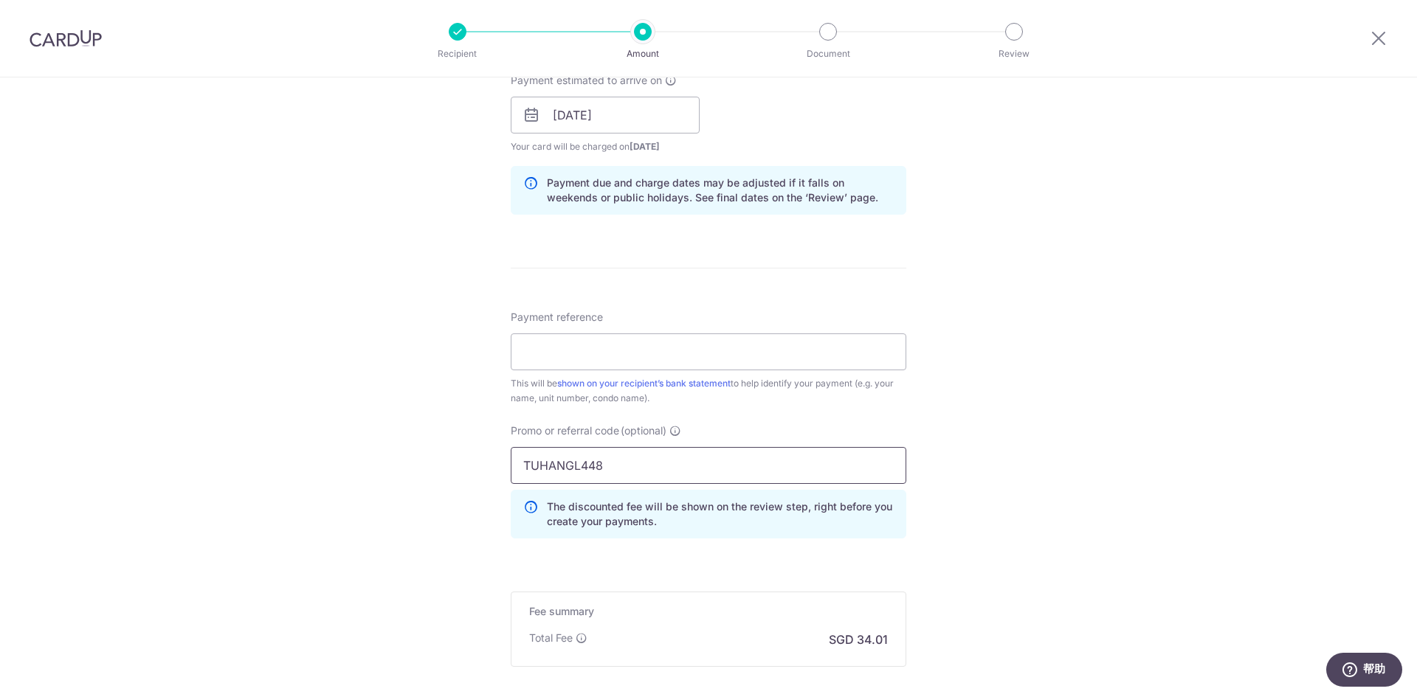
type input "TUHANGL448"
click at [686, 551] on form "Enter payment amount SGD 1,308.00 1308.00 Card added successfully Select Card *…" at bounding box center [709, 139] width 396 height 1295
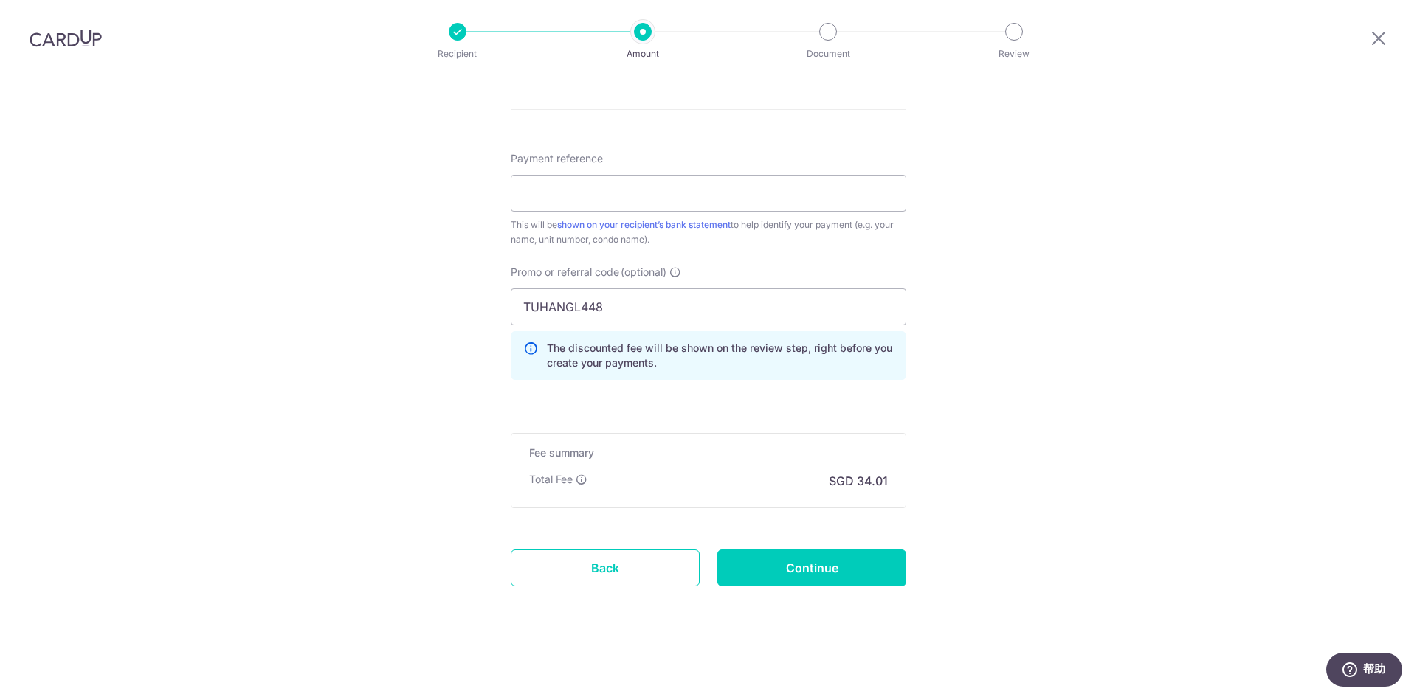
scroll to position [842, 0]
click at [674, 179] on input "Payment reference" at bounding box center [709, 193] width 396 height 37
click at [620, 206] on input "Payment reference" at bounding box center [709, 193] width 396 height 37
paste input "AVENIR/TID/0179"
click at [525, 195] on input "AVENIR/TID/0179" at bounding box center [709, 193] width 396 height 37
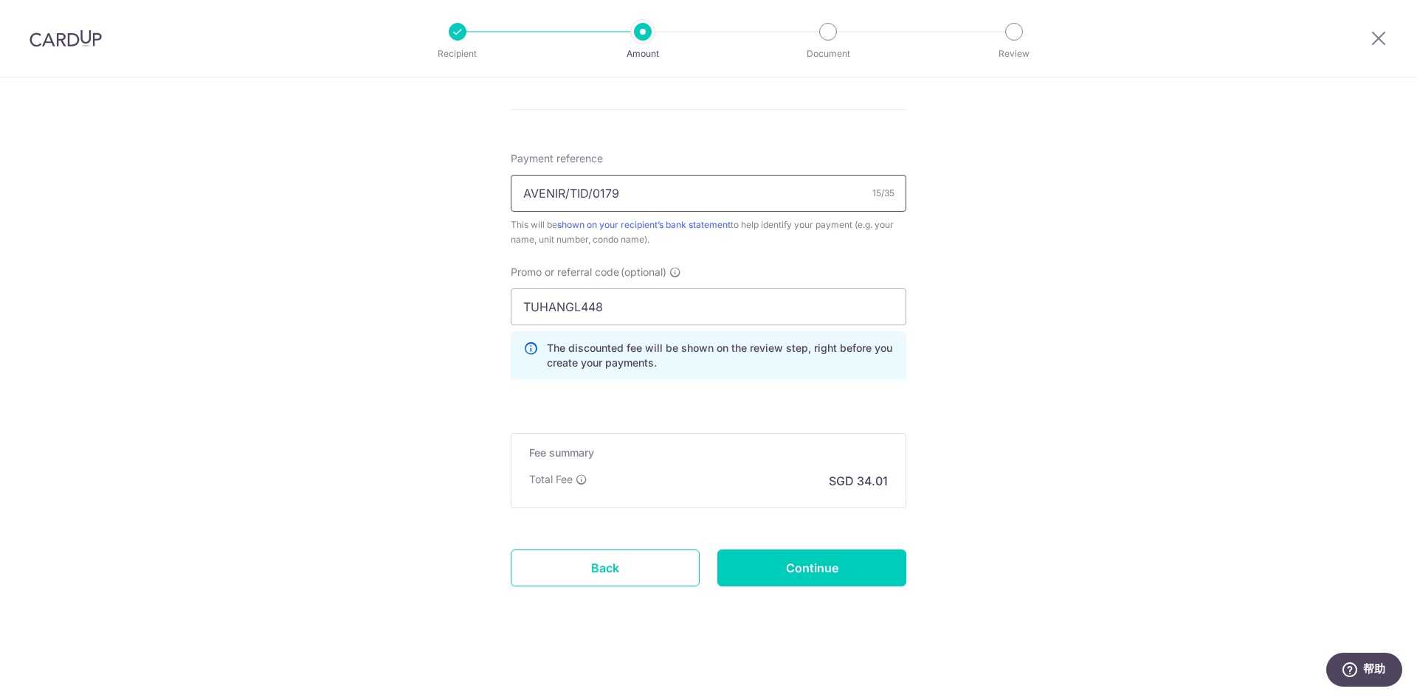
click at [525, 195] on input "AVENIR/TID/0179" at bounding box center [709, 193] width 396 height 37
click at [520, 196] on input "AVENIR/TID/0179" at bounding box center [709, 193] width 396 height 37
type input "8#27-07/AVENIR/TID/0179"
click at [795, 568] on input "Continue" at bounding box center [811, 568] width 189 height 37
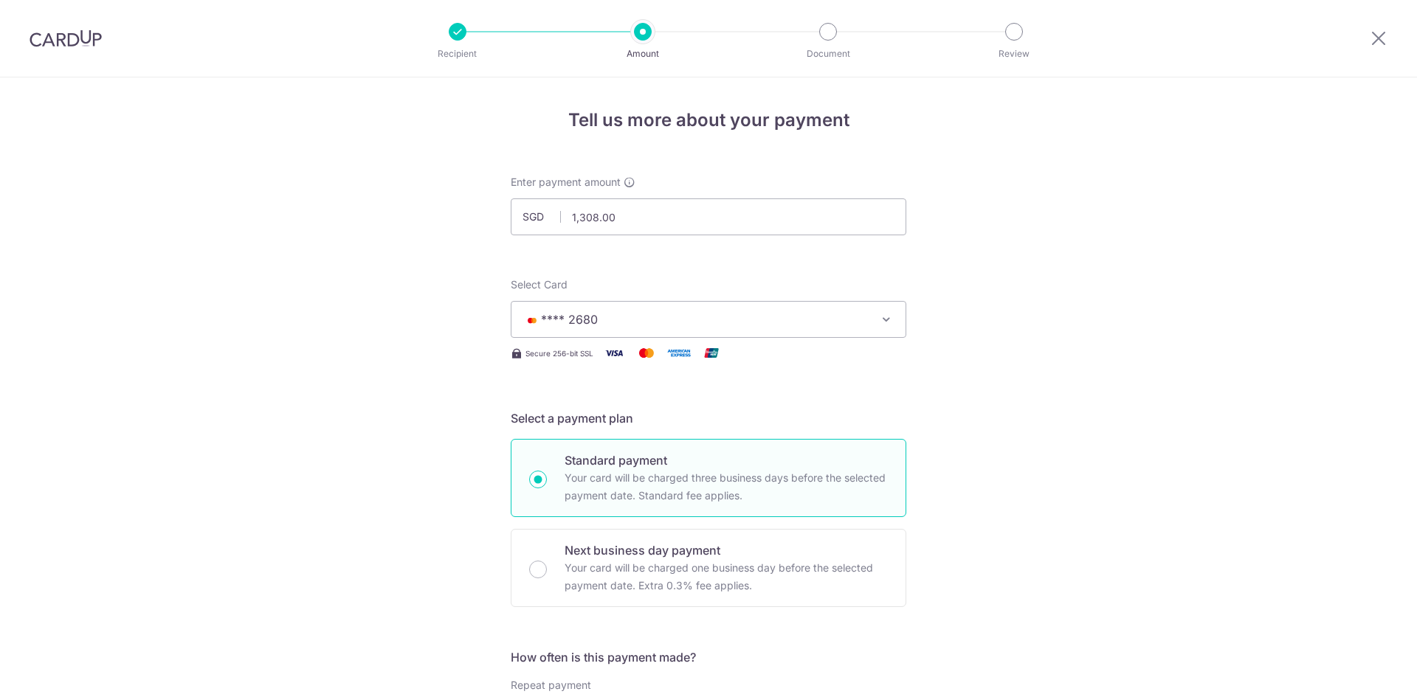
scroll to position [883, 0]
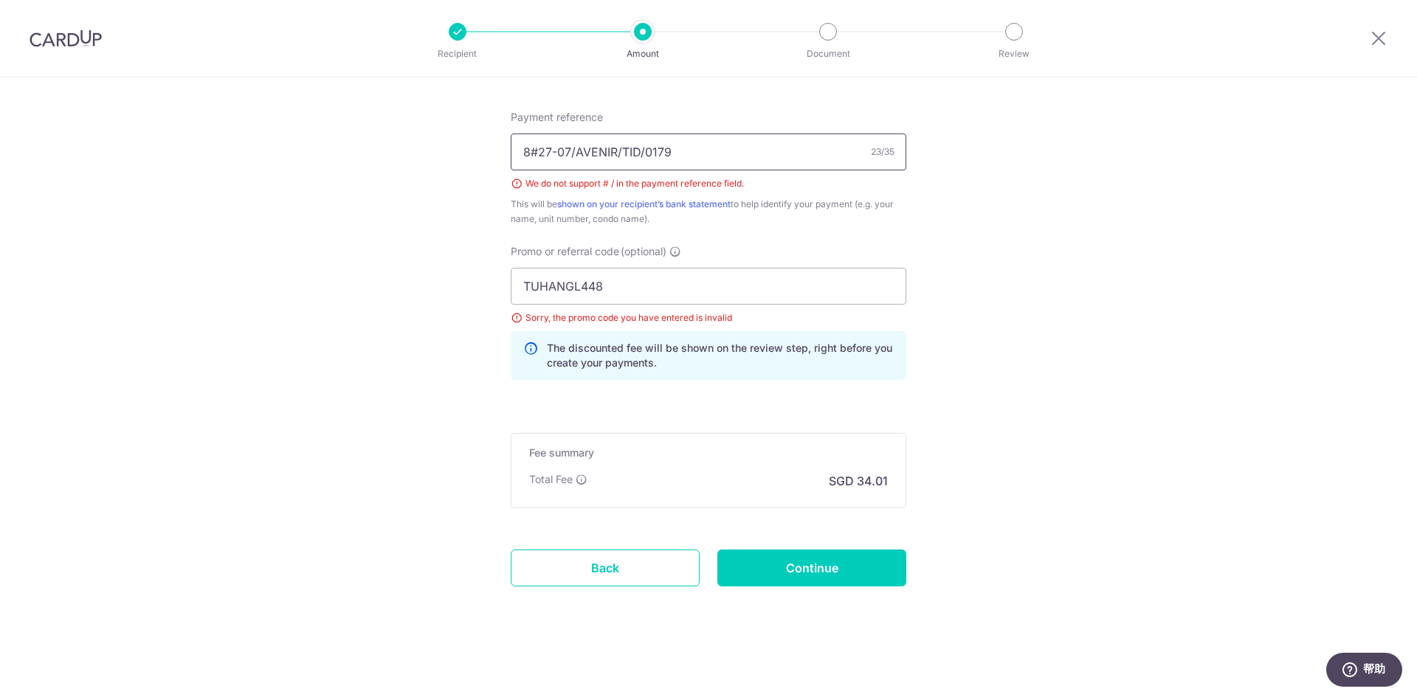
click at [534, 151] on input "8#27-07/AVENIR/TID/0179" at bounding box center [709, 152] width 396 height 37
click at [570, 152] on input "8-27-07/AVENIR/TID/0179" at bounding box center [709, 152] width 396 height 37
click at [615, 154] on input "8-27-07 AVENIR/TID/0179" at bounding box center [709, 152] width 396 height 37
click at [640, 153] on input "8-27-07 AVENIR-TID/0179" at bounding box center [709, 152] width 396 height 37
type input "8-27-07 AVENIR-TID-0179"
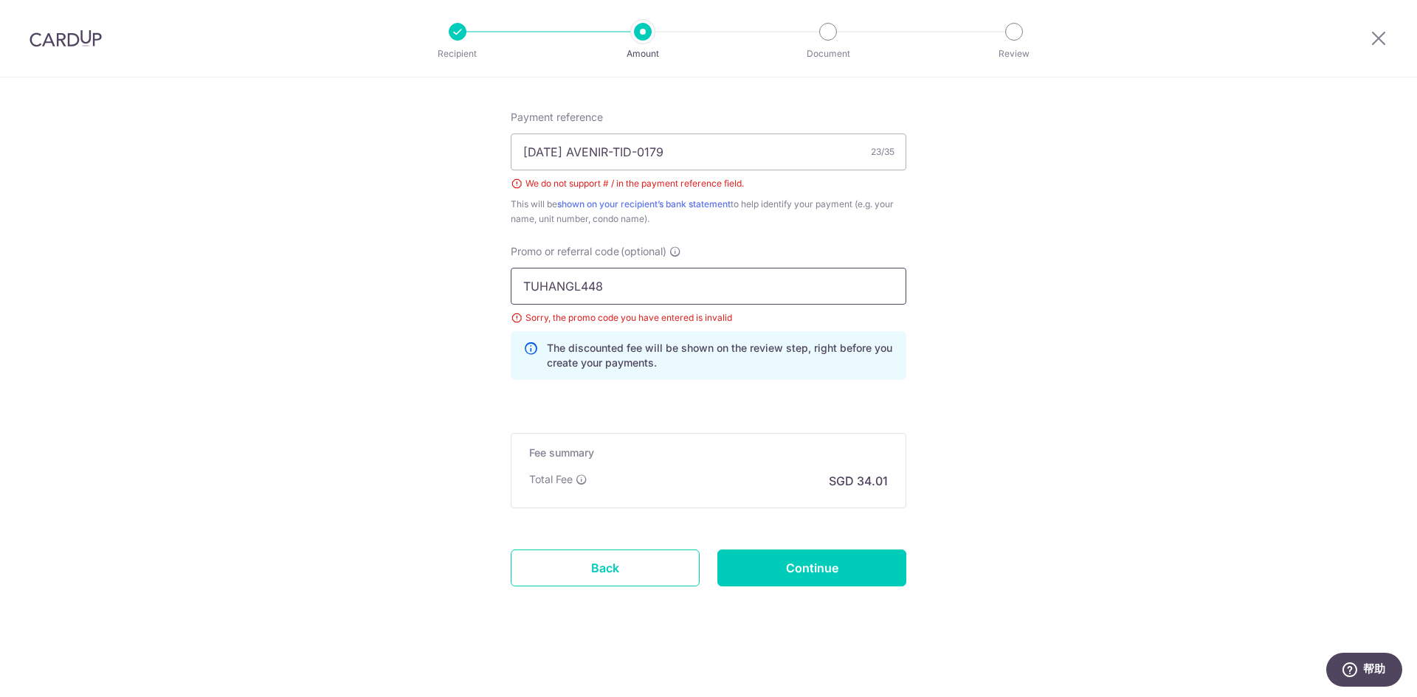
click at [648, 279] on input "TUHANGL448" at bounding box center [709, 286] width 396 height 37
drag, startPoint x: 525, startPoint y: 278, endPoint x: 493, endPoint y: 277, distance: 32.5
type input "YUHANGL448"
click at [804, 560] on input "Continue" at bounding box center [811, 568] width 189 height 37
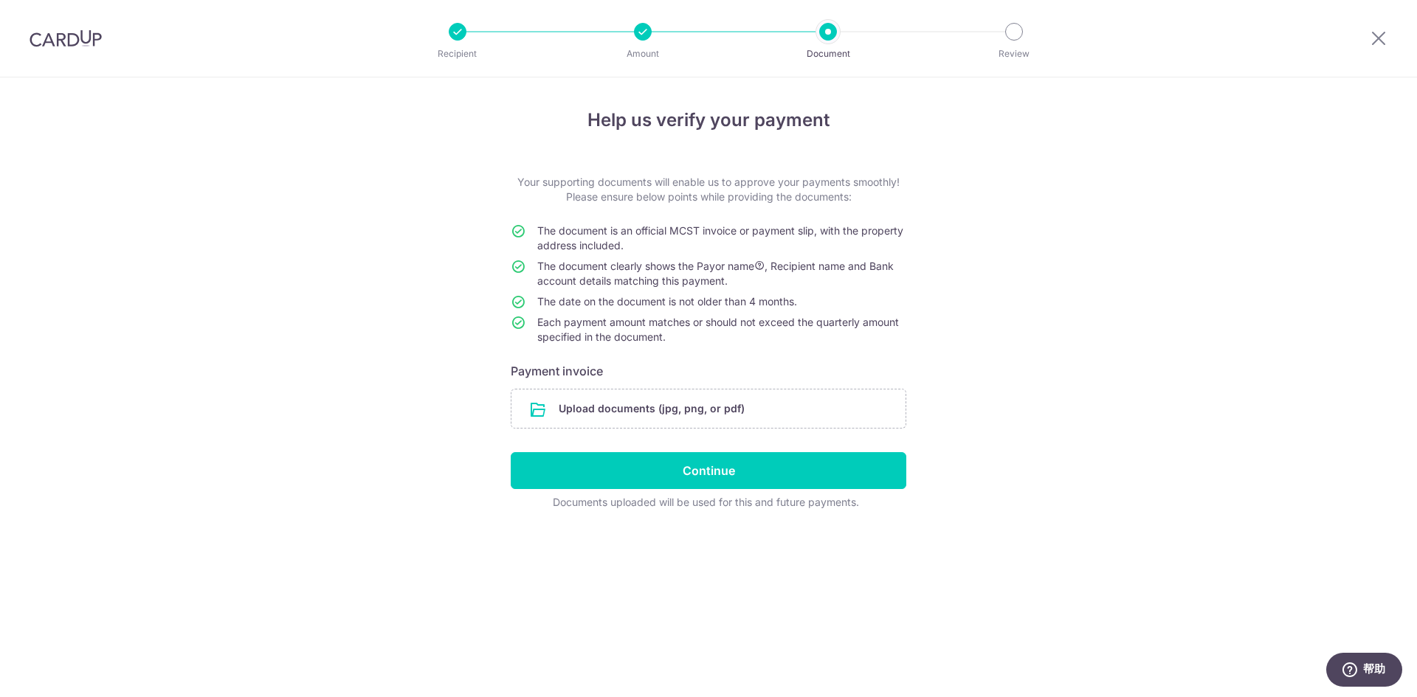
click at [660, 407] on input "file" at bounding box center [708, 409] width 394 height 38
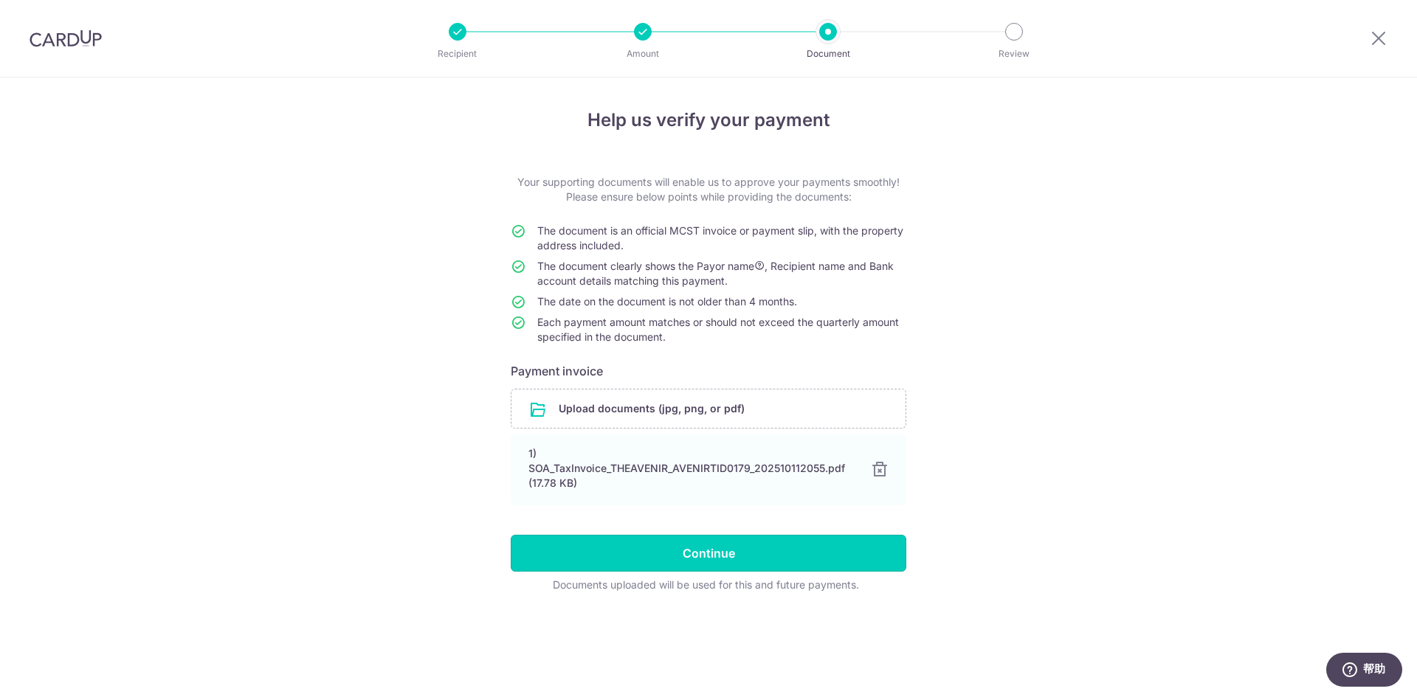
click at [666, 544] on input "Continue" at bounding box center [709, 553] width 396 height 37
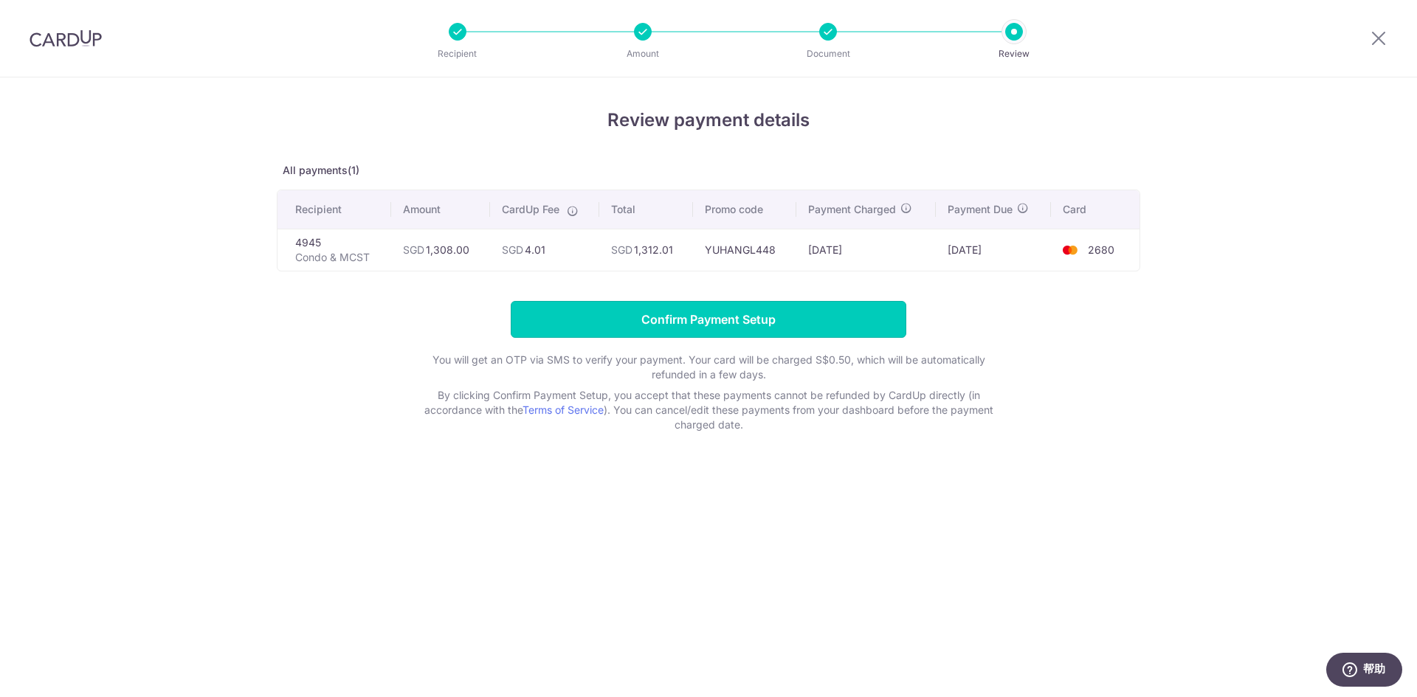
click at [851, 329] on input "Confirm Payment Setup" at bounding box center [709, 319] width 396 height 37
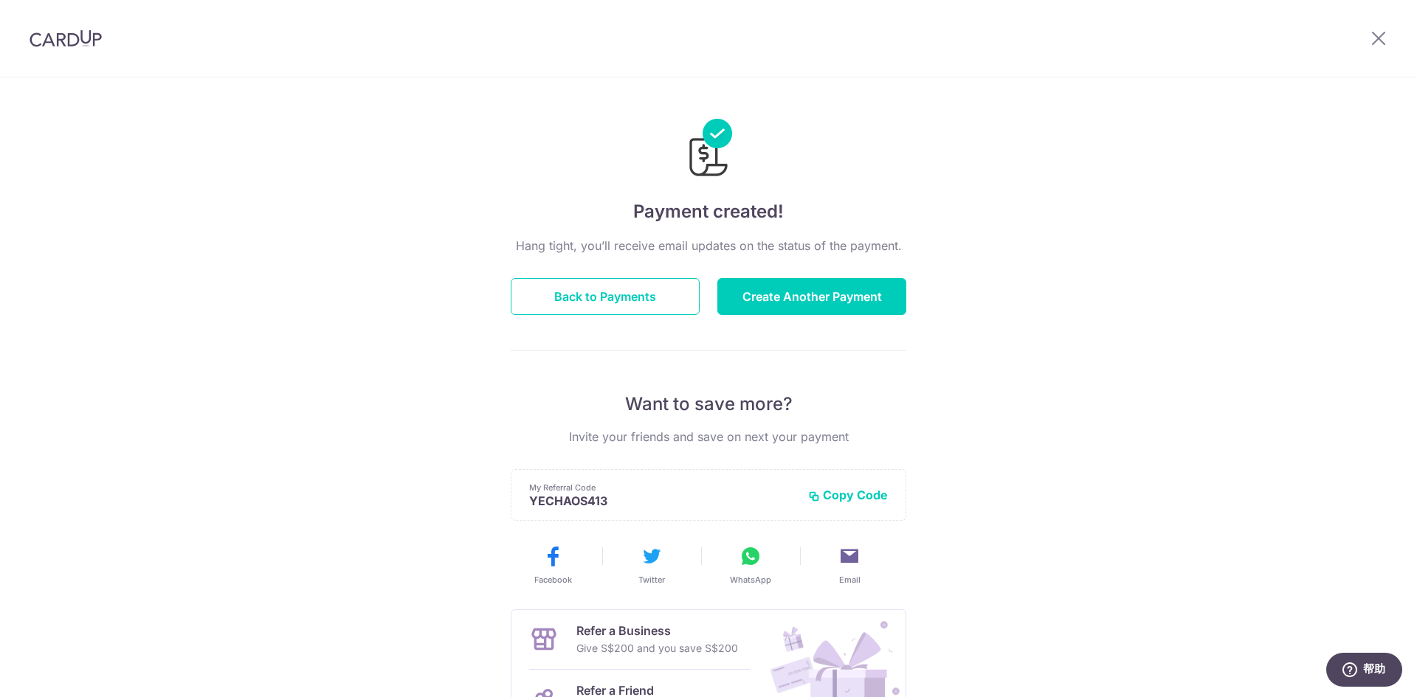
click at [829, 494] on button "Copy Code" at bounding box center [848, 495] width 80 height 15
click at [745, 550] on icon at bounding box center [751, 557] width 24 height 24
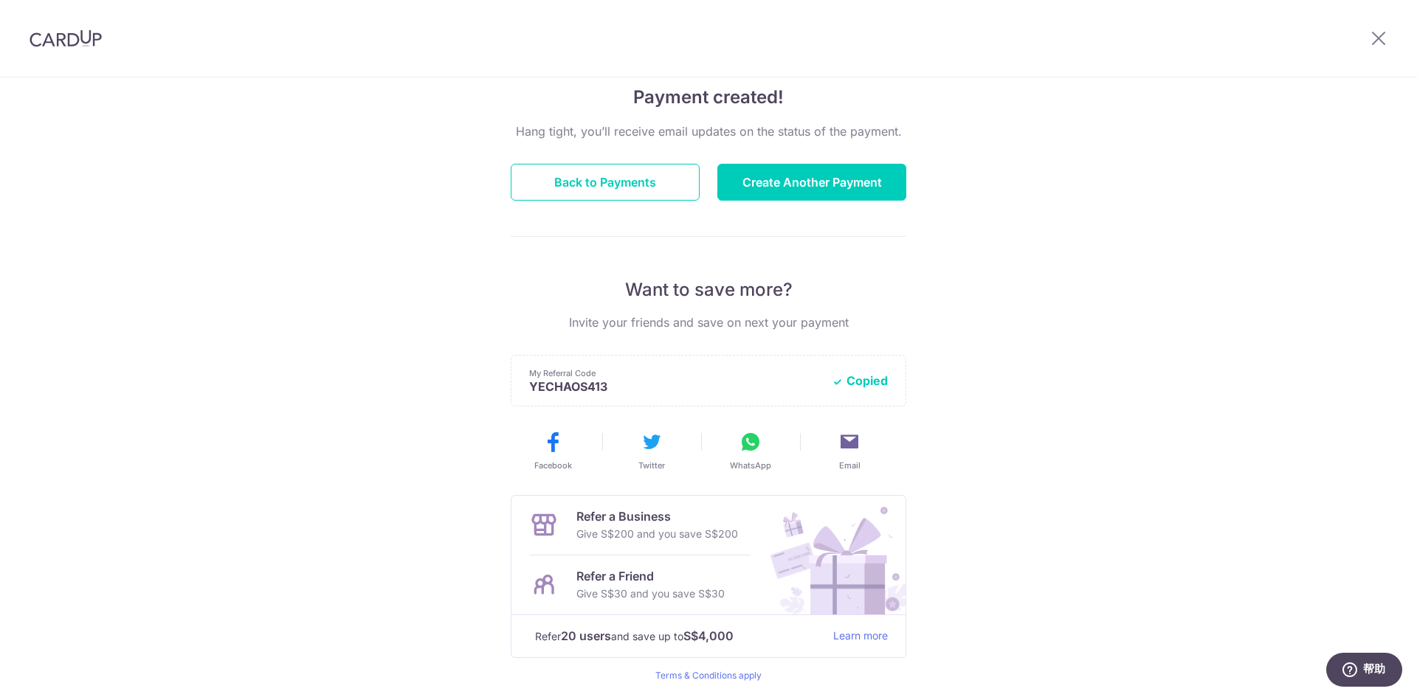
scroll to position [148, 0]
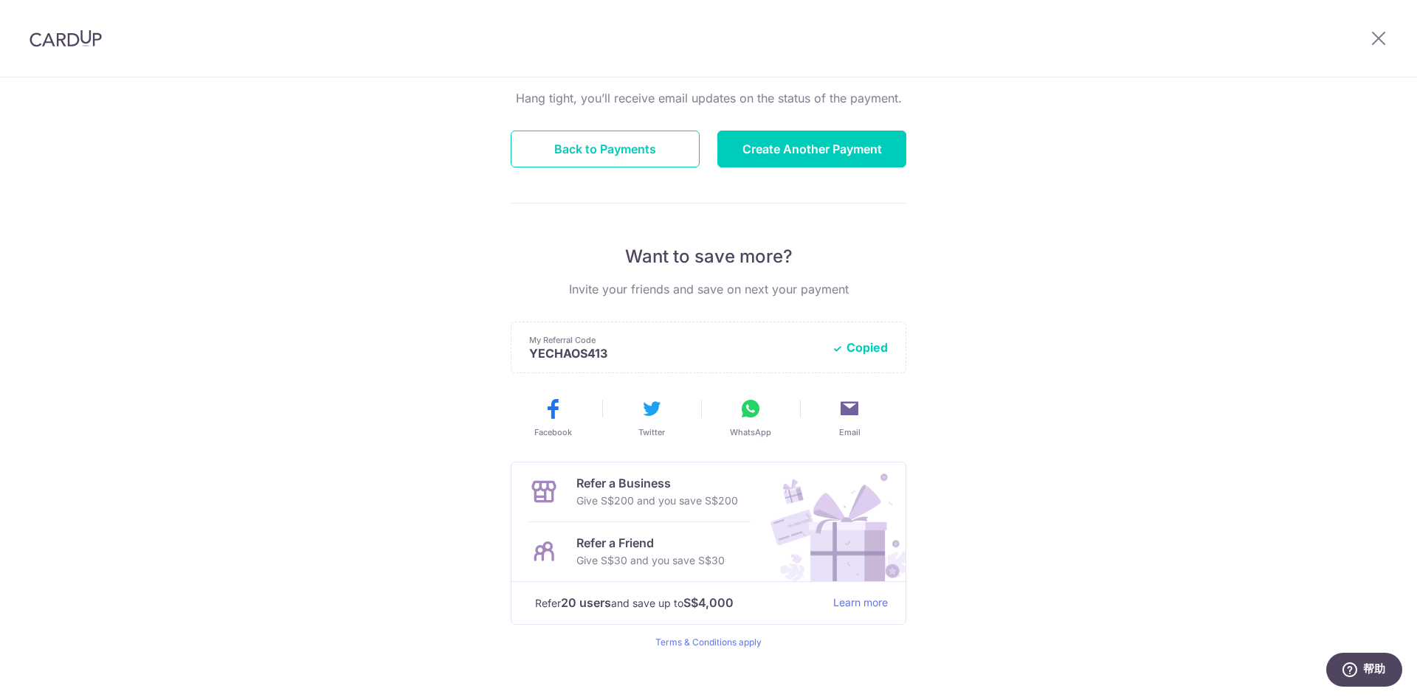
click at [370, 331] on div "Payment created! Hang tight, you’ll receive email updates on the status of the …" at bounding box center [708, 324] width 1417 height 788
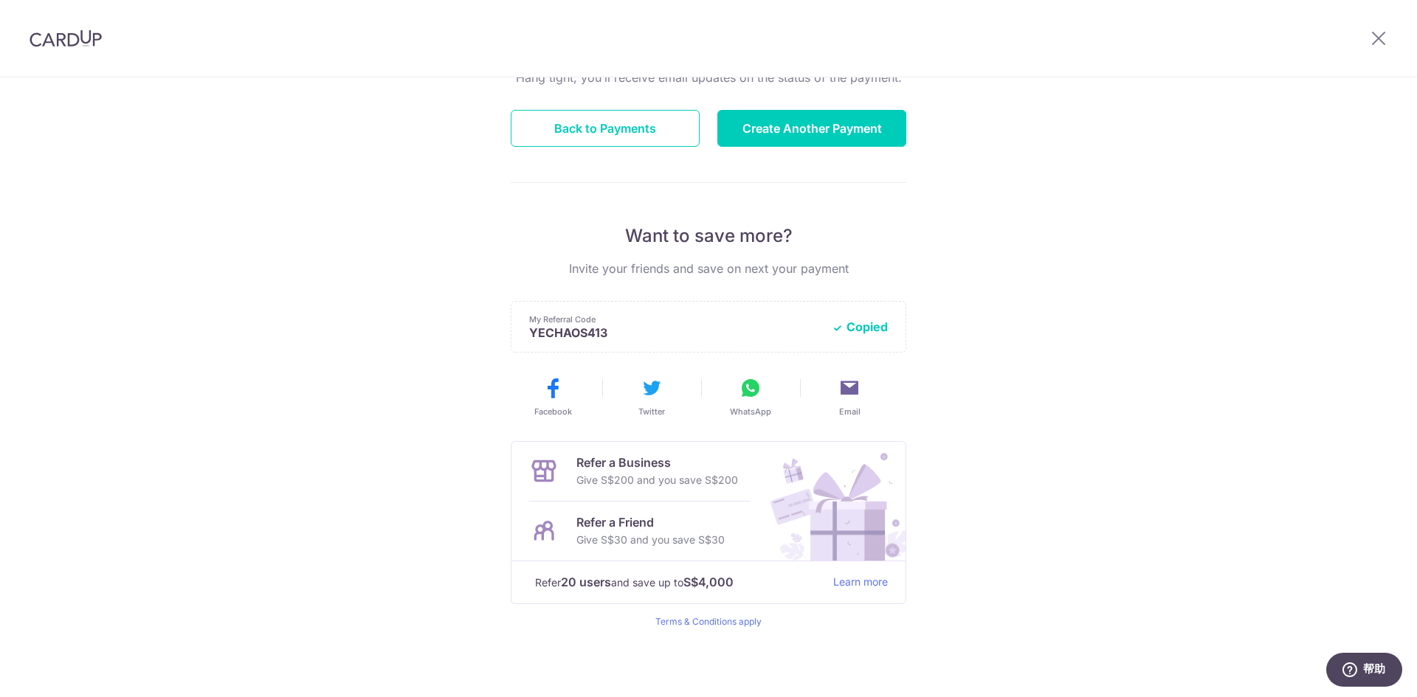
scroll to position [168, 0]
click at [397, 496] on div "Payment created! Hang tight, you’ll receive email updates on the status of the …" at bounding box center [708, 303] width 1417 height 788
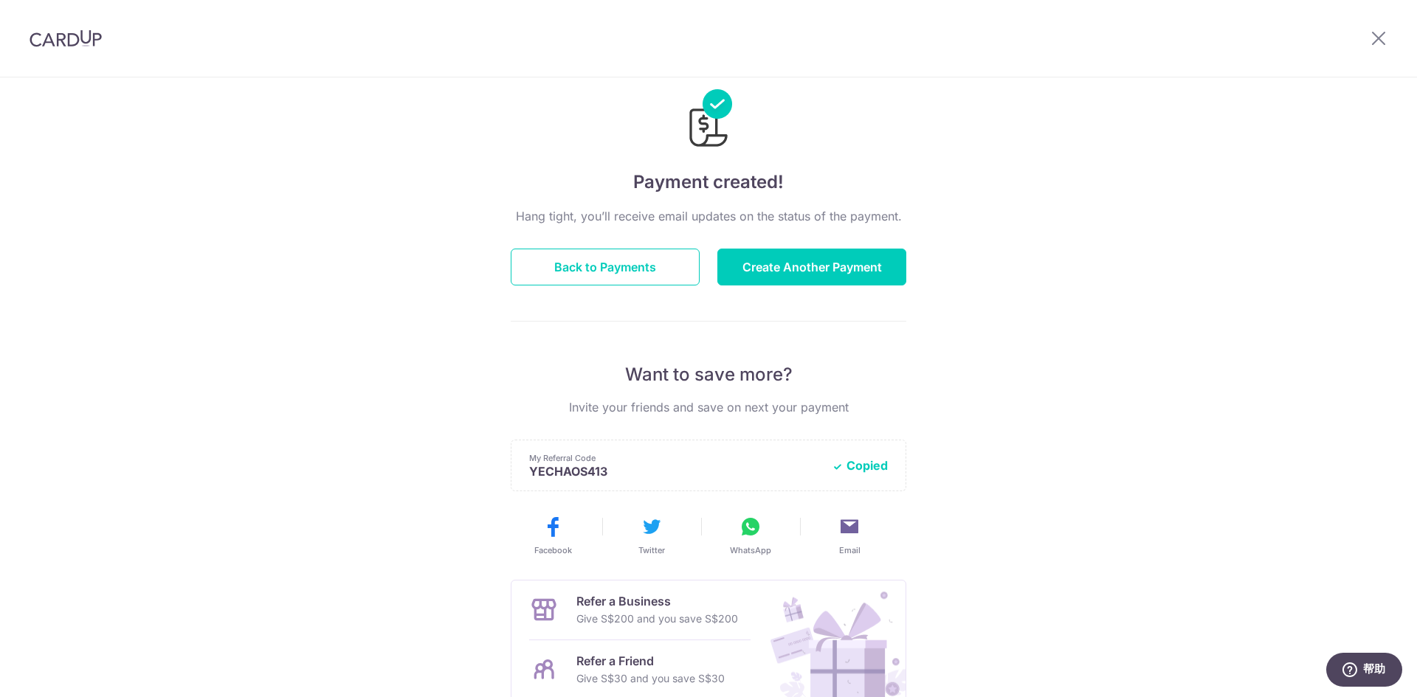
scroll to position [0, 0]
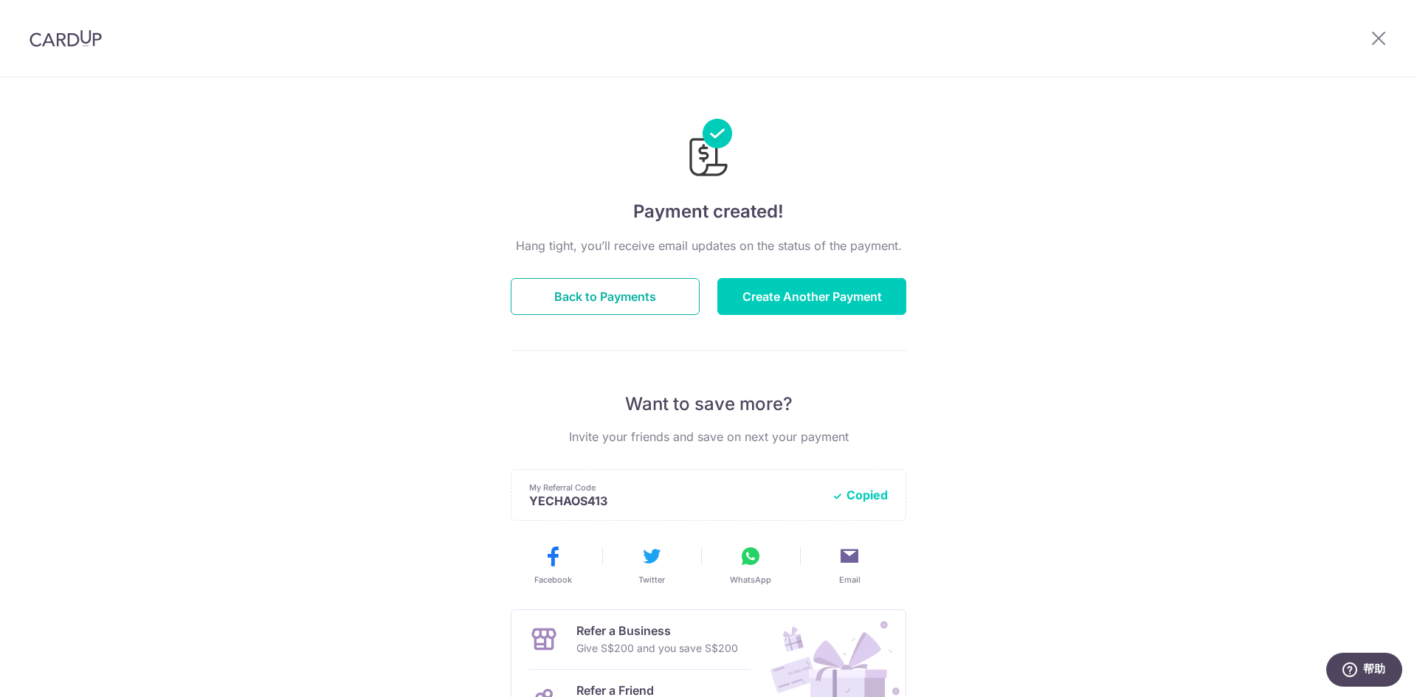
click at [683, 296] on button "Back to Payments" at bounding box center [605, 296] width 189 height 37
